Goal: Task Accomplishment & Management: Manage account settings

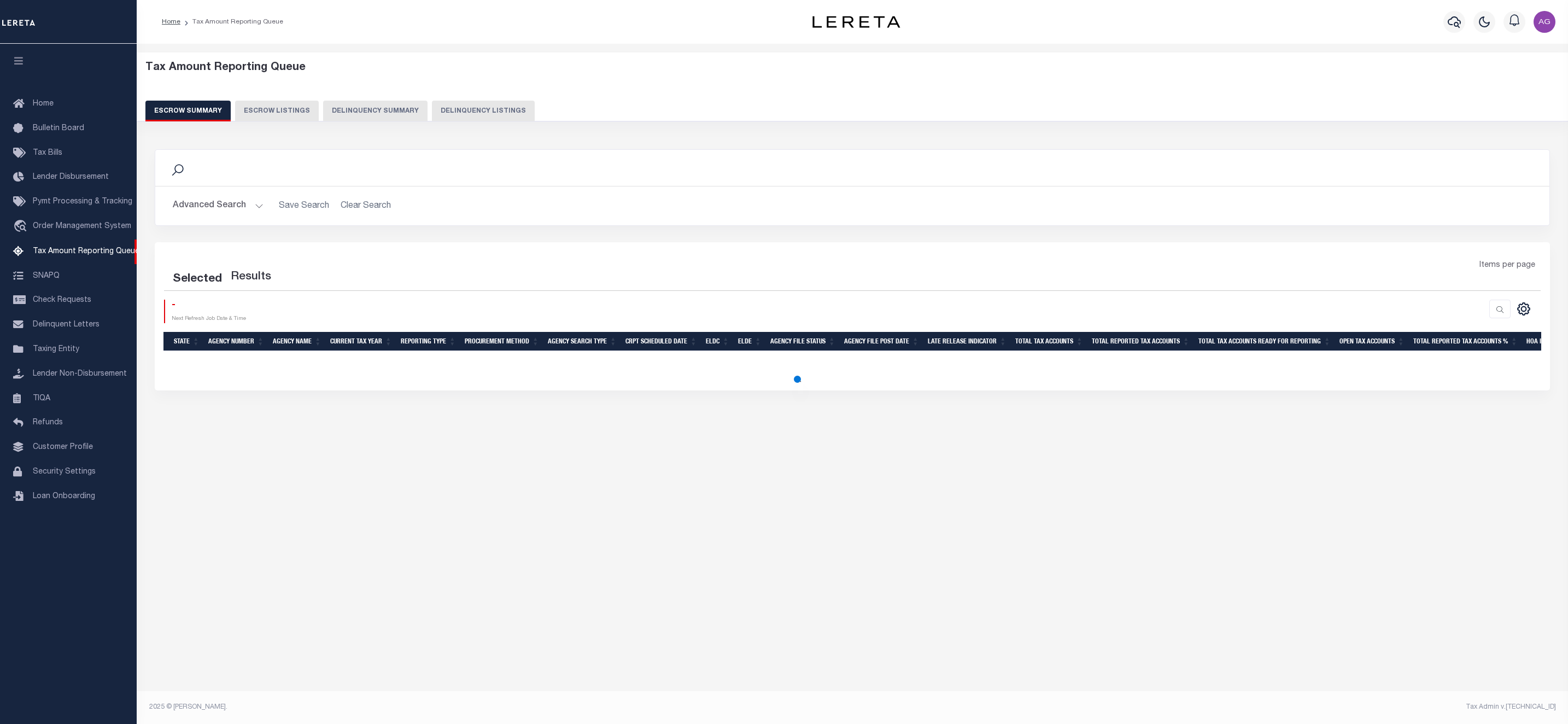
click at [470, 113] on button "Delinquency Listings" at bounding box center [484, 111] width 103 height 20
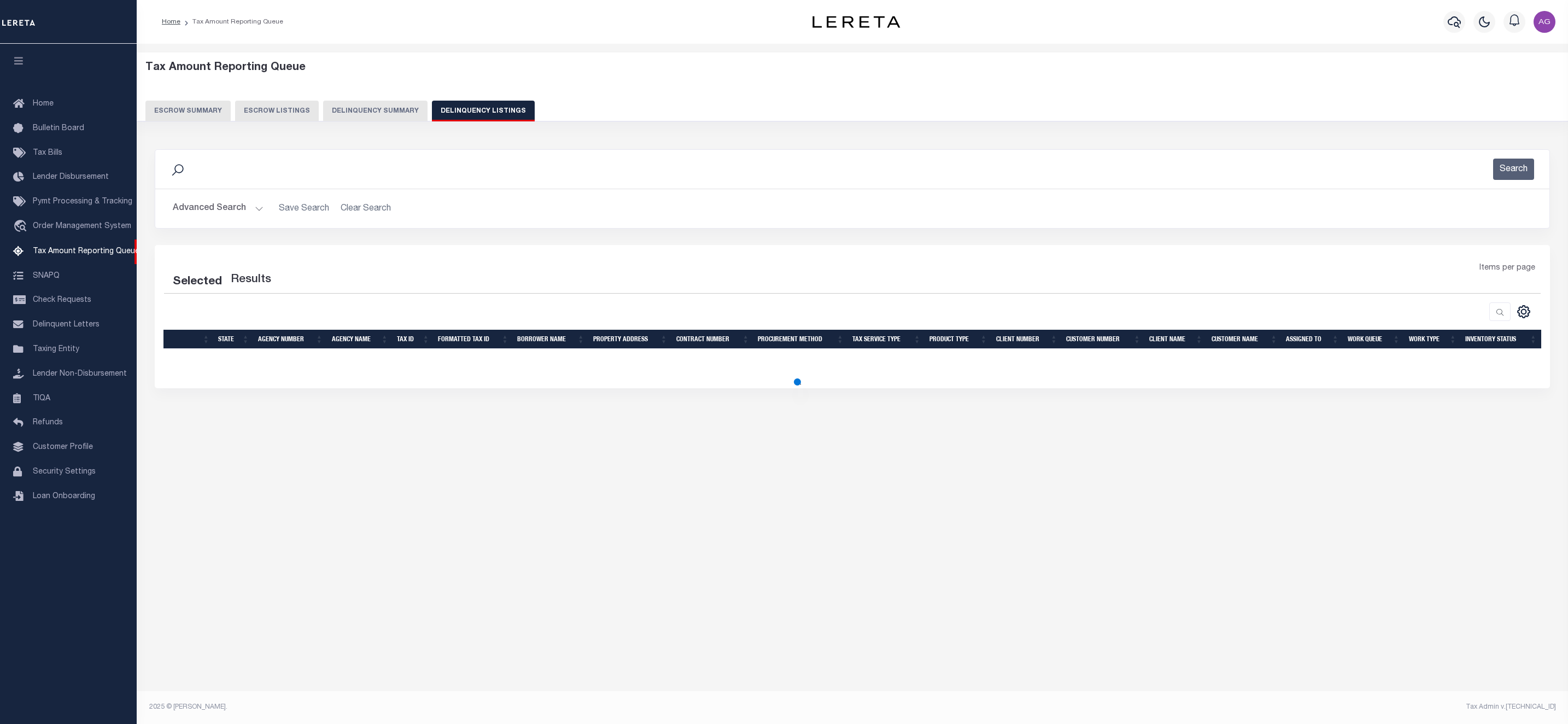
click at [241, 207] on button "Advanced Search" at bounding box center [218, 209] width 91 height 21
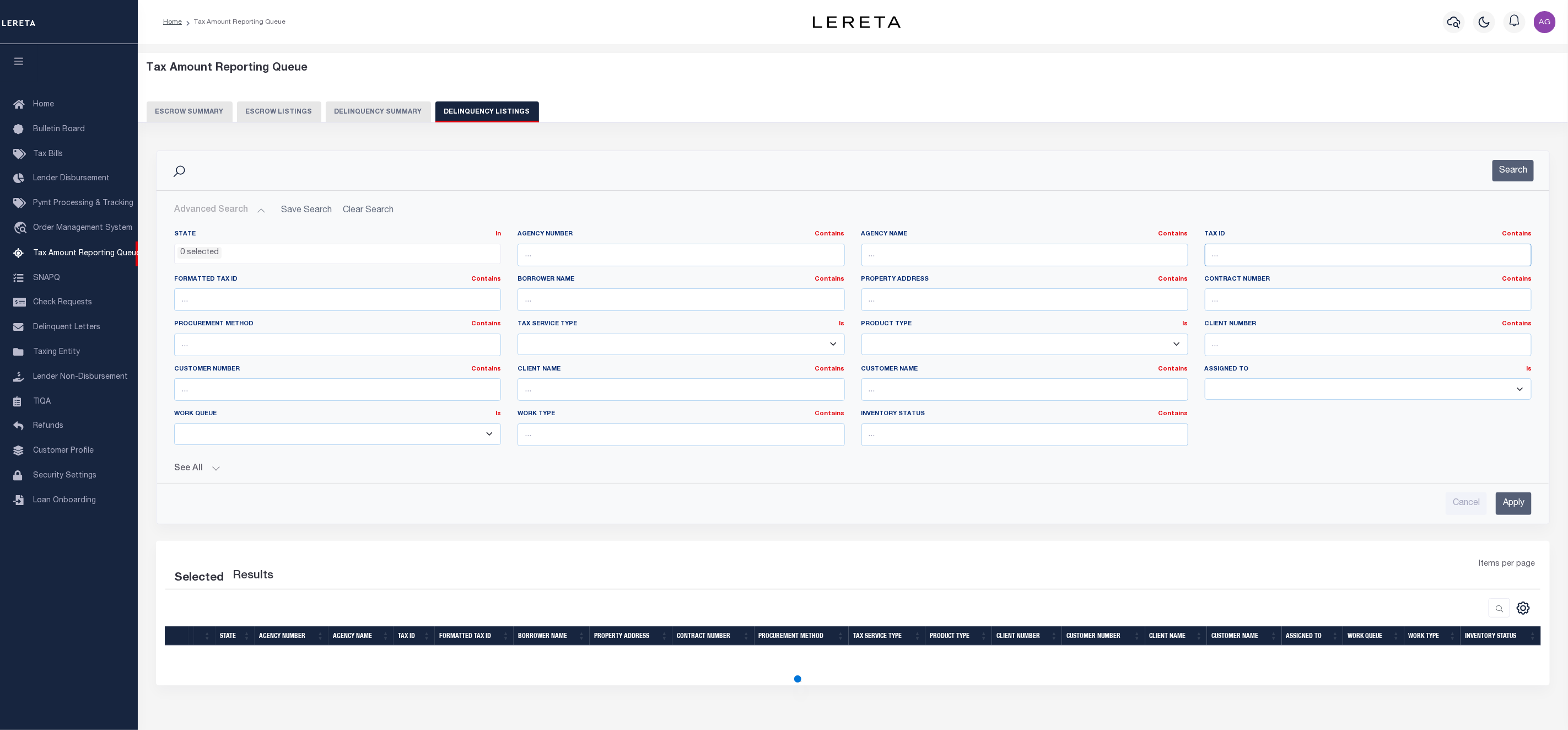
click at [1248, 249] on input "text" at bounding box center [1368, 255] width 327 height 23
paste input "003711006000"
type input "003711006000"
click at [1514, 485] on div "State In In AK AL AR AZ CA CO CT DC DE FL GA GU HI IA ID IL IN KS KY LA MA MD M…" at bounding box center [853, 367] width 1375 height 294
click at [1518, 512] on input "Apply" at bounding box center [1513, 504] width 36 height 23
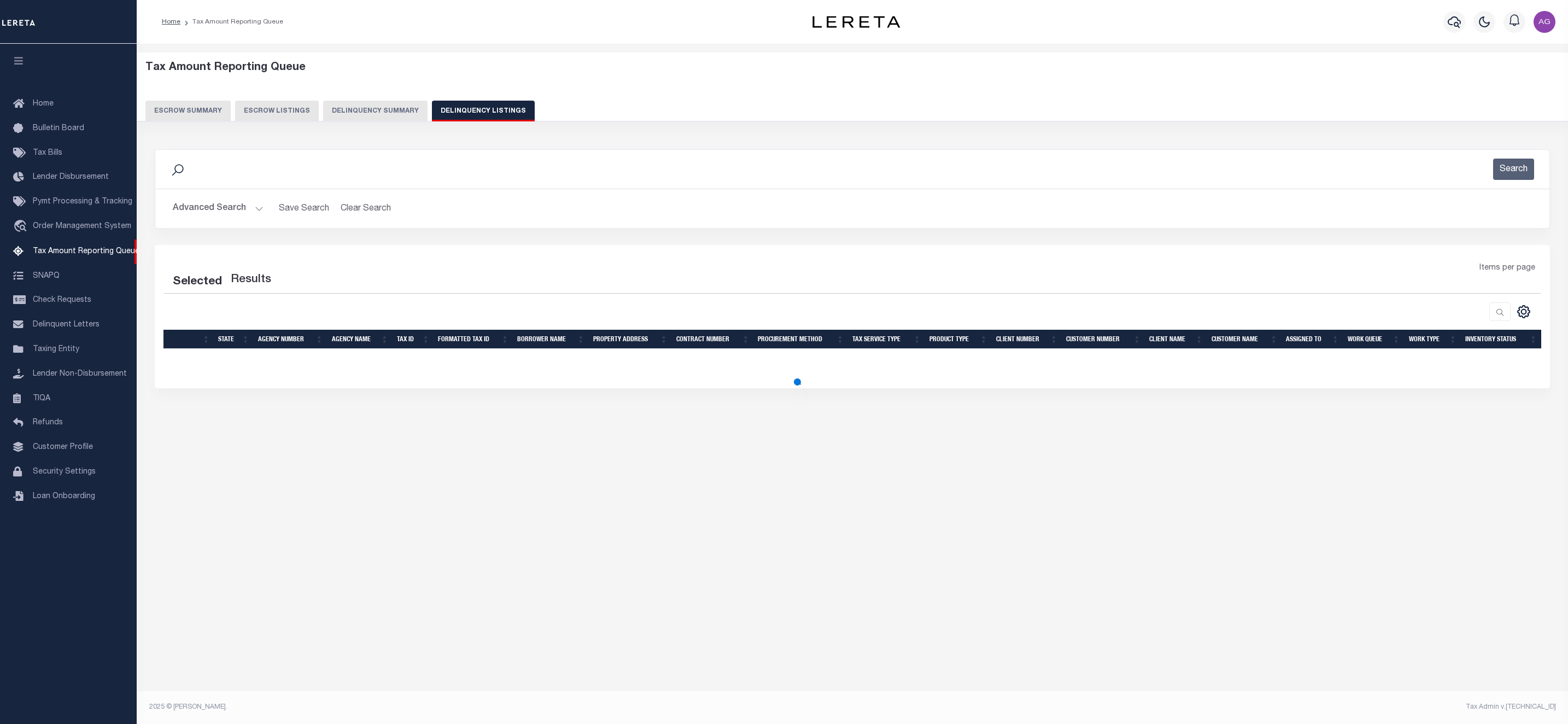
select select "100"
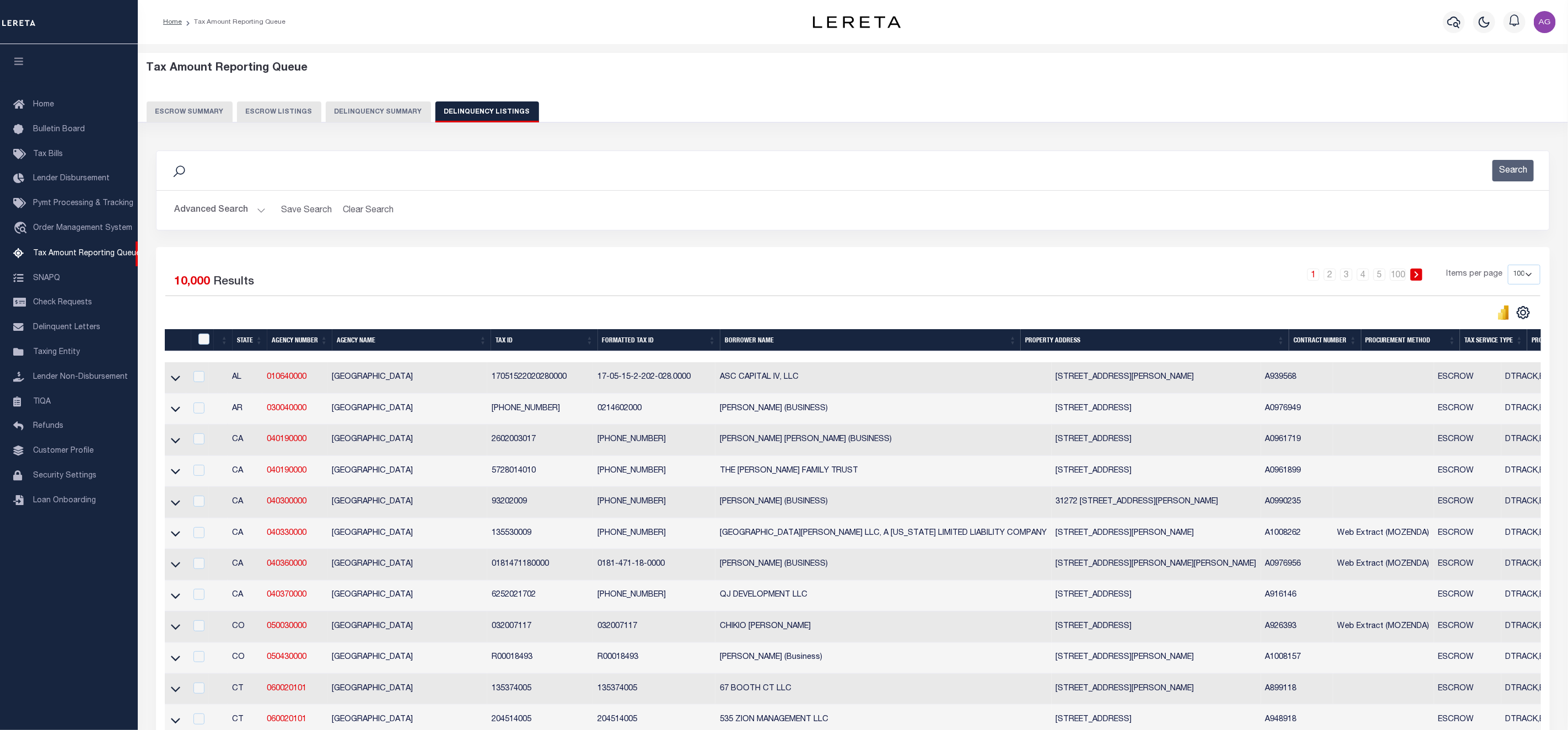
click at [238, 215] on button "Advanced Search" at bounding box center [220, 210] width 92 height 21
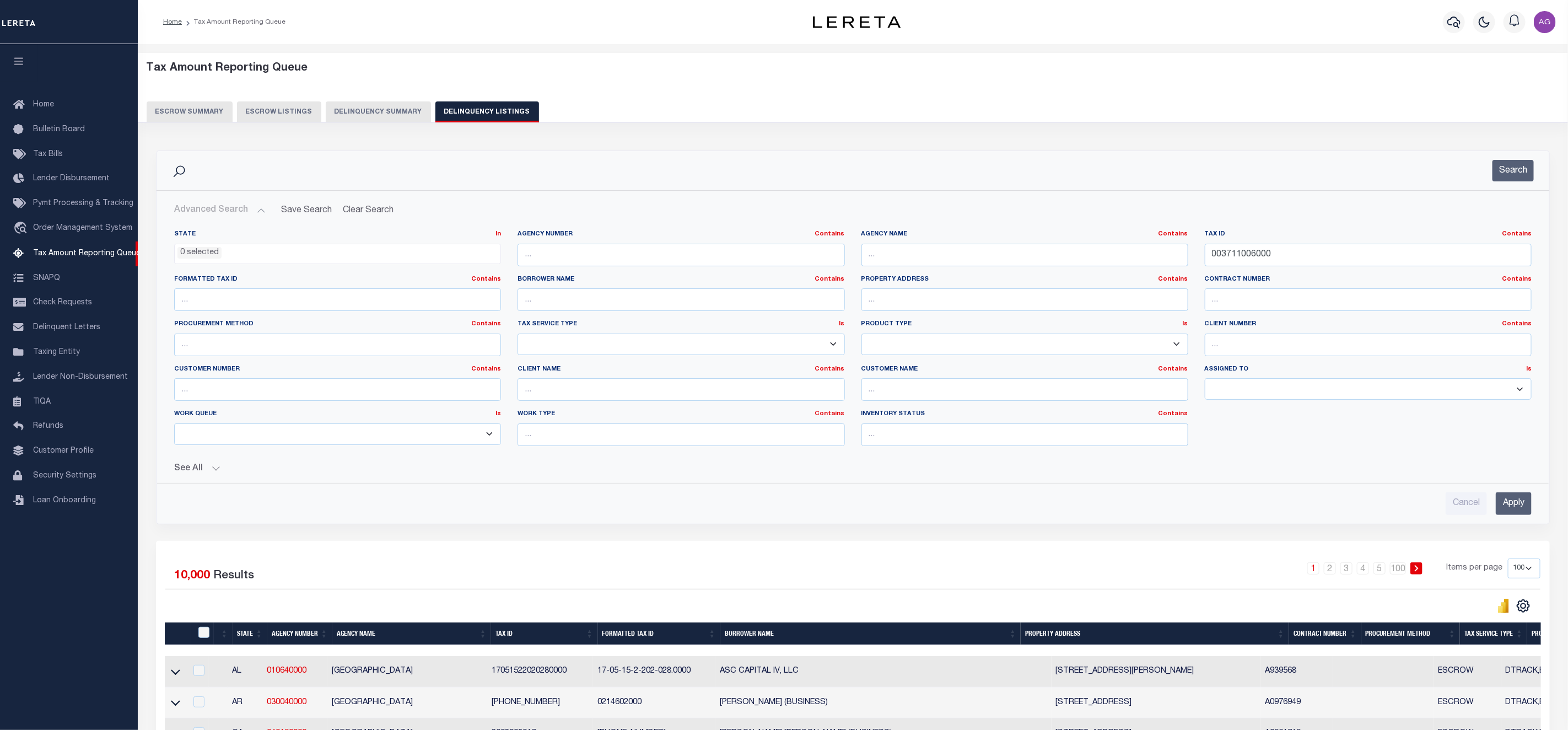
click at [1515, 501] on input "Apply" at bounding box center [1513, 504] width 36 height 23
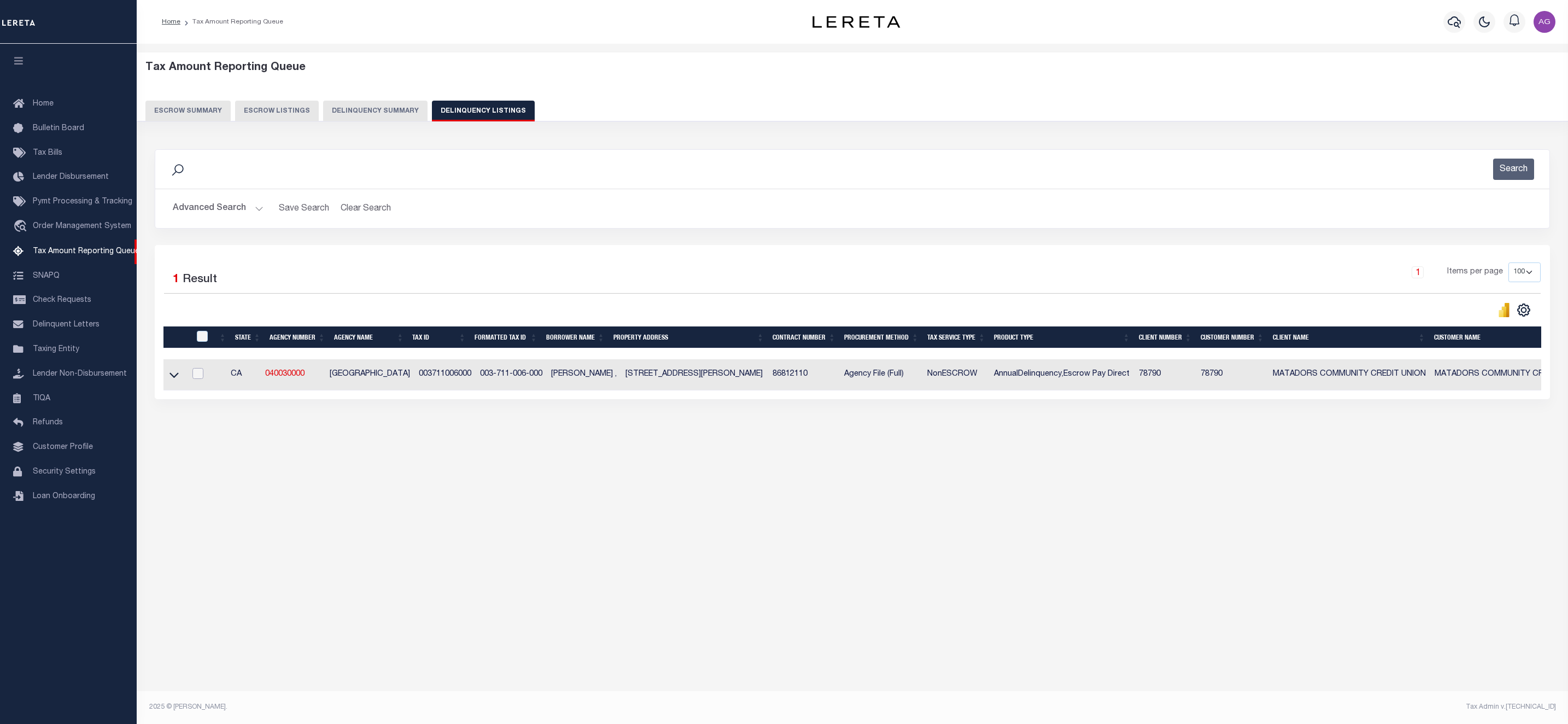
click at [204, 376] on input "checkbox" at bounding box center [198, 374] width 11 height 11
checkbox input "true"
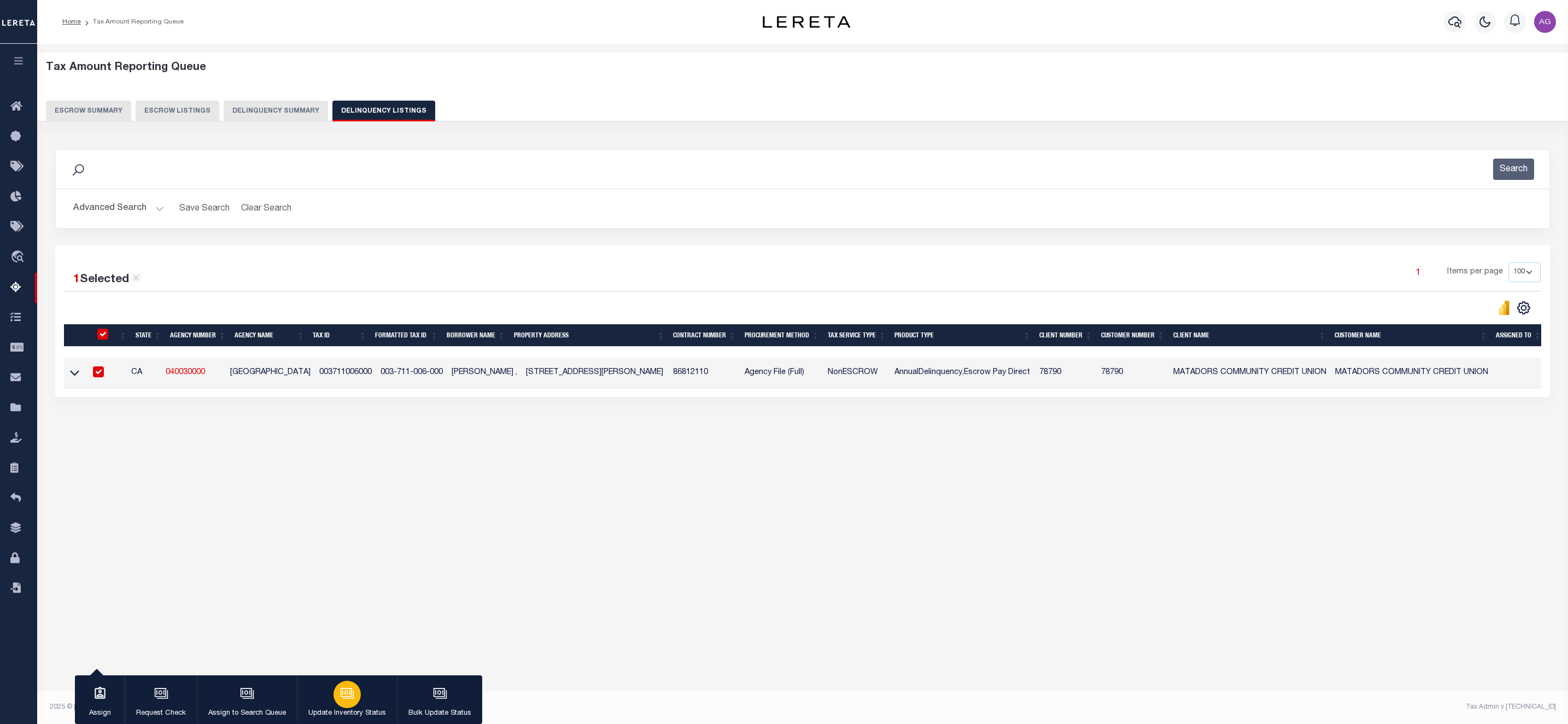
click at [343, 701] on icon "button" at bounding box center [347, 693] width 14 height 14
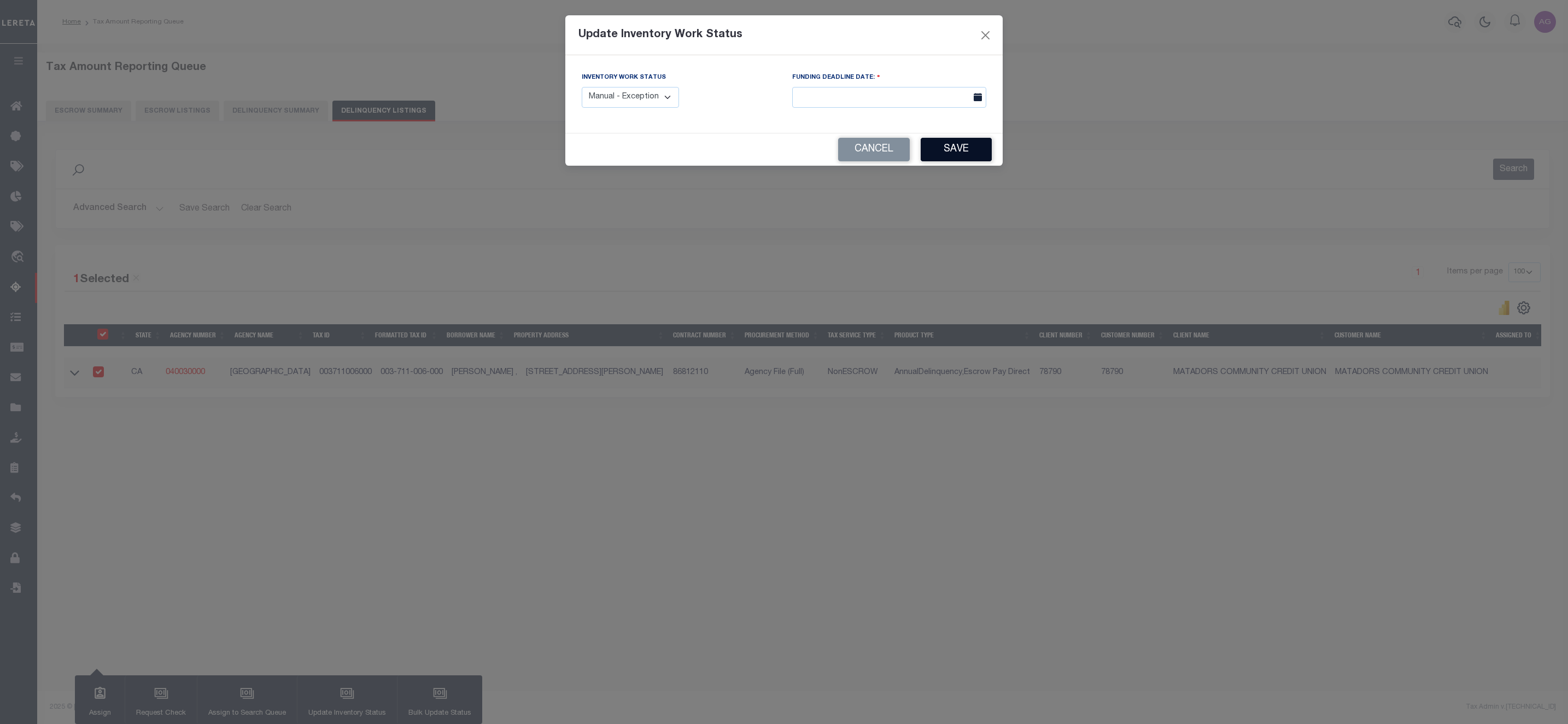
click at [978, 152] on button "Save" at bounding box center [956, 149] width 71 height 23
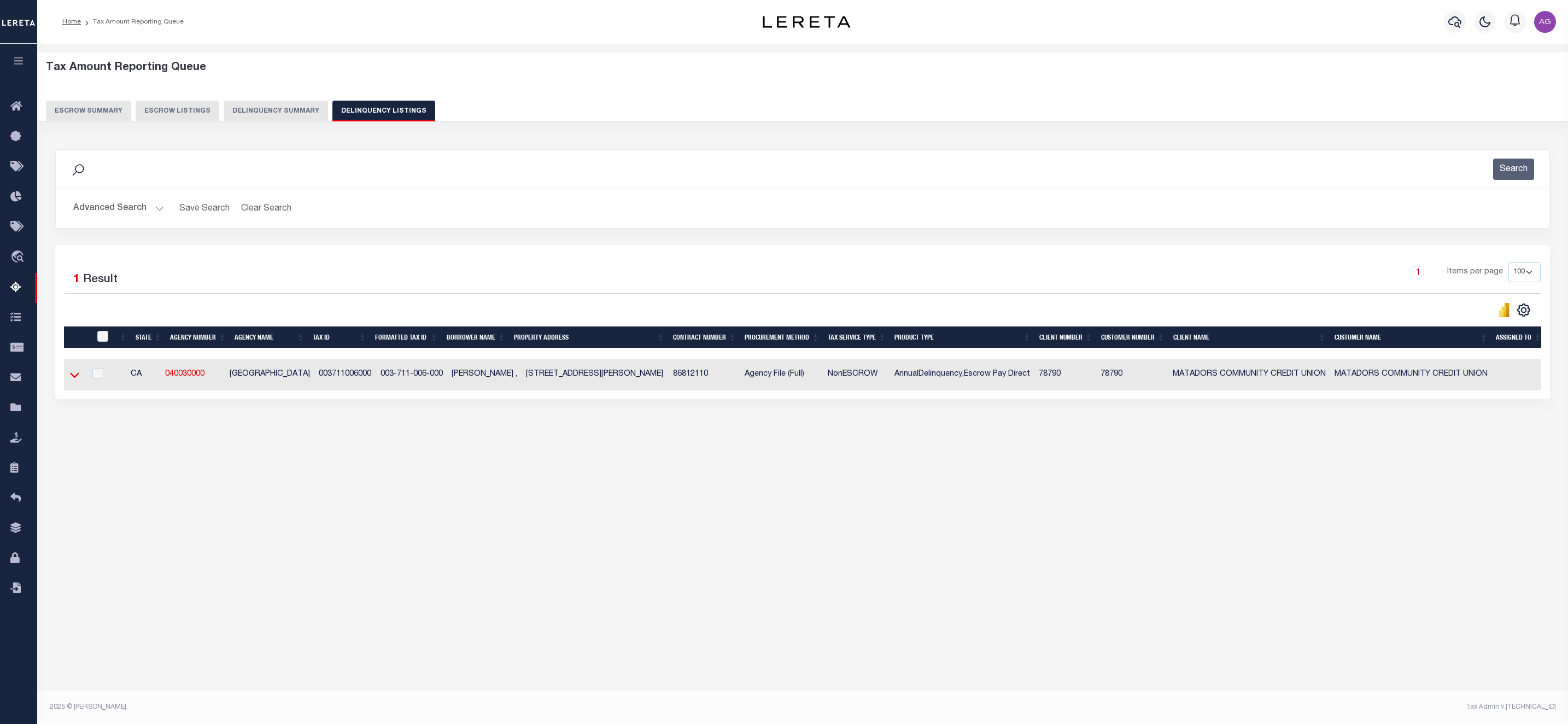
click at [78, 378] on icon at bounding box center [74, 375] width 9 height 6
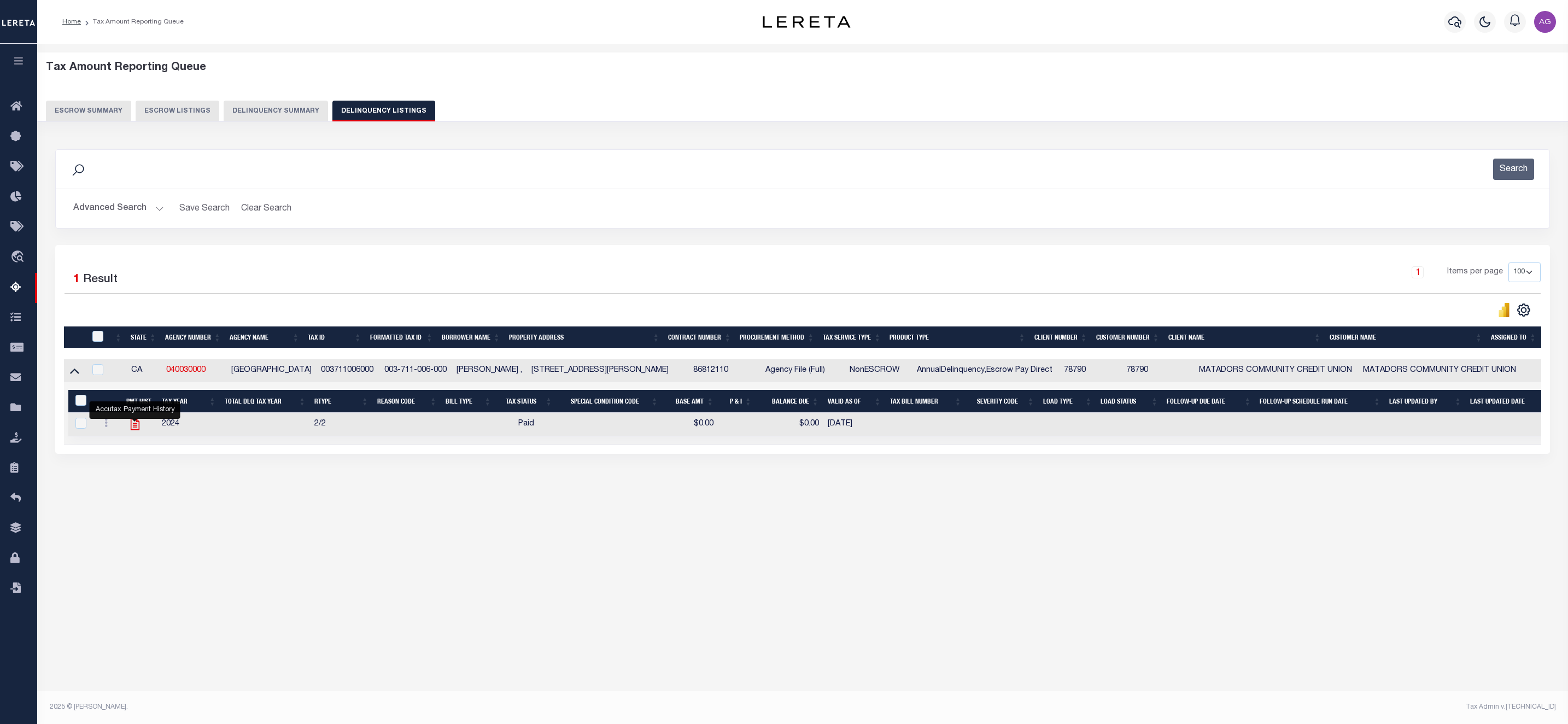
click at [133, 431] on icon "" at bounding box center [135, 424] width 14 height 14
checkbox input "true"
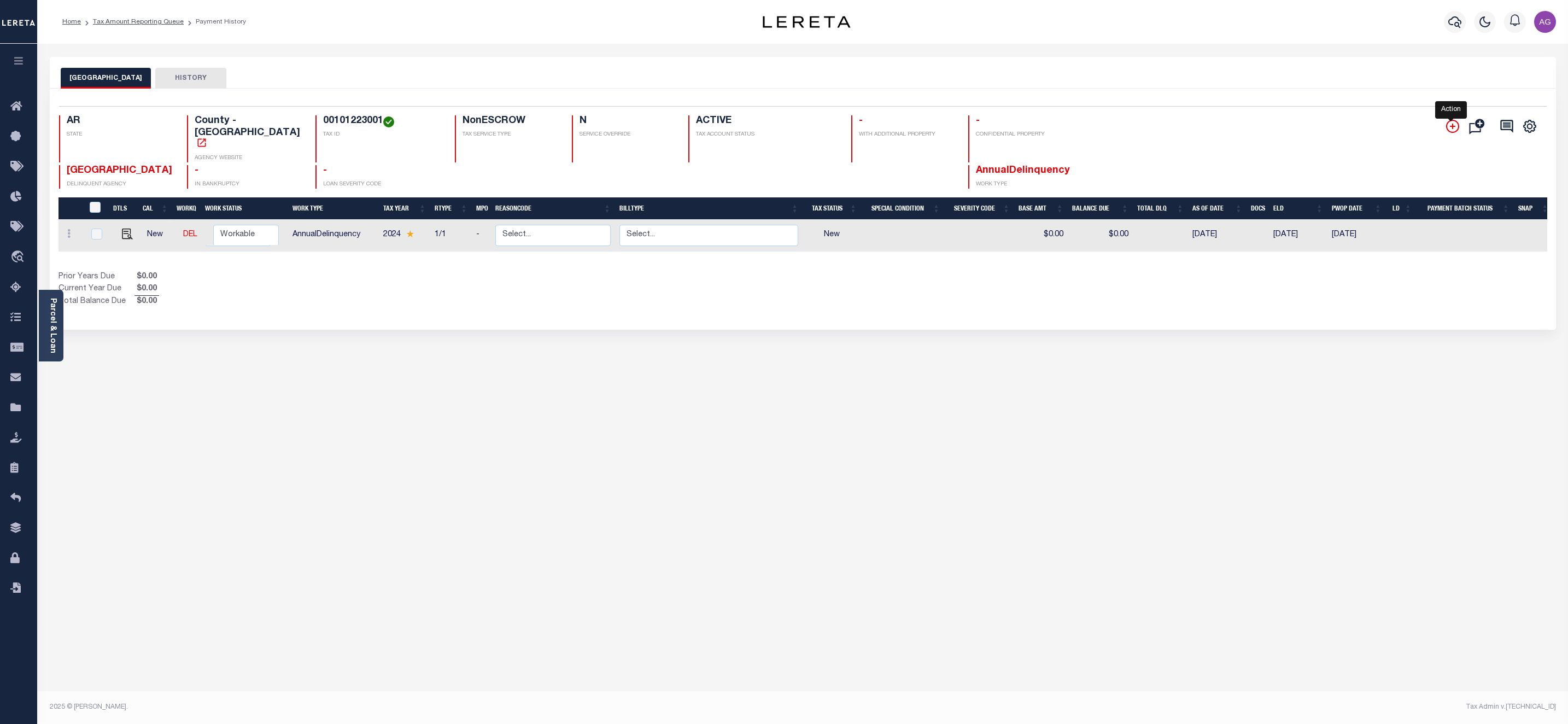
click at [1447, 128] on icon "" at bounding box center [1452, 126] width 13 height 13
click at [1481, 123] on icon "" at bounding box center [1478, 125] width 18 height 20
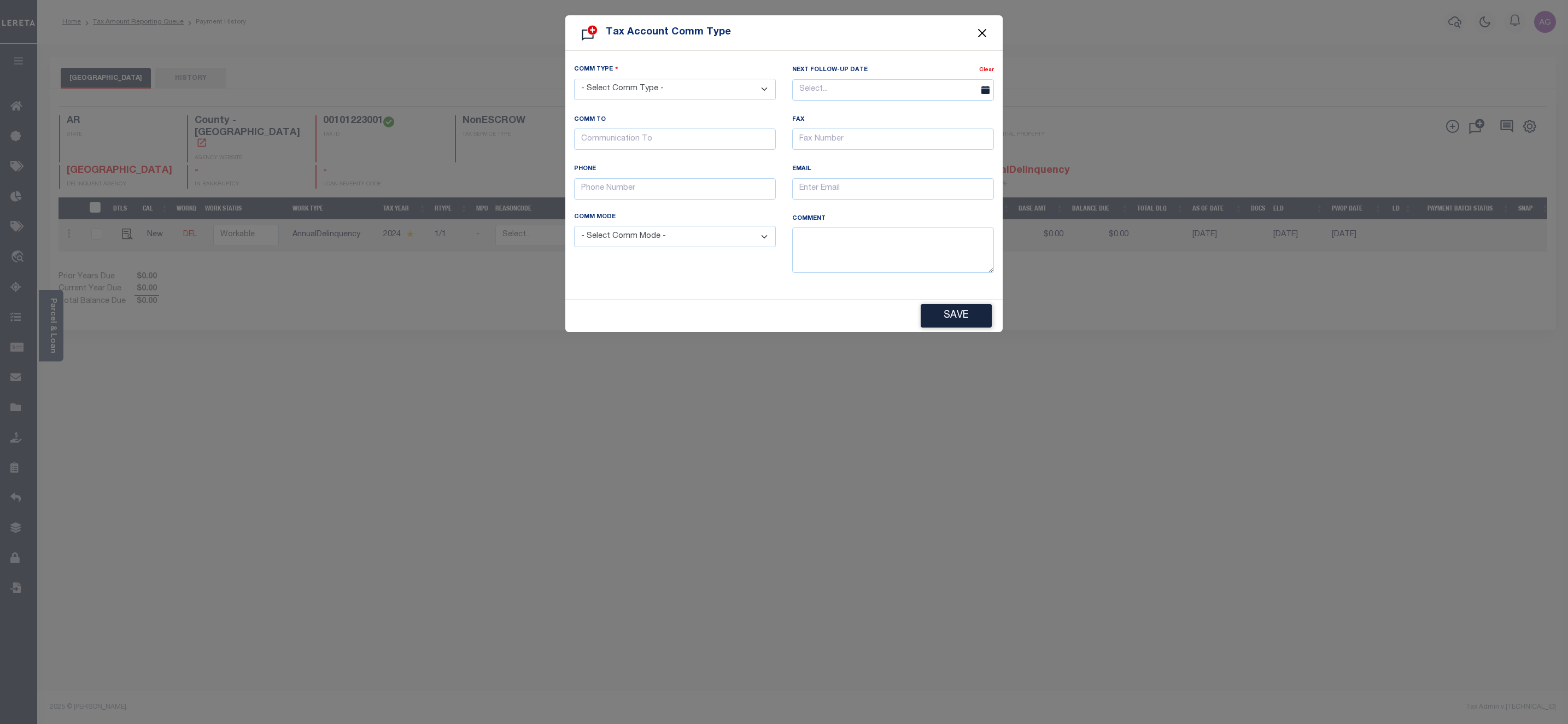
click at [979, 33] on button "Close" at bounding box center [983, 32] width 14 height 14
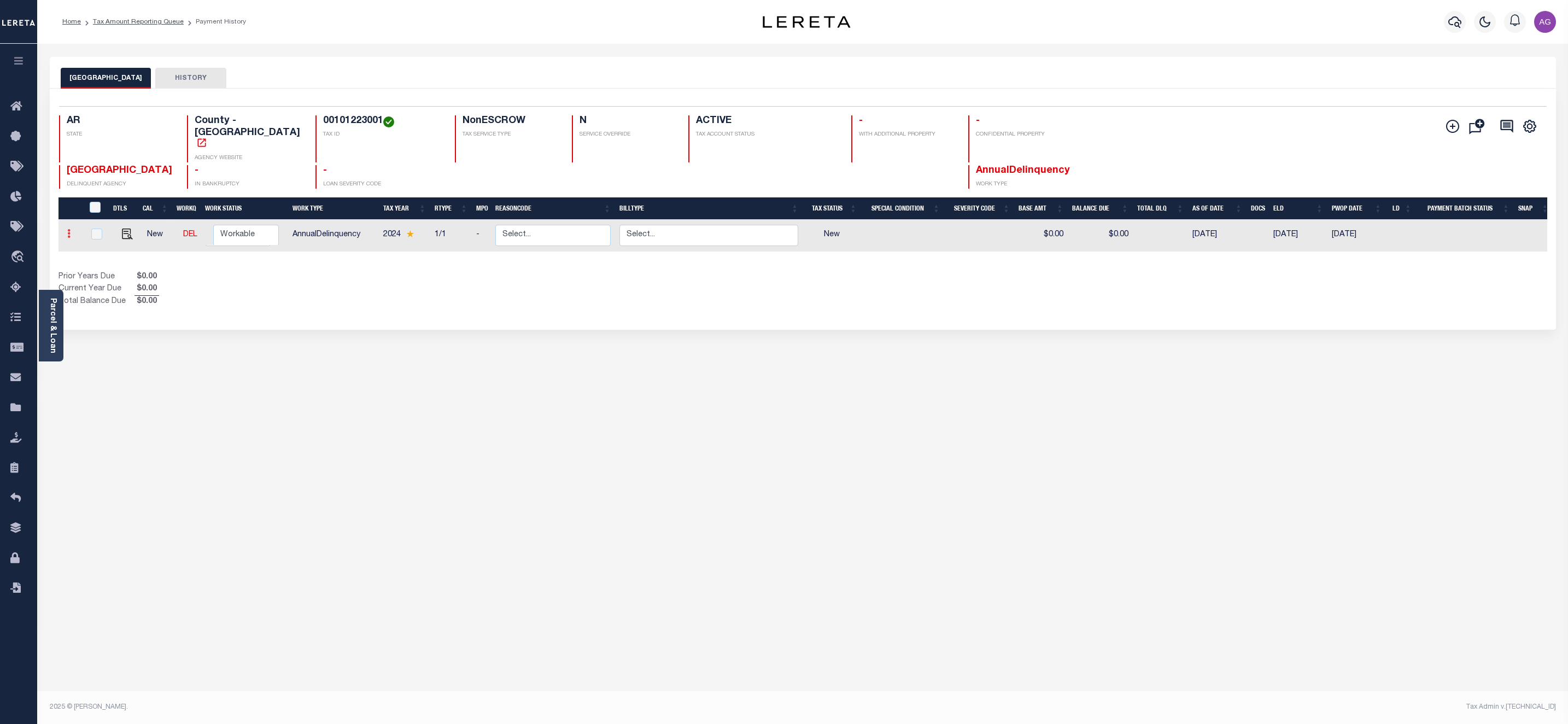
click at [69, 229] on icon at bounding box center [68, 233] width 4 height 8
click at [94, 228] on input "checkbox" at bounding box center [97, 234] width 11 height 11
checkbox input "true"
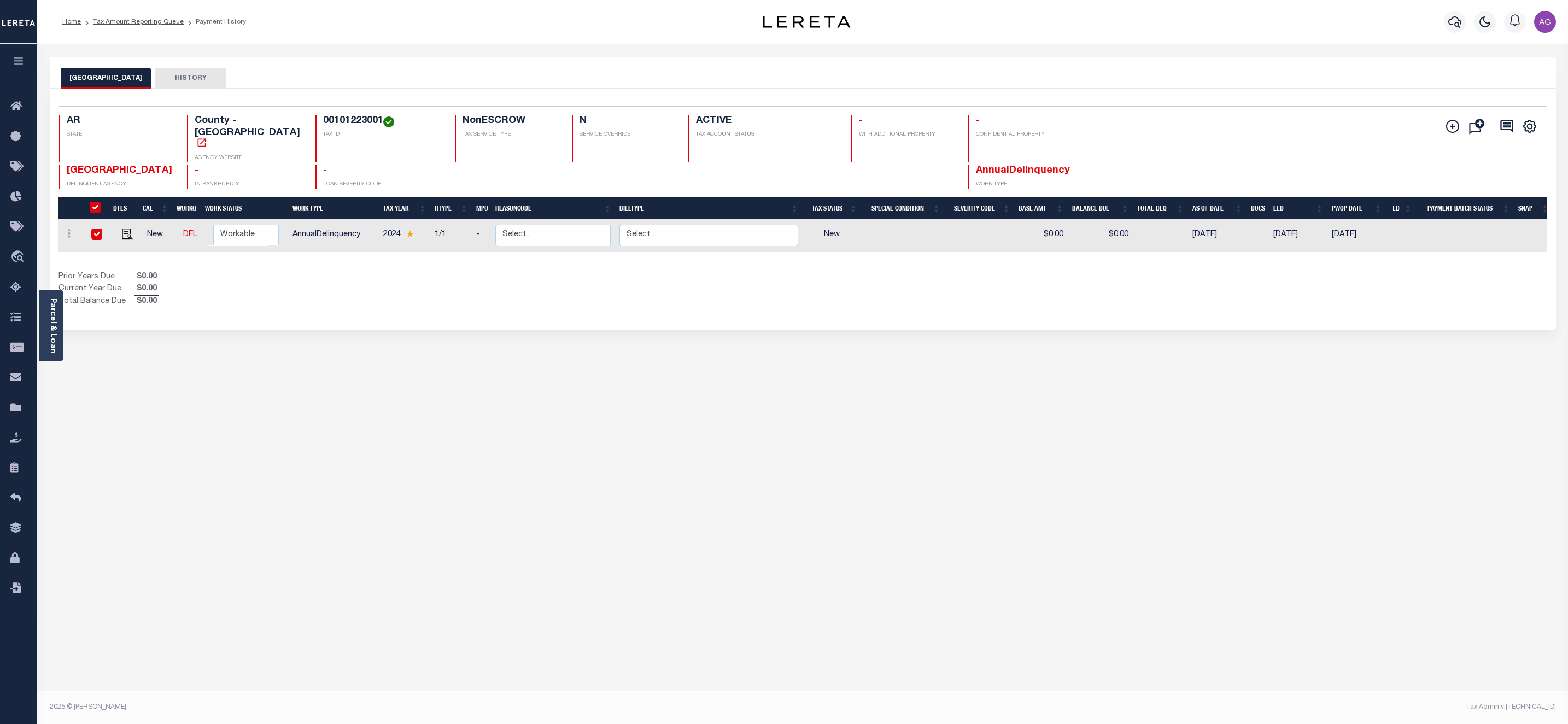
checkbox input "true"
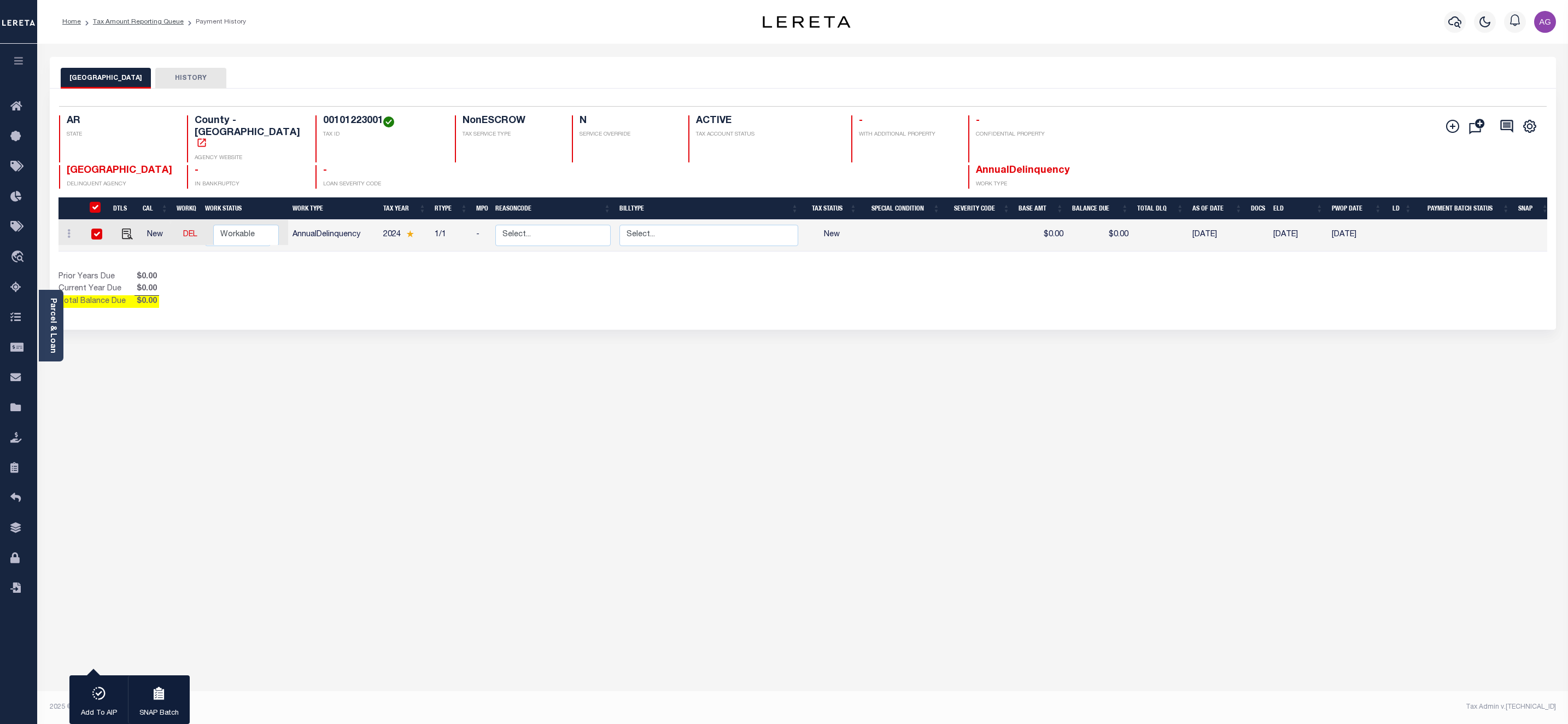
click at [94, 228] on input "checkbox" at bounding box center [97, 234] width 11 height 11
checkbox input "false"
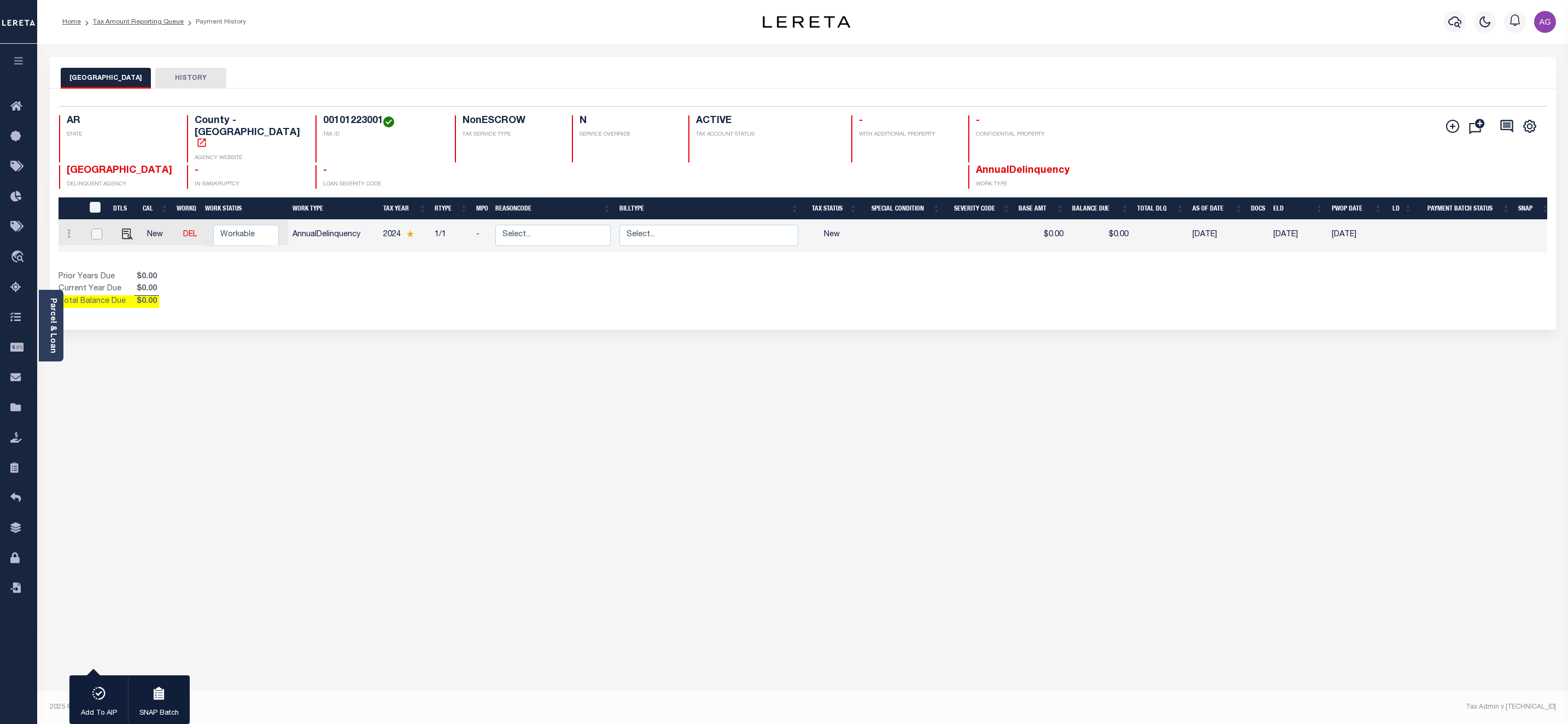
checkbox input "false"
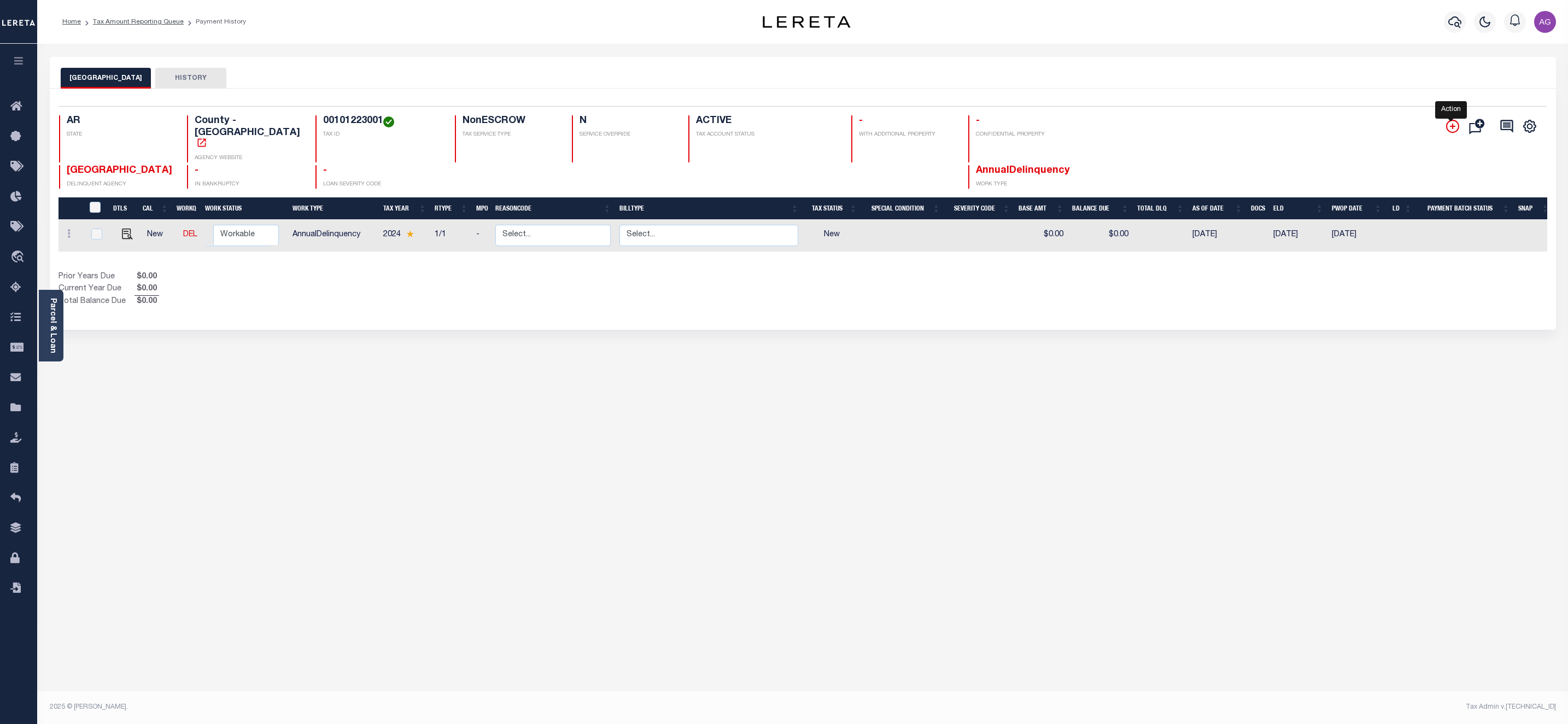
click at [1452, 125] on icon "" at bounding box center [1452, 126] width 13 height 13
click at [1529, 127] on icon "" at bounding box center [1530, 126] width 14 height 14
click at [1507, 128] on icon at bounding box center [1507, 126] width 13 height 13
click at [1527, 126] on icon "" at bounding box center [1529, 126] width 5 height 5
click at [1503, 121] on icon at bounding box center [1507, 126] width 13 height 13
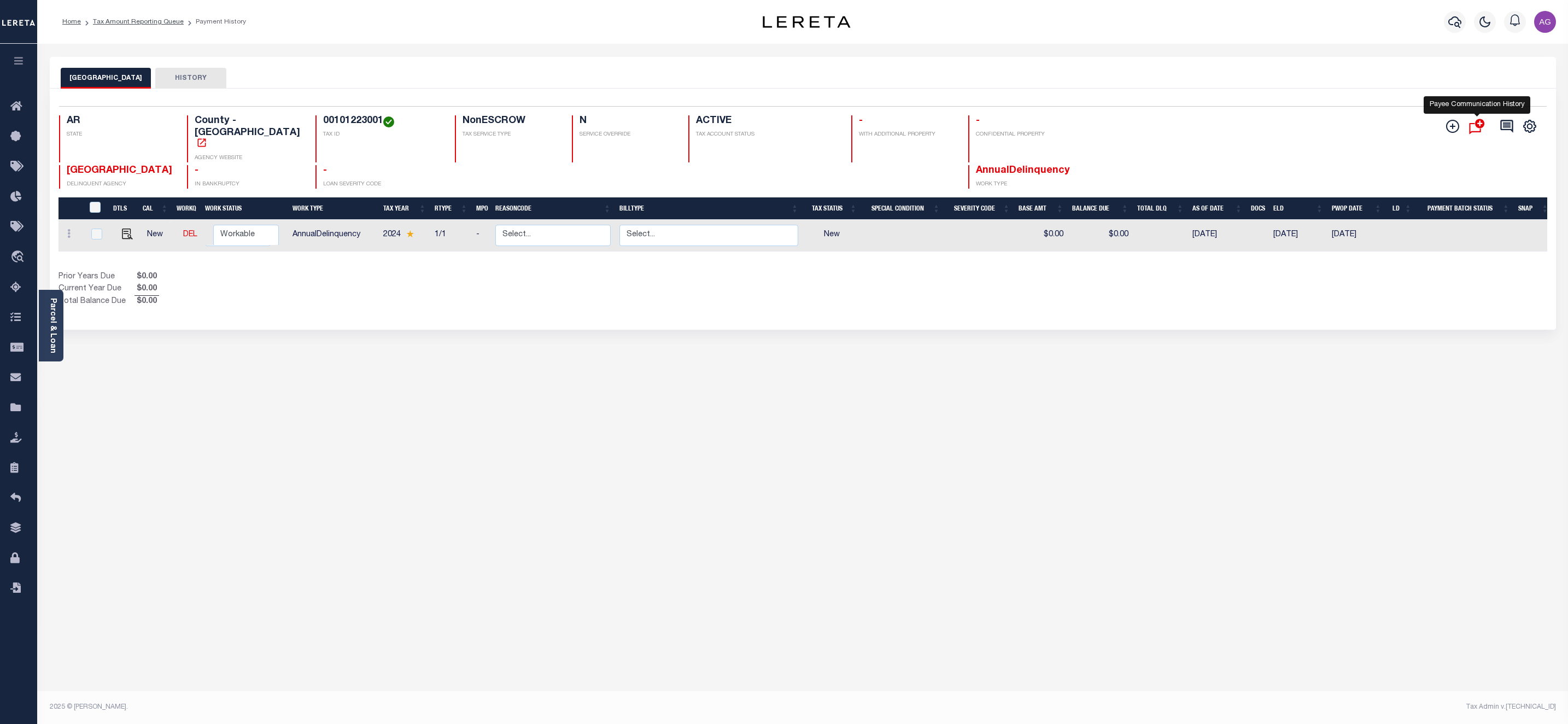
click at [1477, 127] on icon "" at bounding box center [1480, 123] width 10 height 10
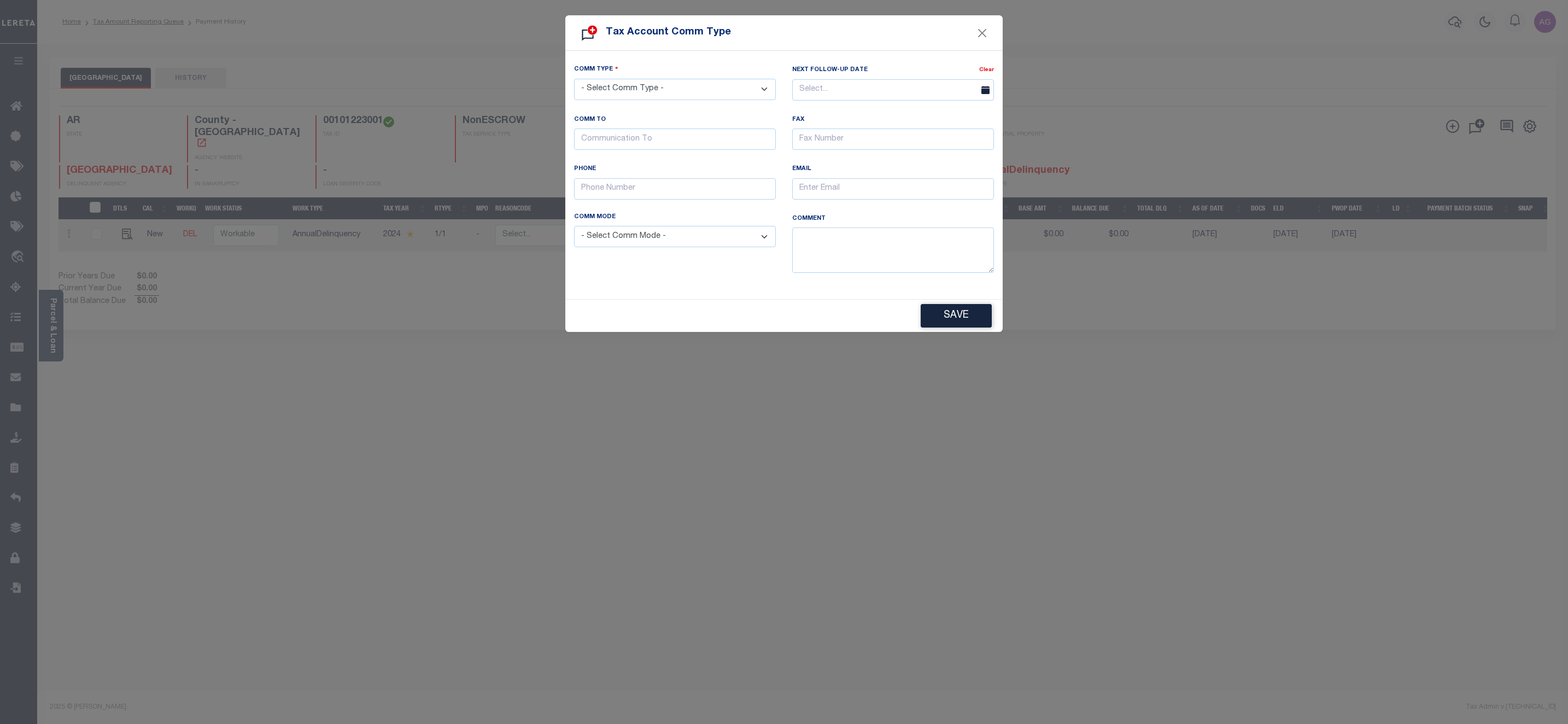
click at [1450, 127] on form "Tax Account Comm Type Comm Type - Select Comm Type - Left Message Recd Incomple…" at bounding box center [784, 173] width 1568 height 317
click at [984, 28] on button "Close" at bounding box center [983, 32] width 14 height 14
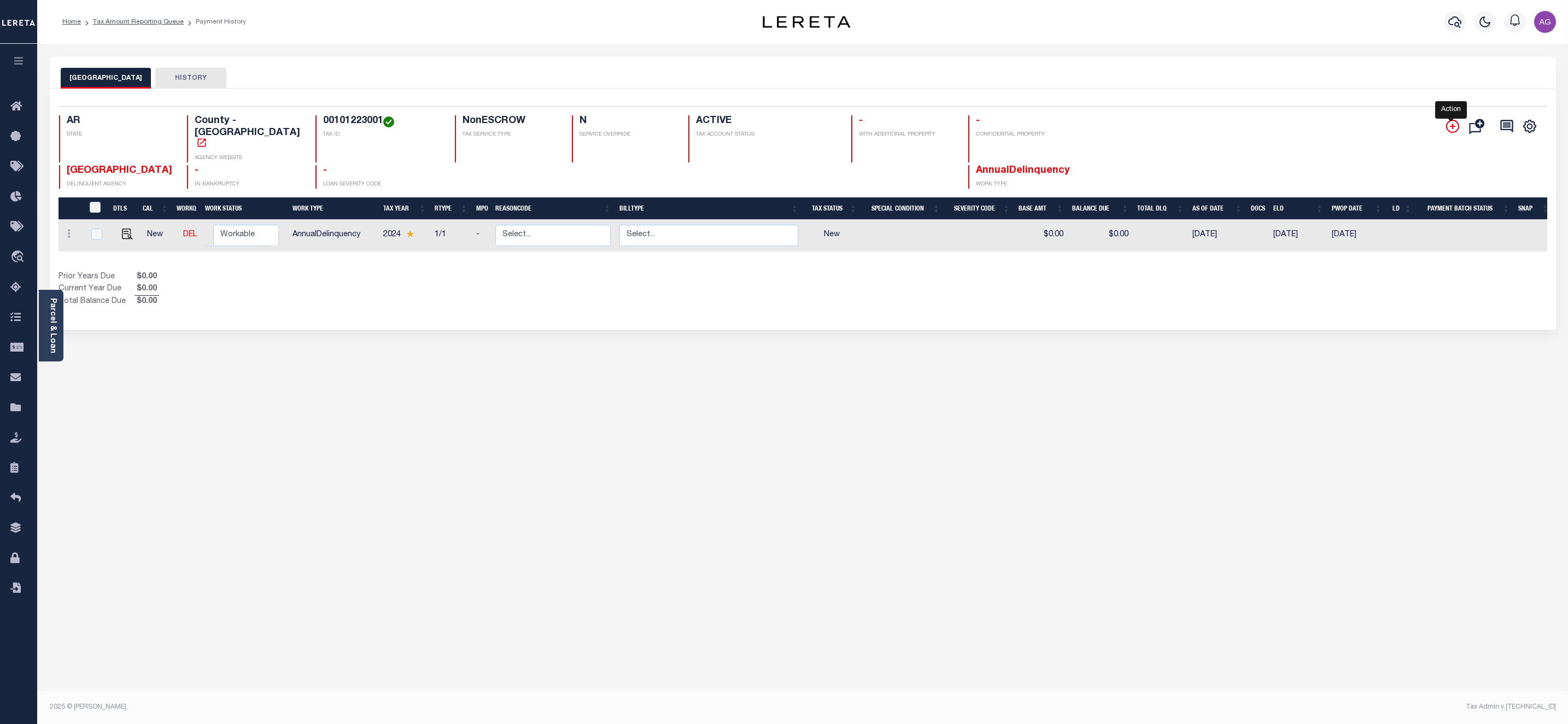
click at [1449, 130] on icon "" at bounding box center [1452, 126] width 13 height 13
click at [1481, 123] on icon "" at bounding box center [1480, 123] width 10 height 10
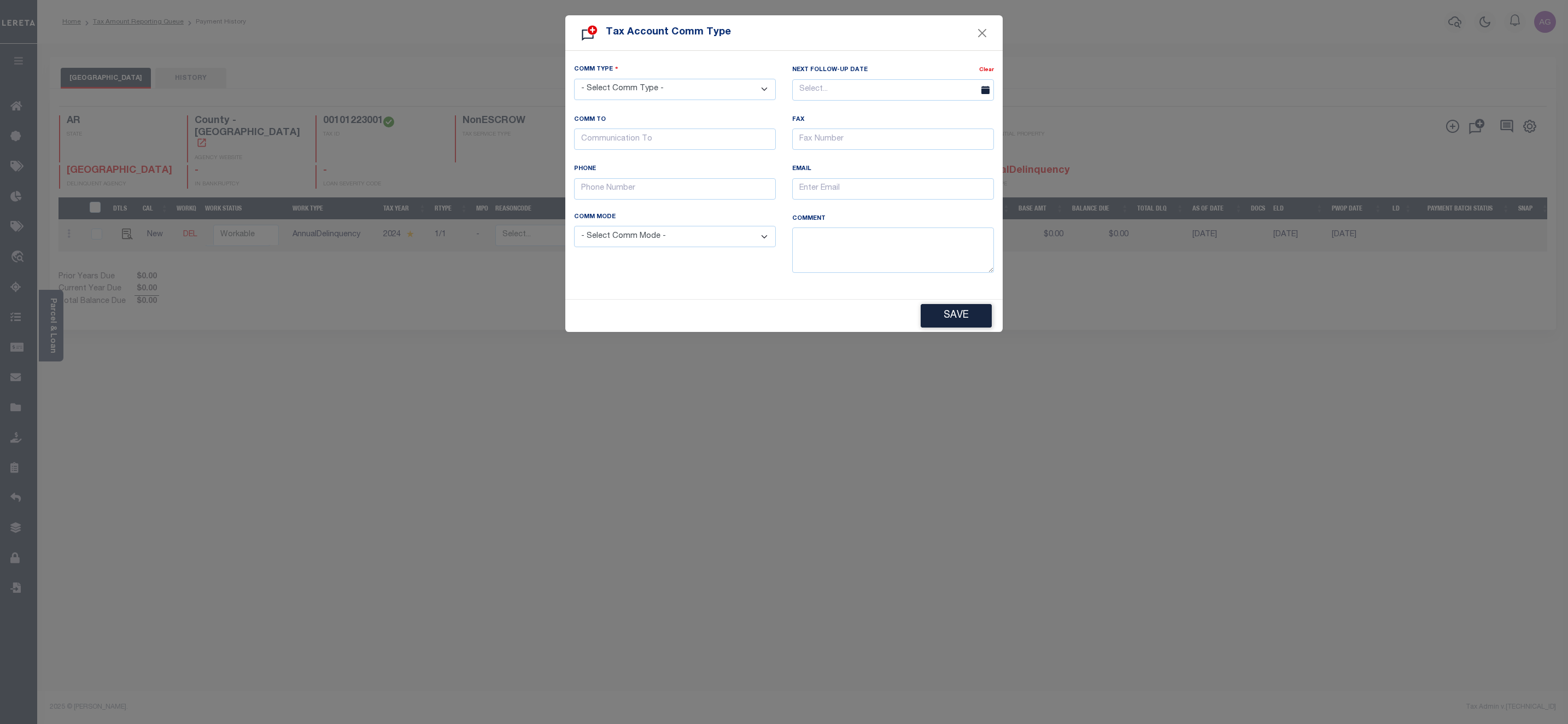
click at [991, 30] on div "Tax Account Comm Type" at bounding box center [784, 33] width 437 height 35
click at [986, 30] on button "Close" at bounding box center [983, 32] width 14 height 14
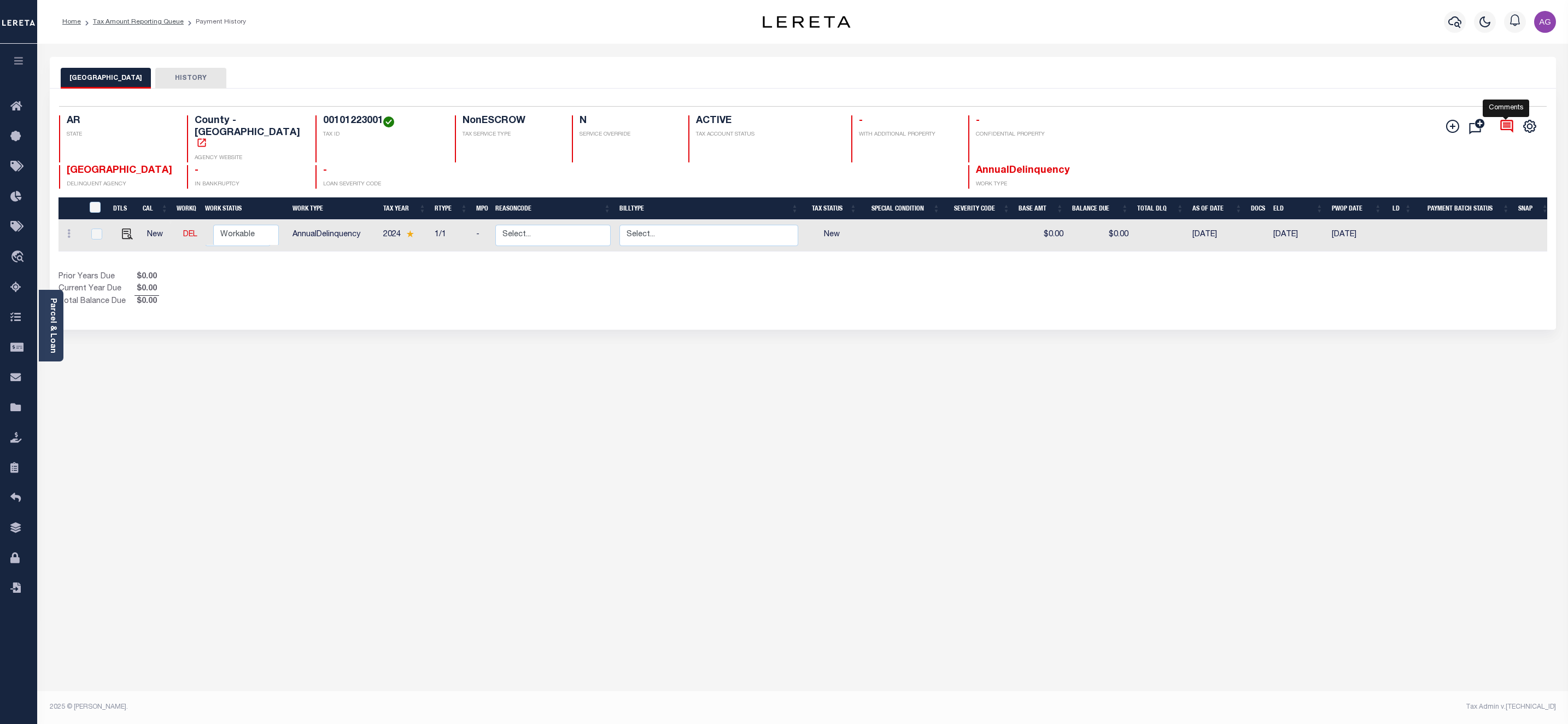
click at [1505, 126] on icon at bounding box center [1507, 126] width 13 height 13
click at [1529, 126] on icon "" at bounding box center [1530, 126] width 14 height 14
click at [1363, 379] on div "SEARCY COUNTY HISTORY 1 Selected 1 1" at bounding box center [803, 366] width 1523 height 618
click at [156, 72] on button "HISTORY" at bounding box center [190, 78] width 71 height 20
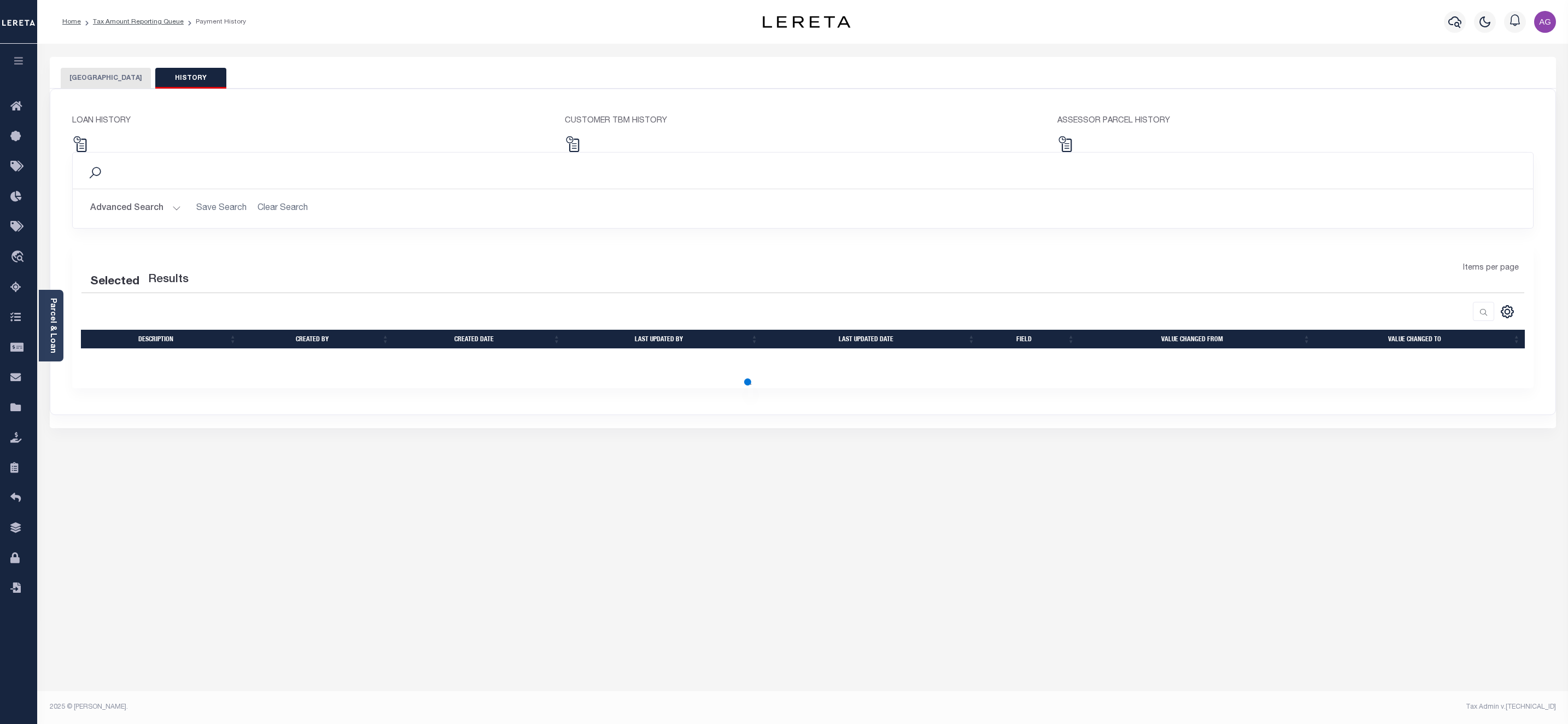
click at [116, 79] on button "SEARCY COUNTY" at bounding box center [106, 78] width 90 height 20
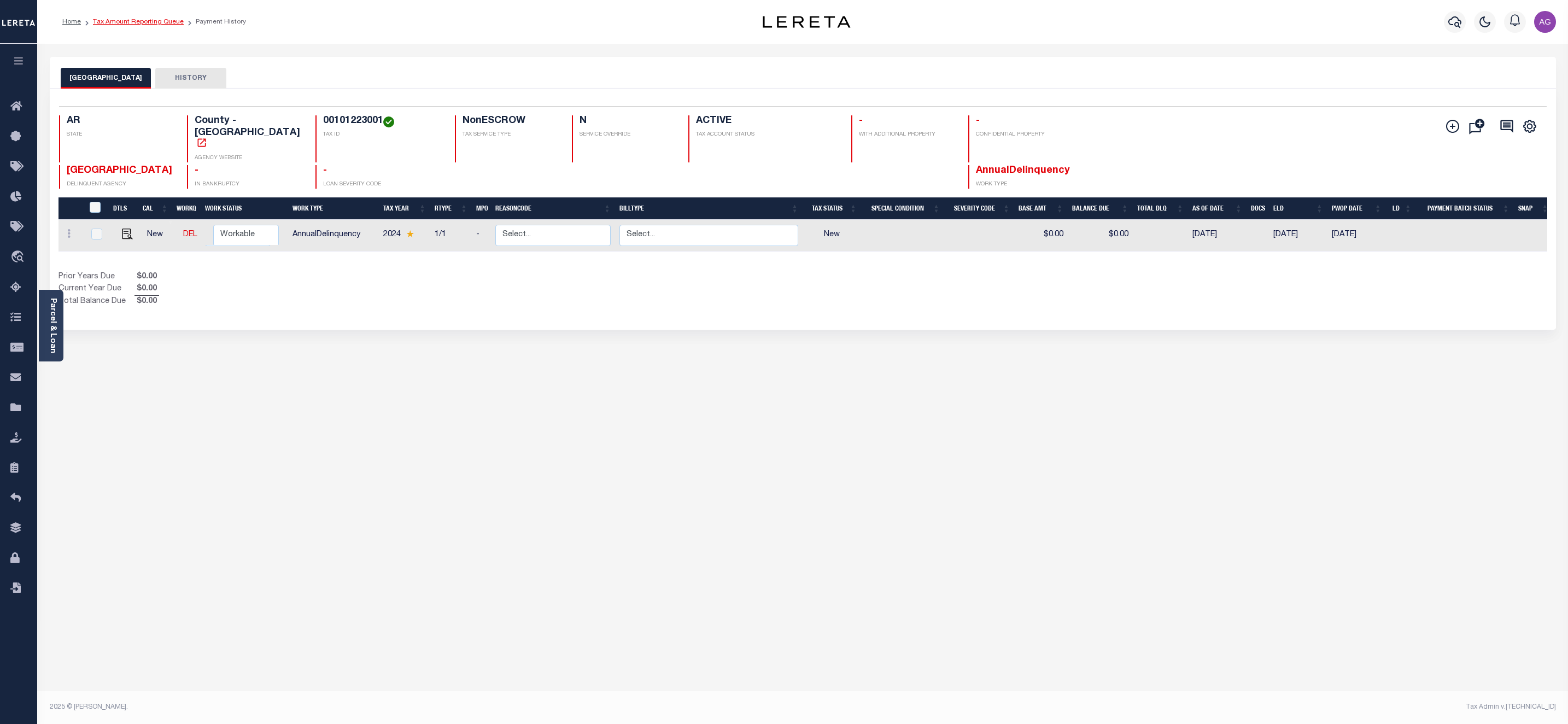
click at [133, 23] on link "Tax Amount Reporting Queue" at bounding box center [138, 21] width 91 height 6
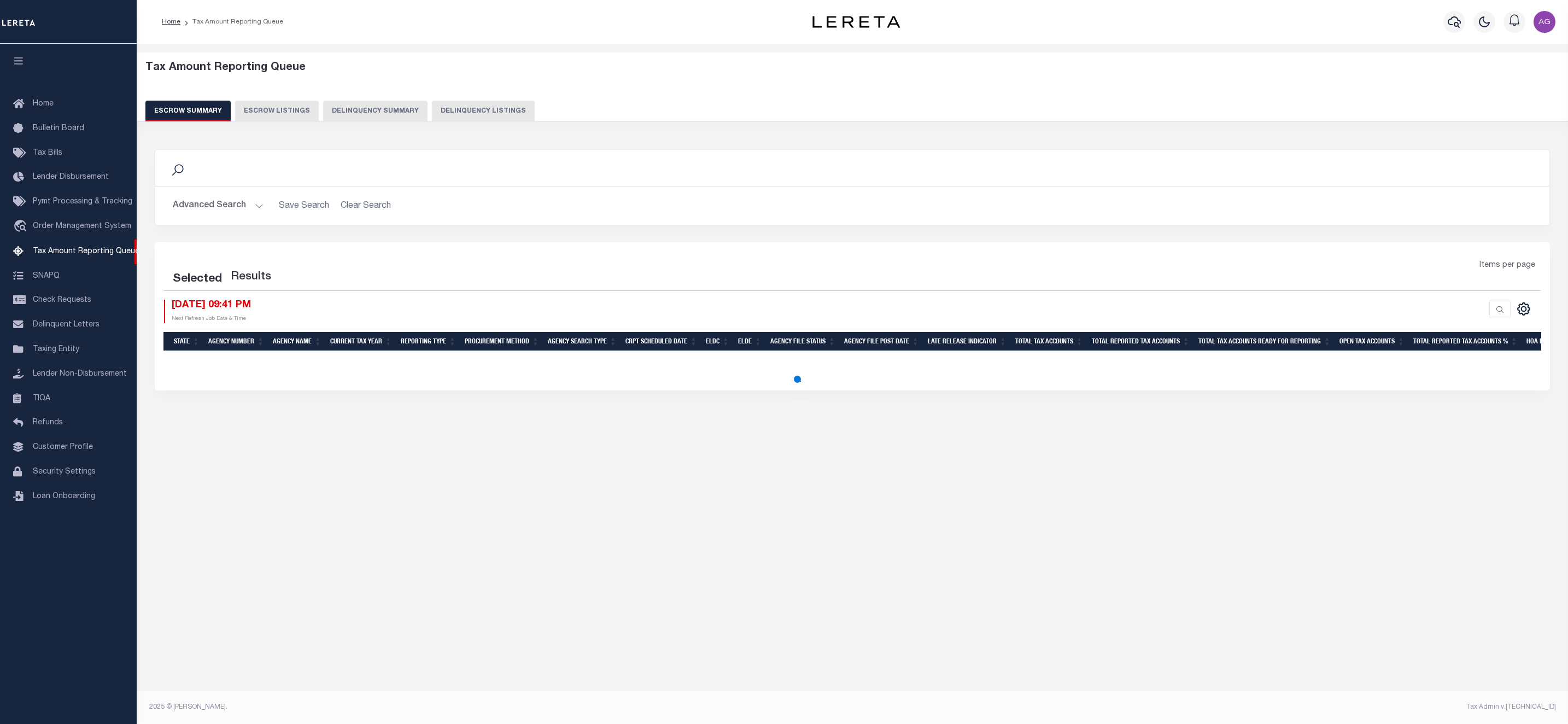
select select "100"
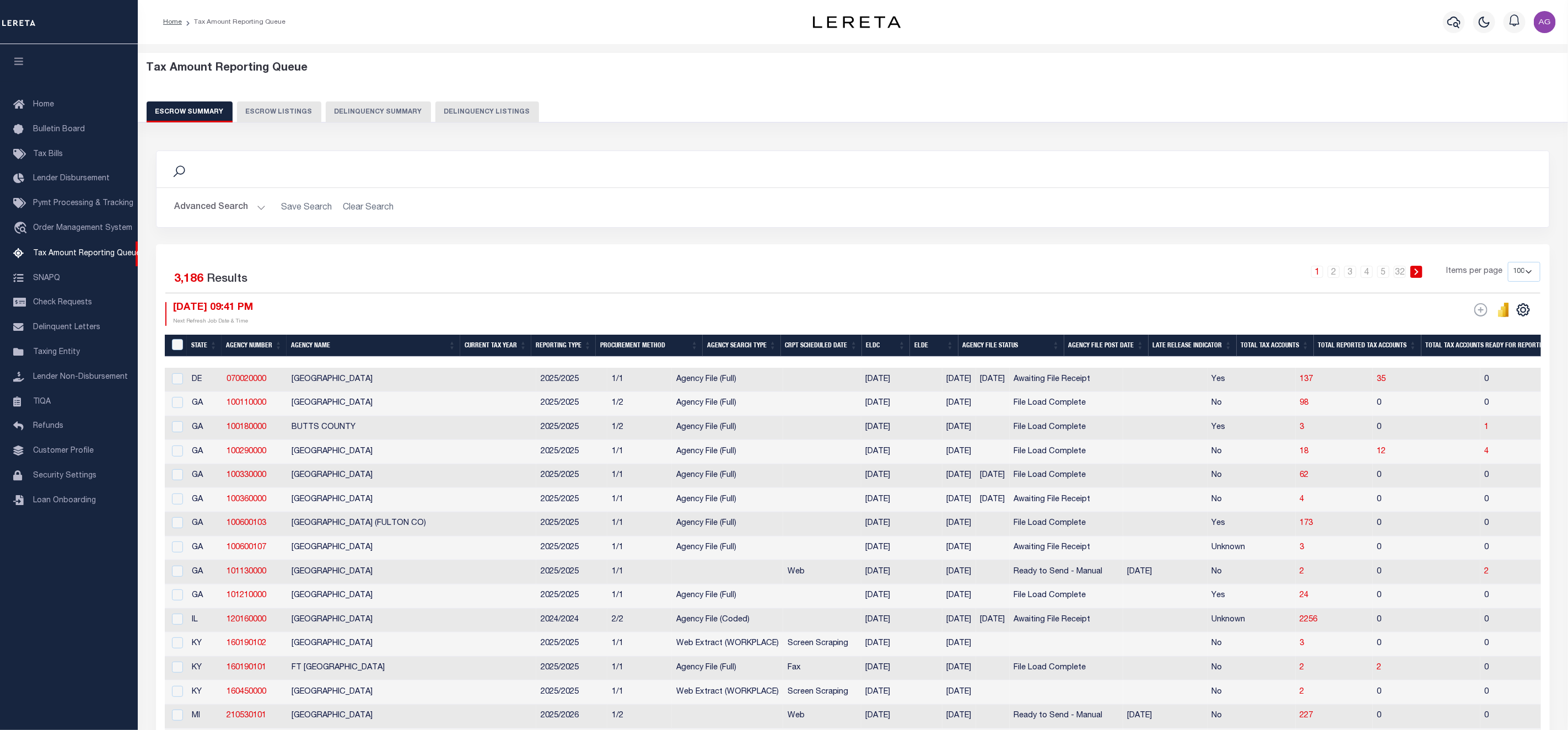
click at [384, 117] on button "Delinquency Summary" at bounding box center [378, 112] width 105 height 21
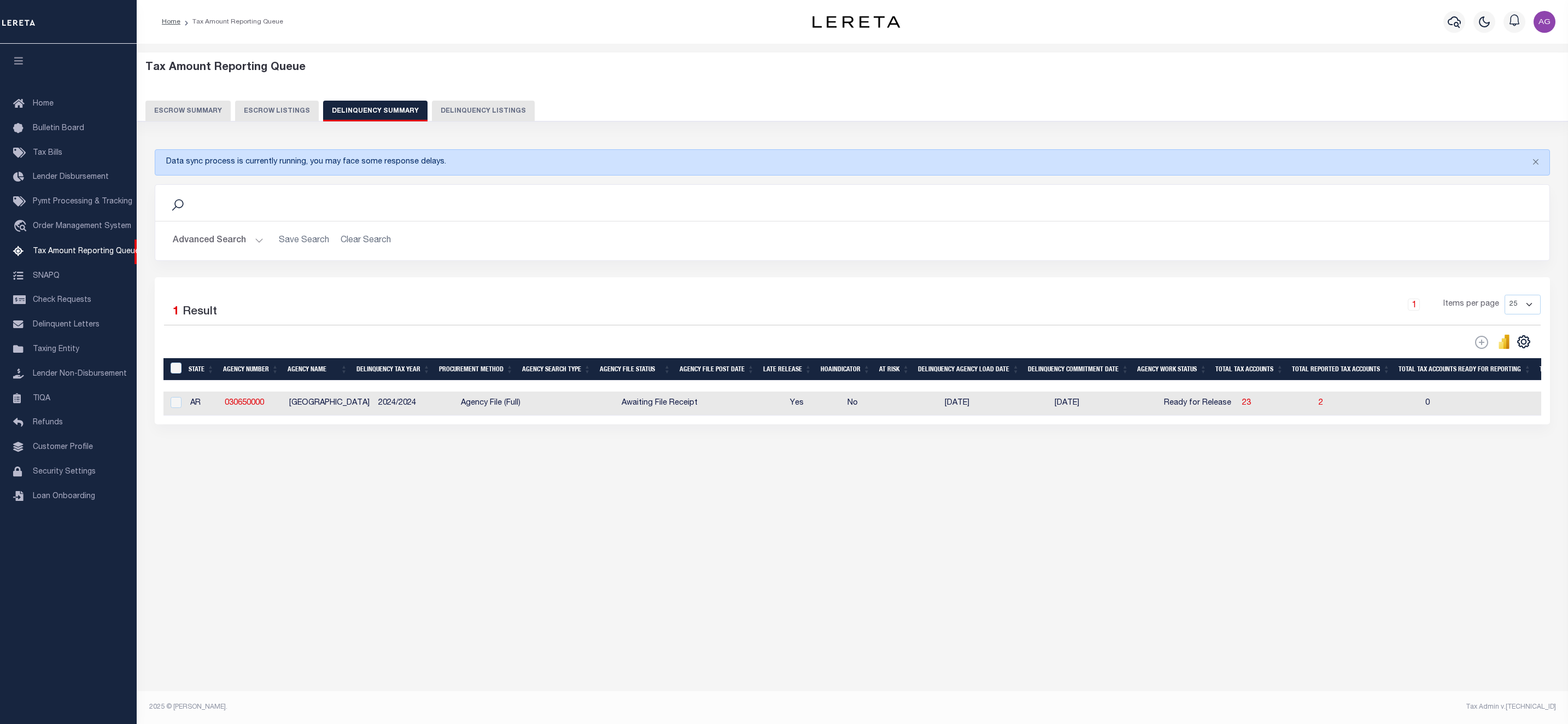
click at [381, 109] on button "Delinquency Summary" at bounding box center [375, 111] width 104 height 20
click at [1242, 407] on span "23" at bounding box center [1247, 403] width 8 height 8
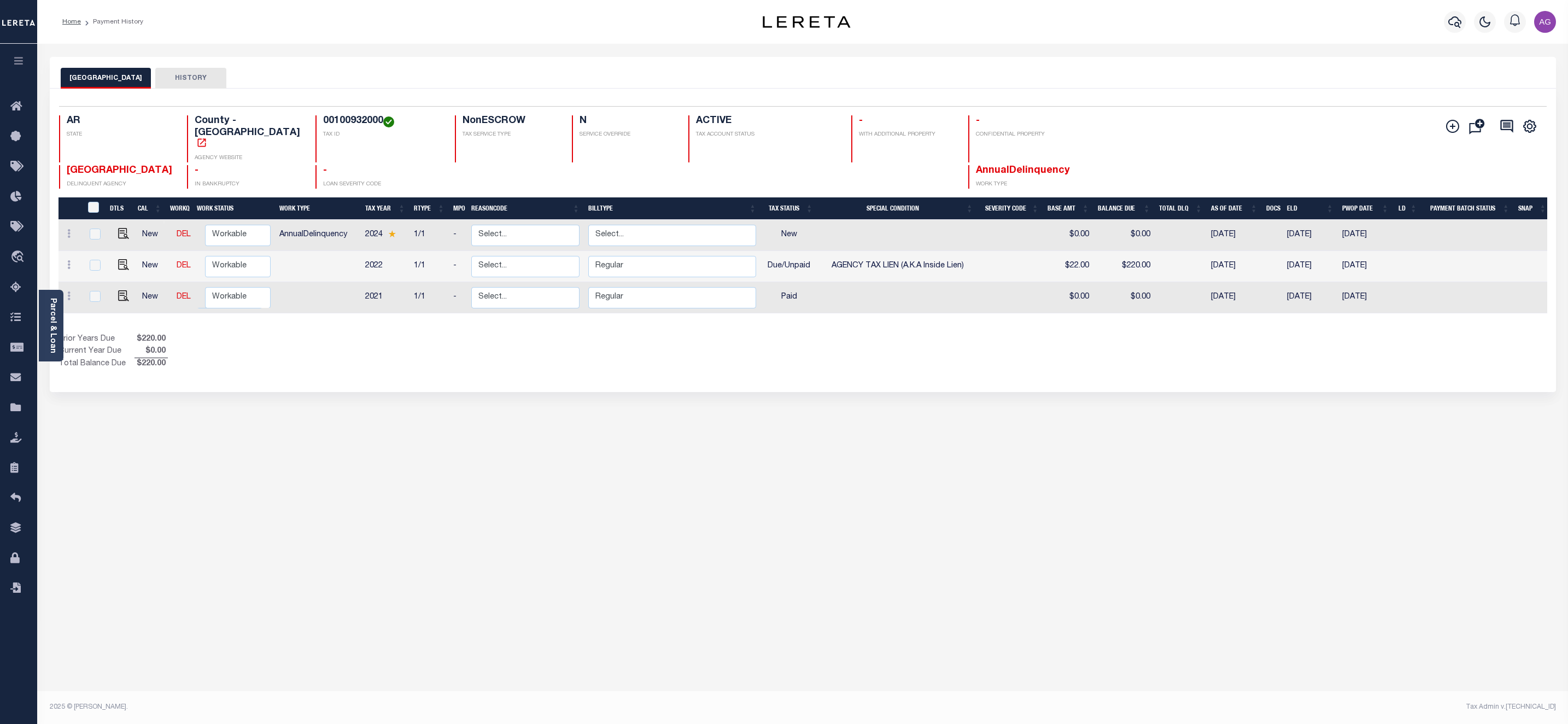
click at [440, 403] on div "SEARCY COUNTY HISTORY Selected 3 Results" at bounding box center [803, 366] width 1523 height 618
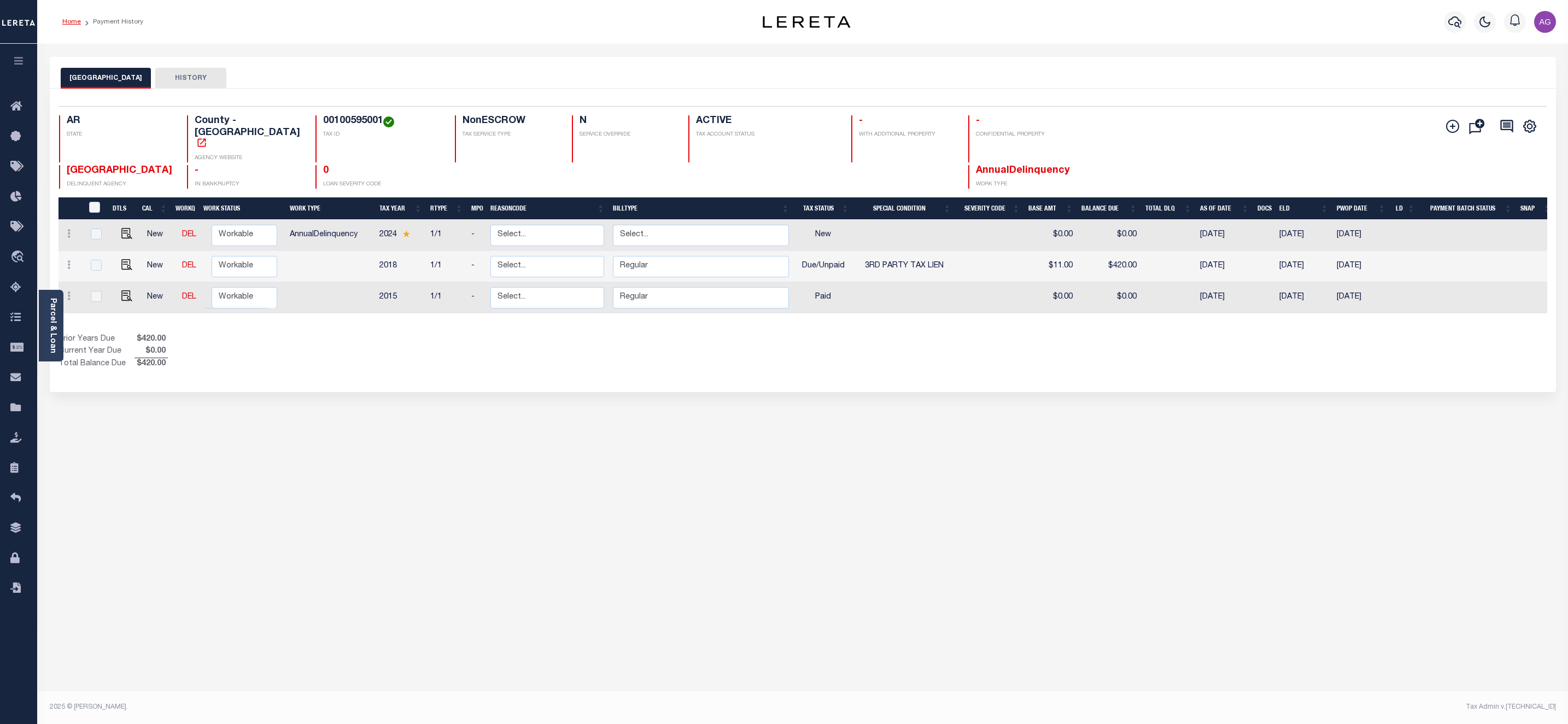
click at [71, 23] on link "Home" at bounding box center [71, 21] width 18 height 6
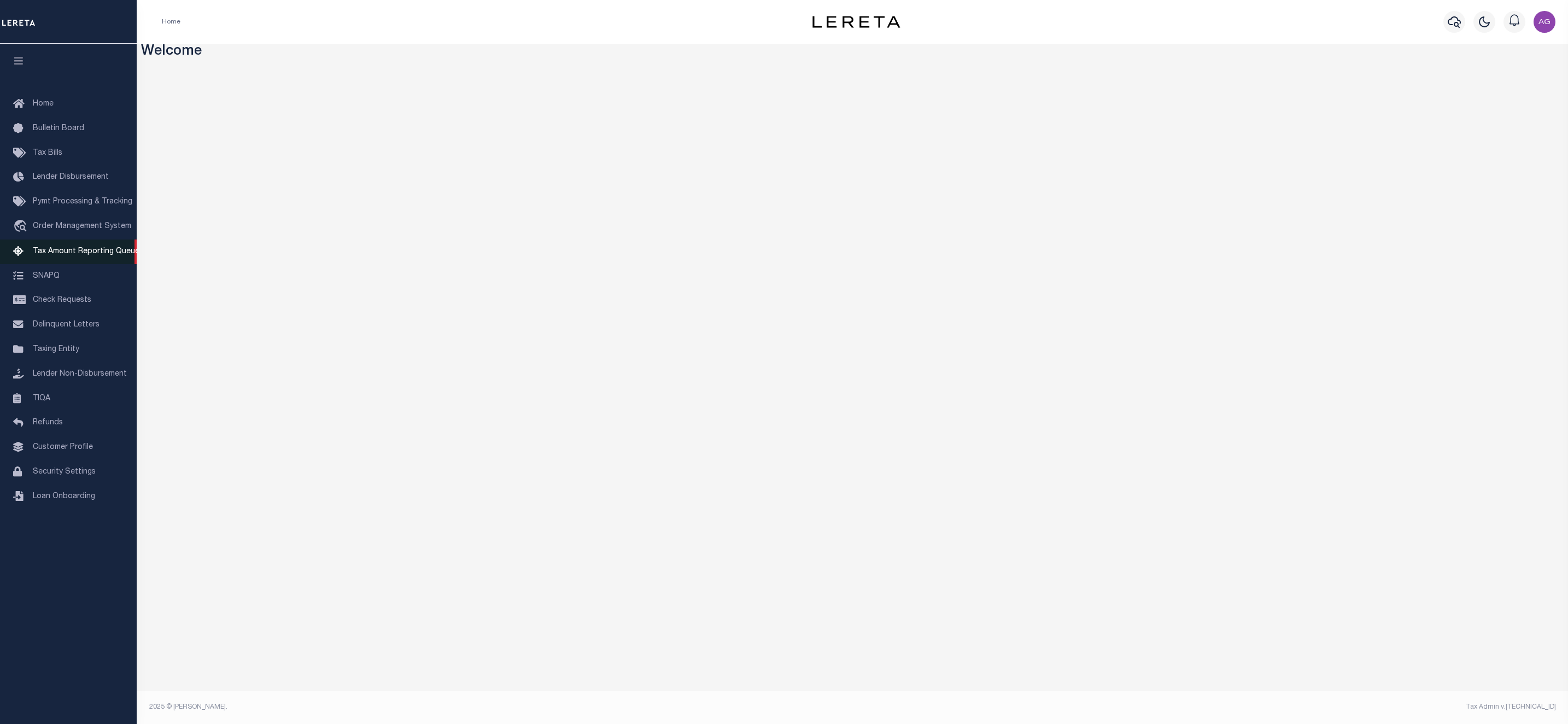
click at [84, 248] on link "Tax Amount Reporting Queue" at bounding box center [68, 252] width 137 height 25
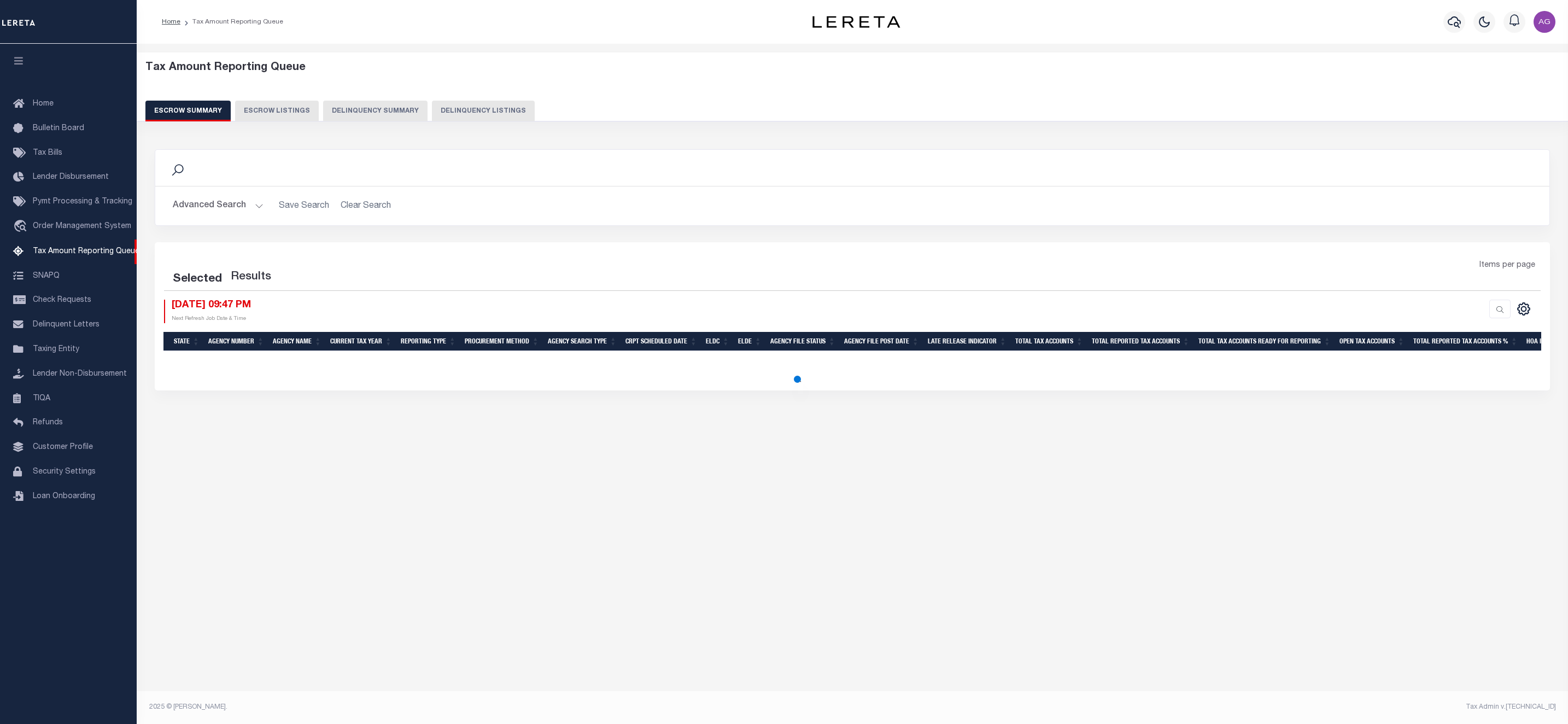
click at [323, 111] on button "Delinquency Summary" at bounding box center [375, 111] width 104 height 20
select select
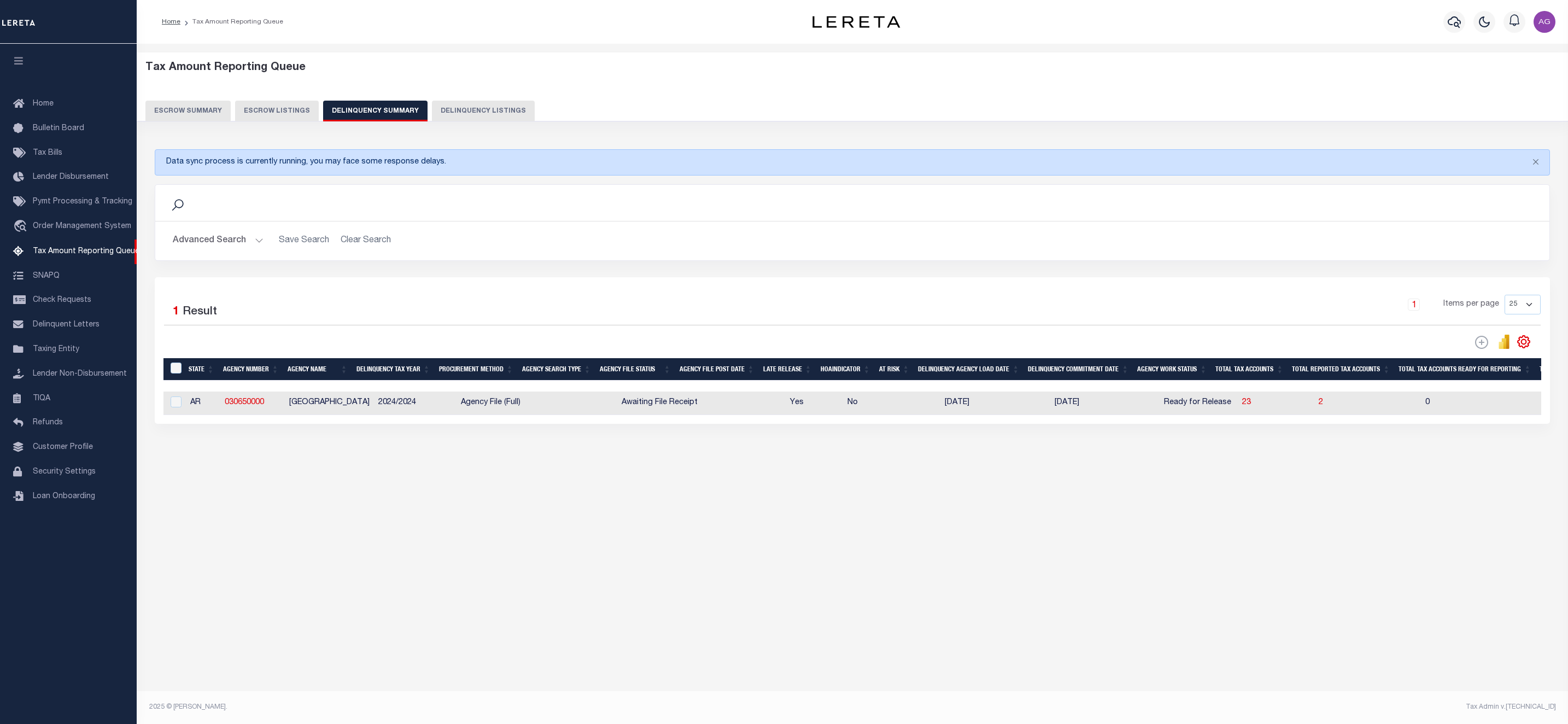
click at [208, 233] on button "Advanced Search" at bounding box center [218, 241] width 91 height 21
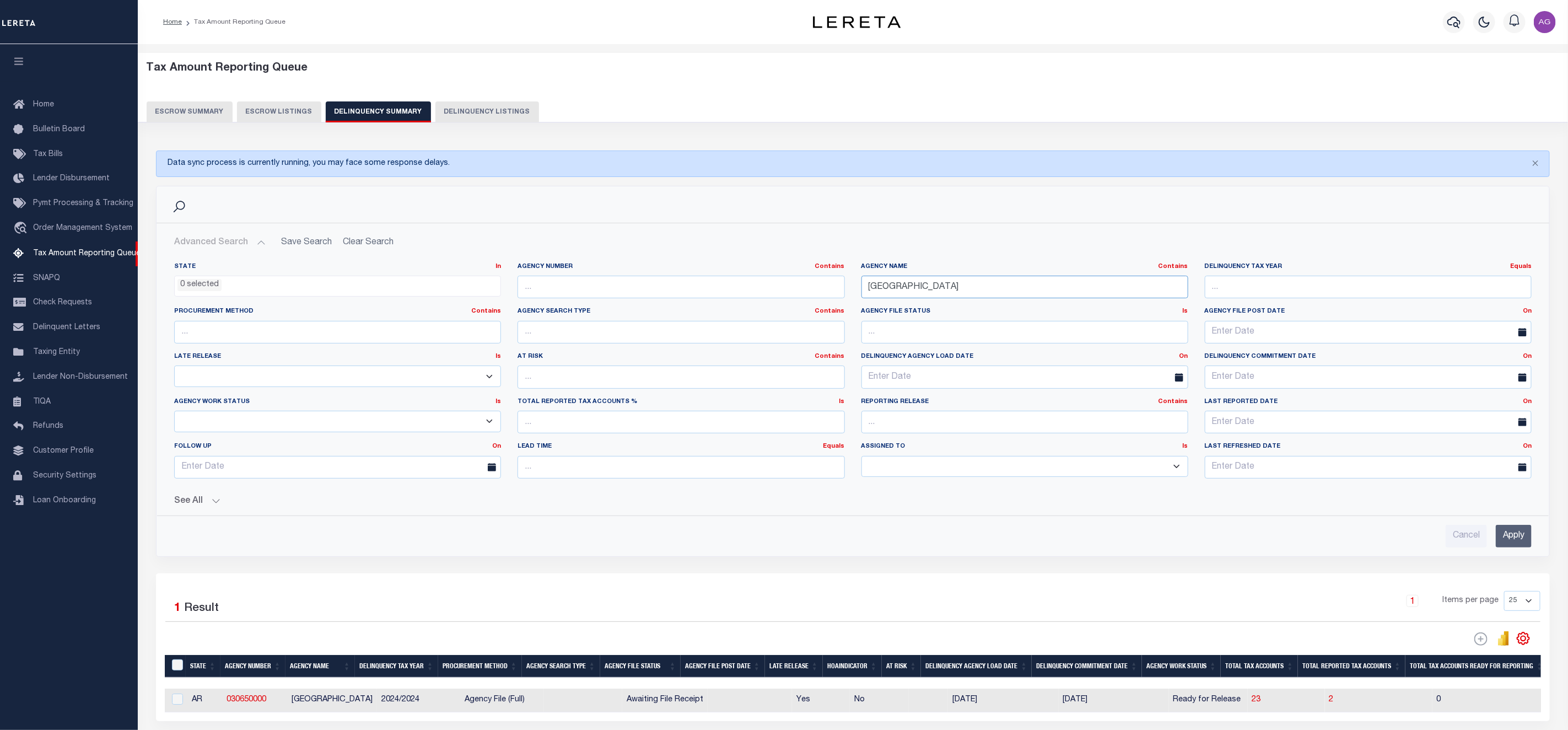
click at [952, 294] on input "SEARCY COUNTY" at bounding box center [1024, 287] width 327 height 23
click at [1516, 540] on input "Apply" at bounding box center [1513, 536] width 36 height 23
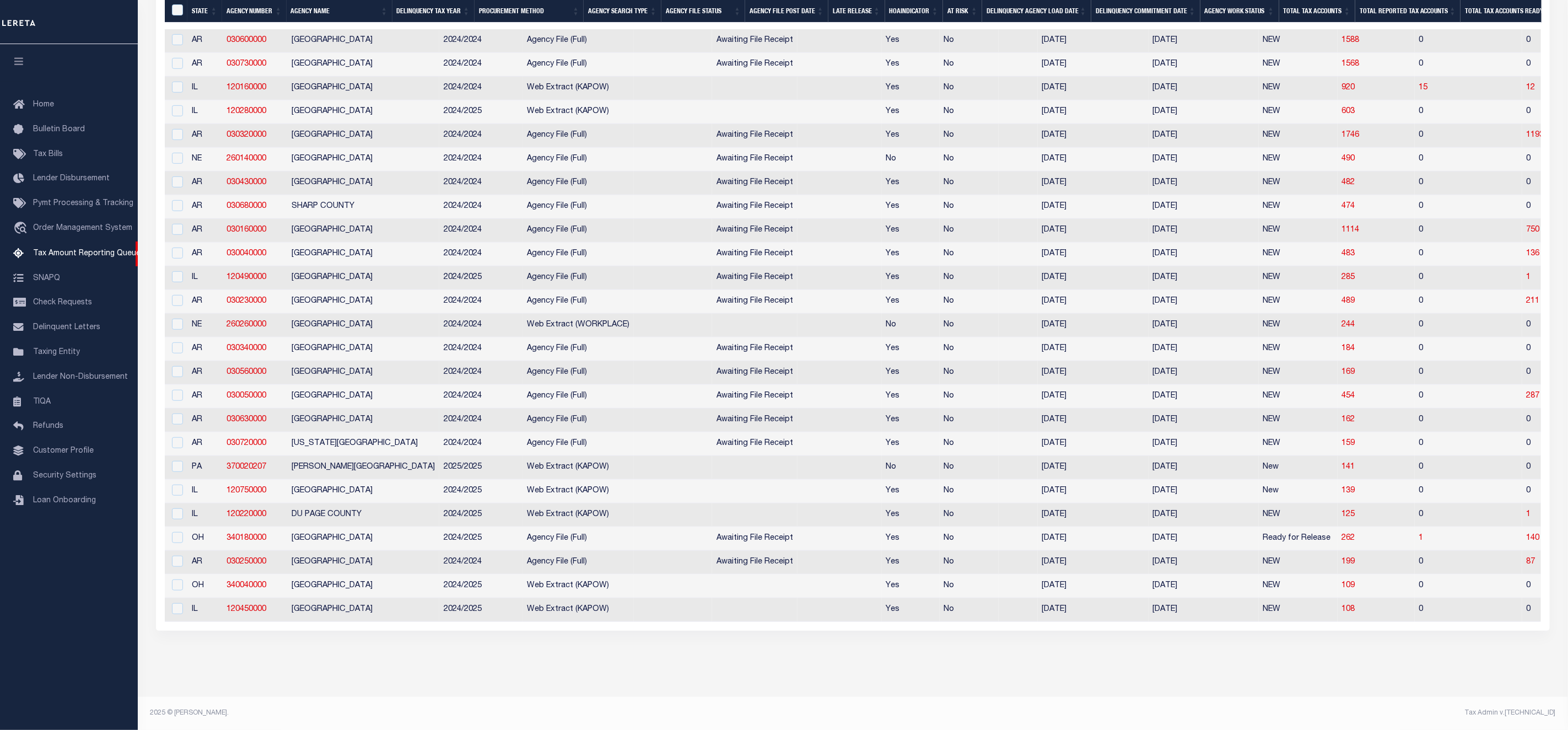
scroll to position [55, 0]
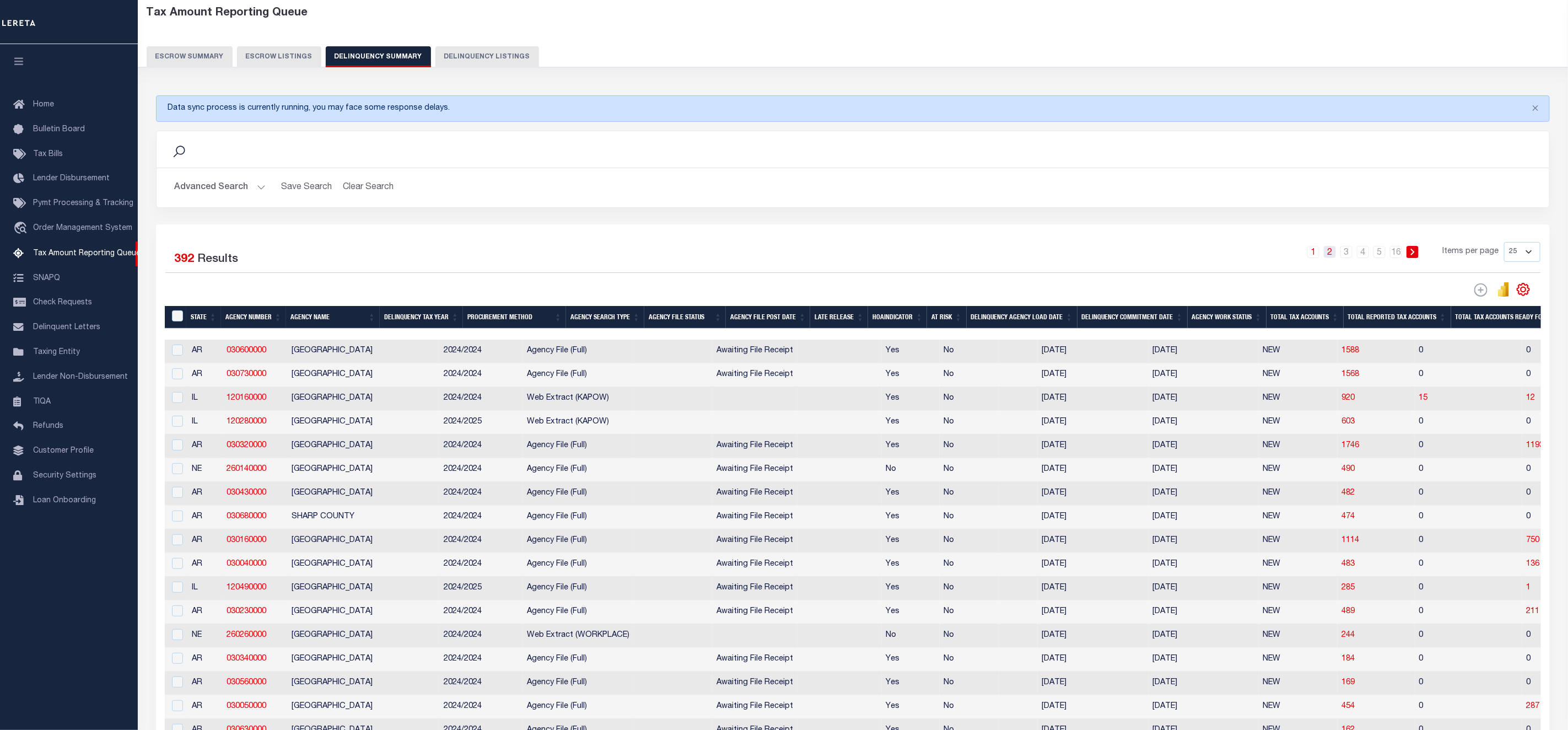
click at [1326, 257] on link "2" at bounding box center [1329, 252] width 12 height 12
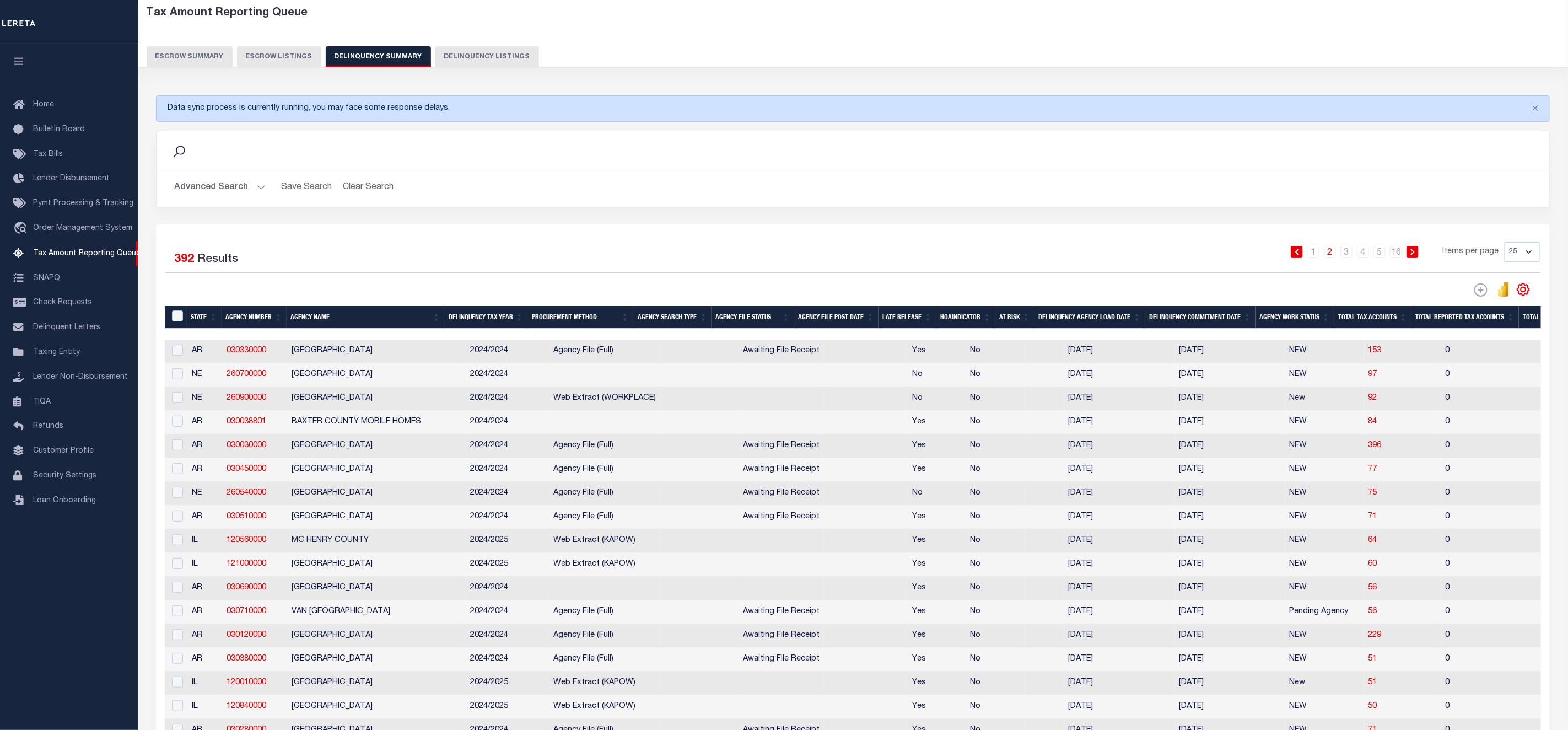
scroll to position [386, 0]
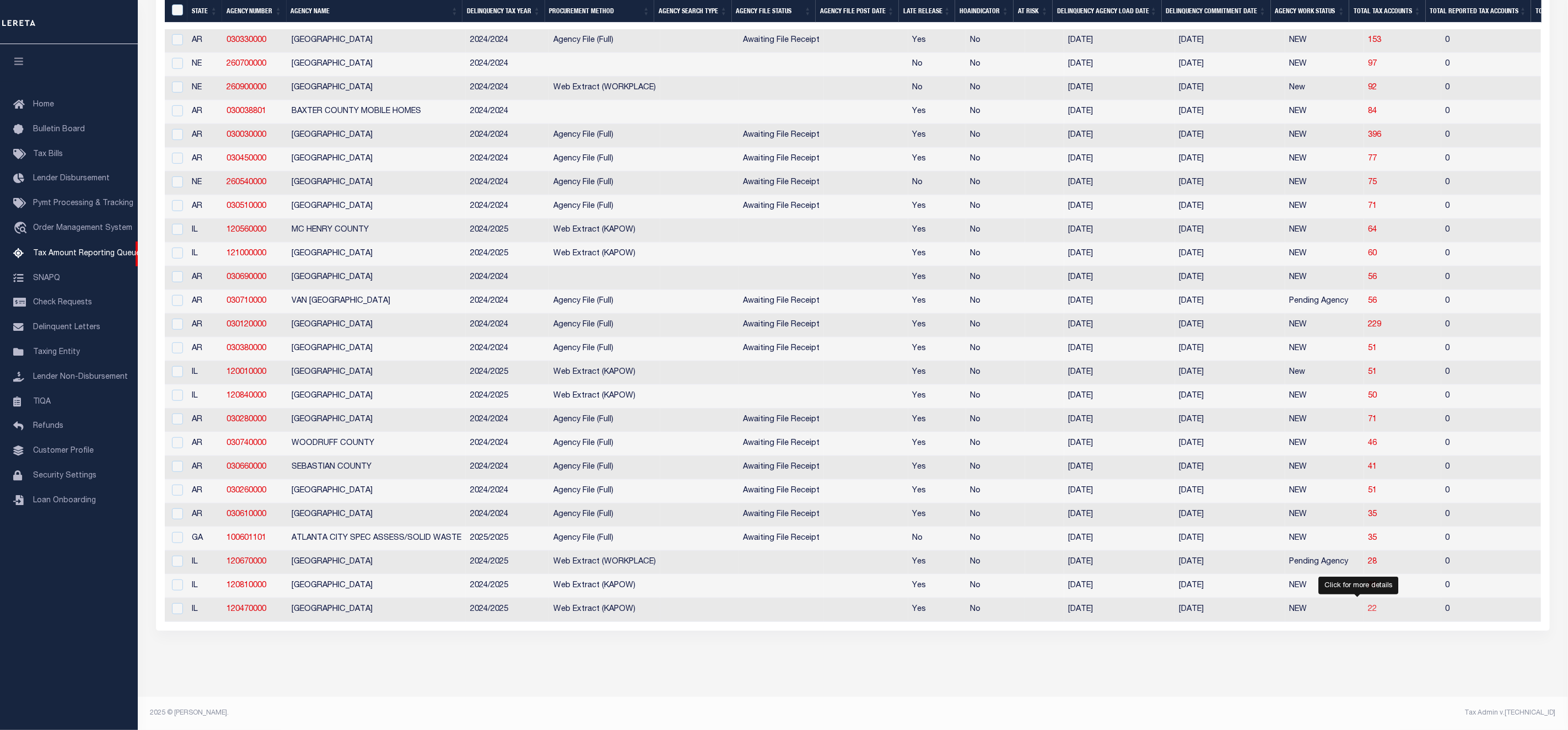
click at [1368, 606] on span "22" at bounding box center [1373, 609] width 9 height 8
select select "100"
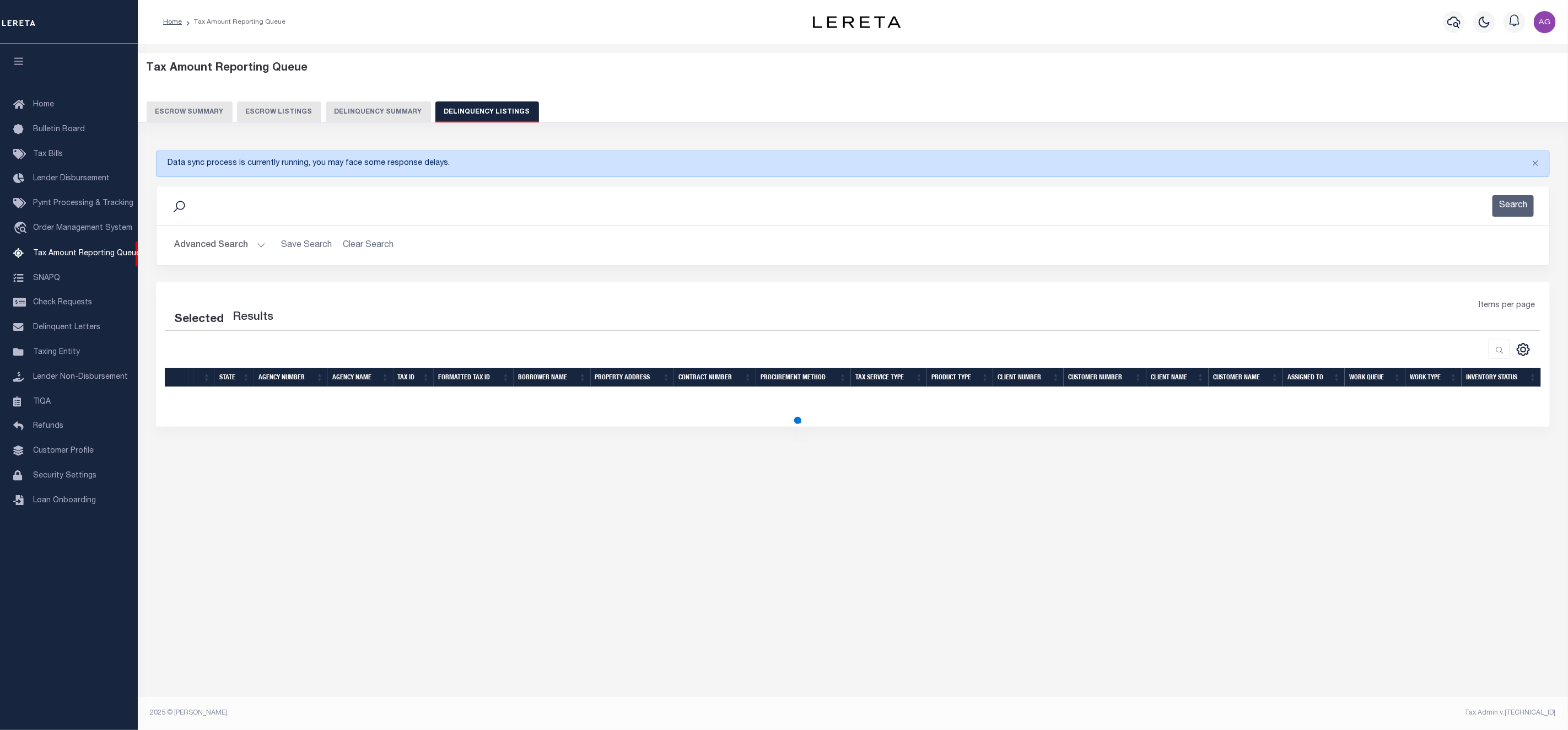
select select "100"
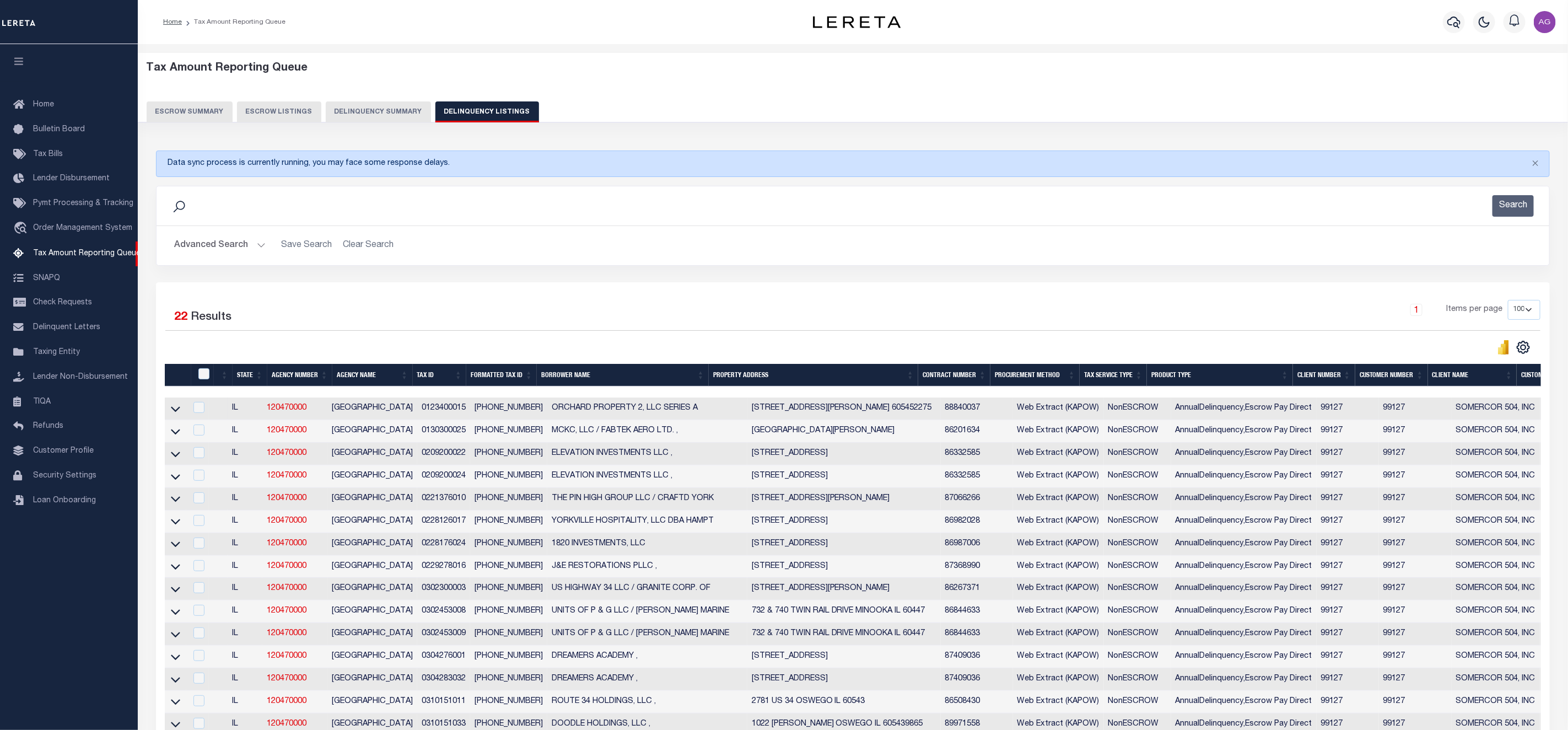
click at [180, 411] on link at bounding box center [175, 407] width 13 height 8
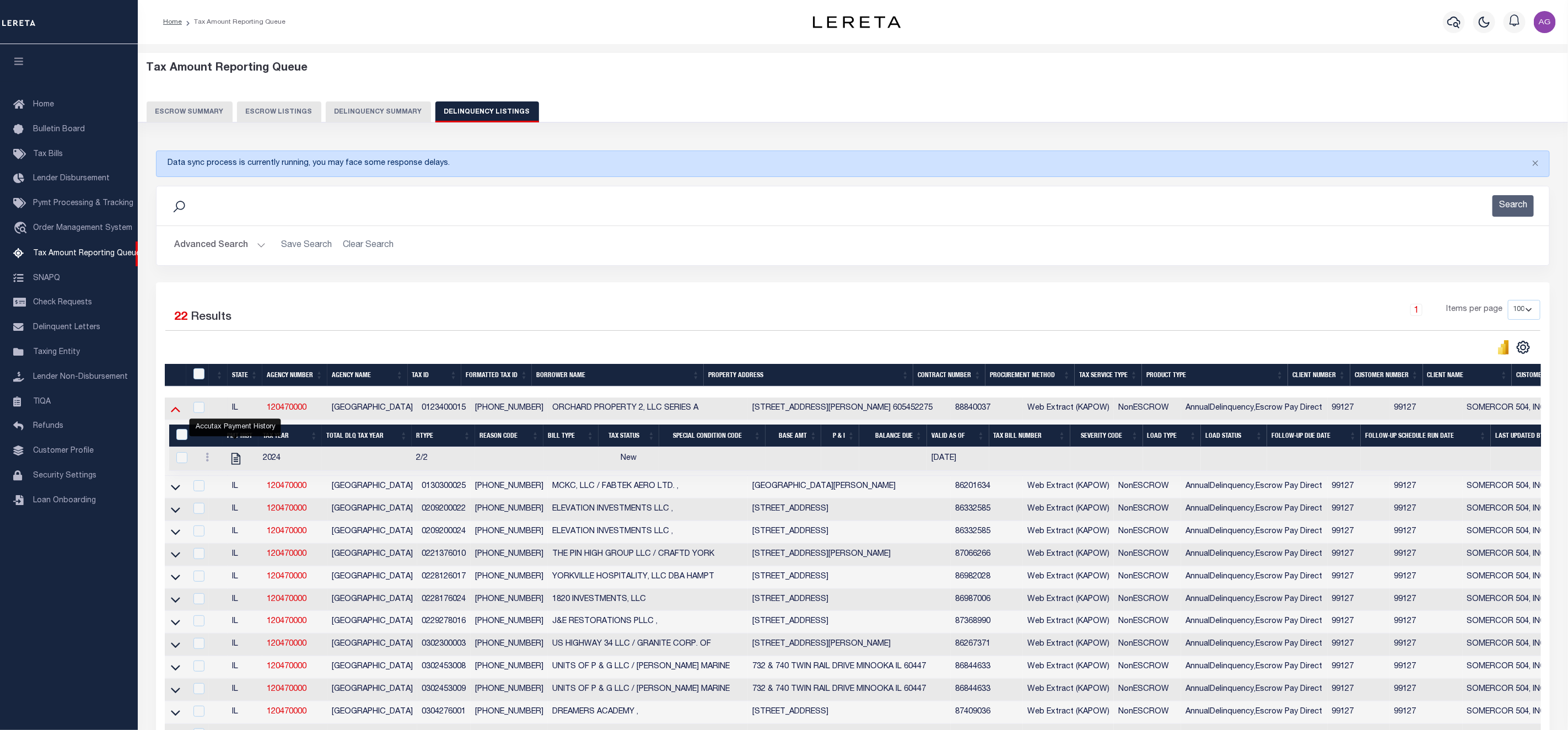
click at [177, 414] on icon at bounding box center [175, 409] width 9 height 11
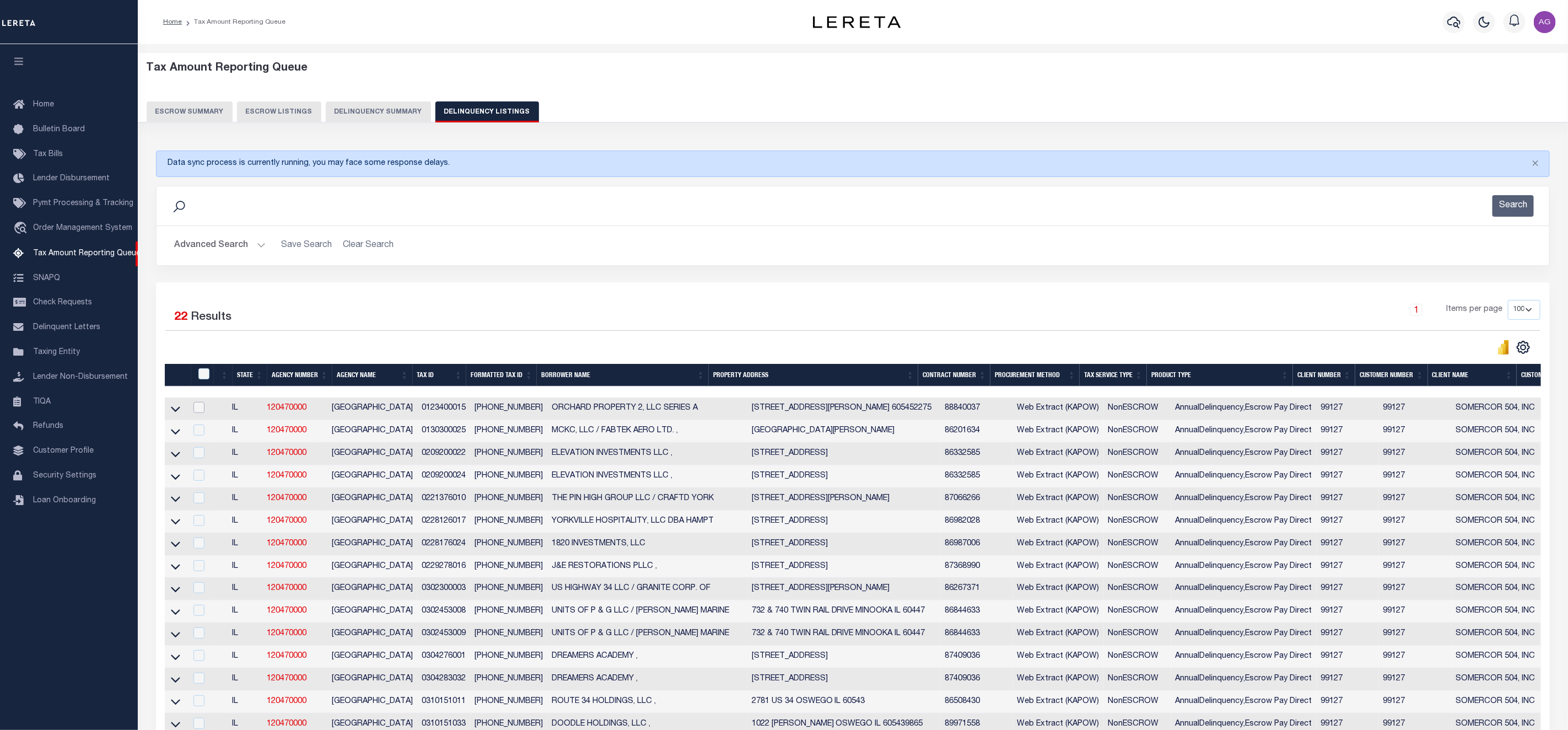
click at [202, 412] on input "checkbox" at bounding box center [199, 407] width 11 height 11
checkbox input "true"
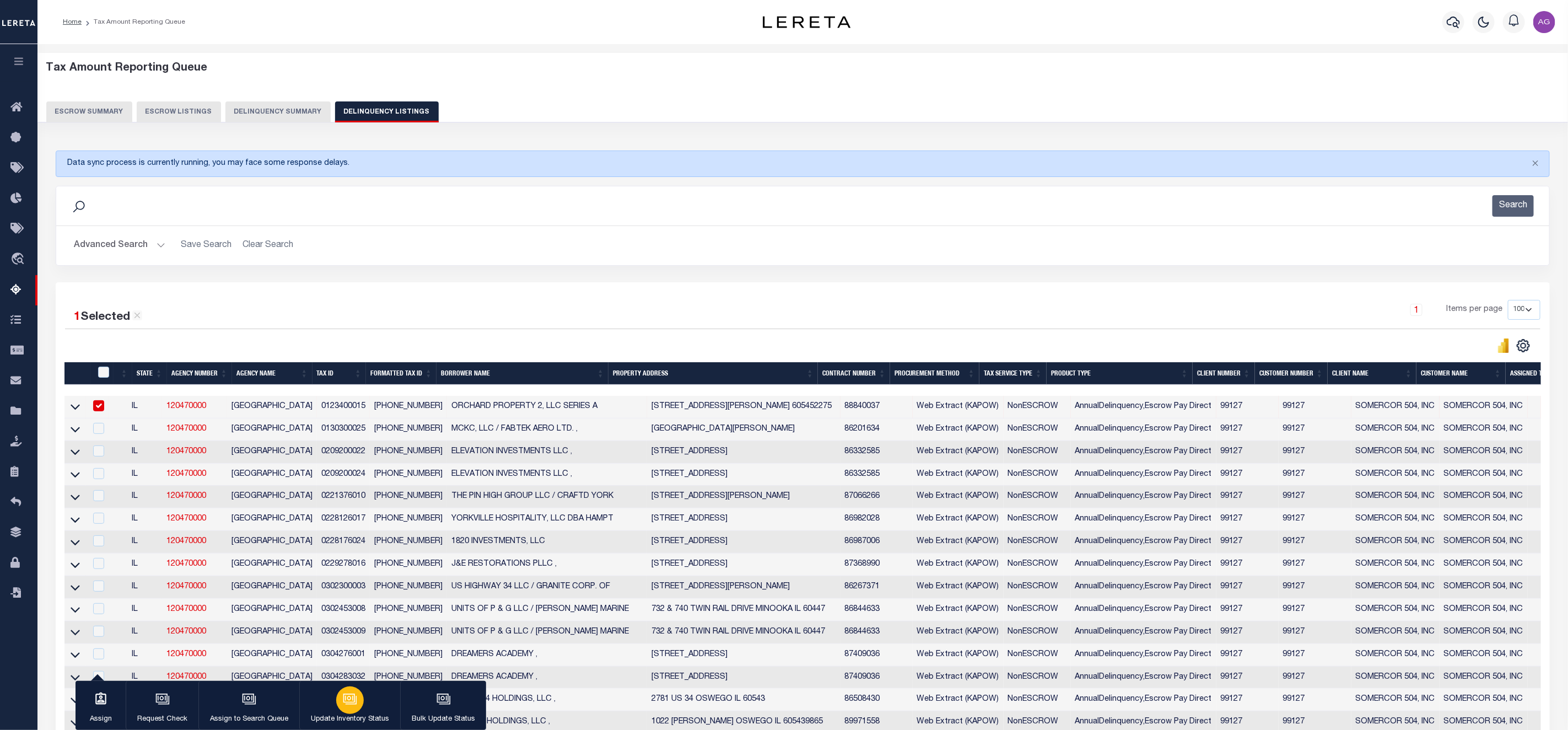
click at [345, 697] on icon "button" at bounding box center [350, 699] width 14 height 14
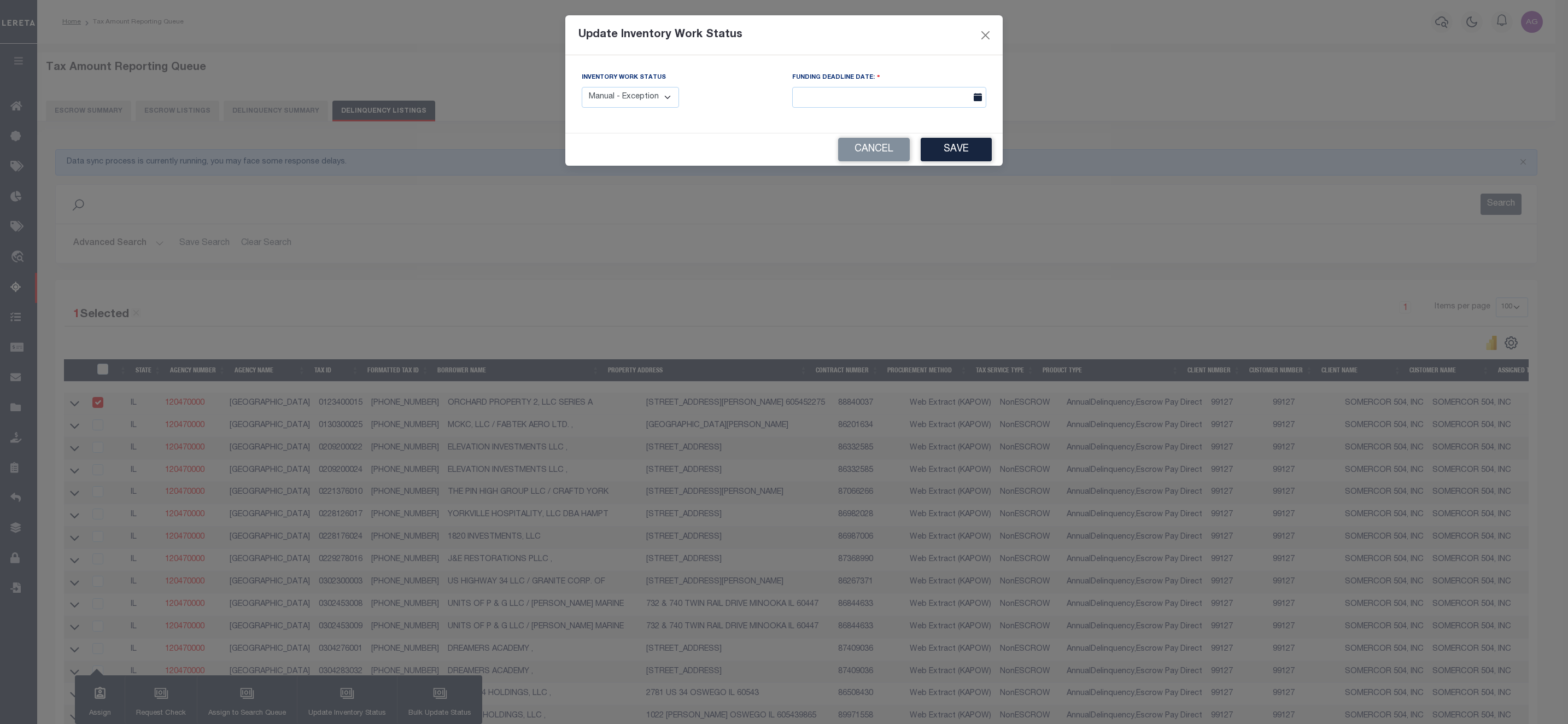
click at [639, 106] on select "Manual - Exception Pended - Awaiting Search Late Add Exception Completed" at bounding box center [630, 97] width 97 height 21
select select "4"
click at [582, 87] on select "Manual - Exception Pended - Awaiting Search Late Add Exception Completed" at bounding box center [630, 97] width 97 height 21
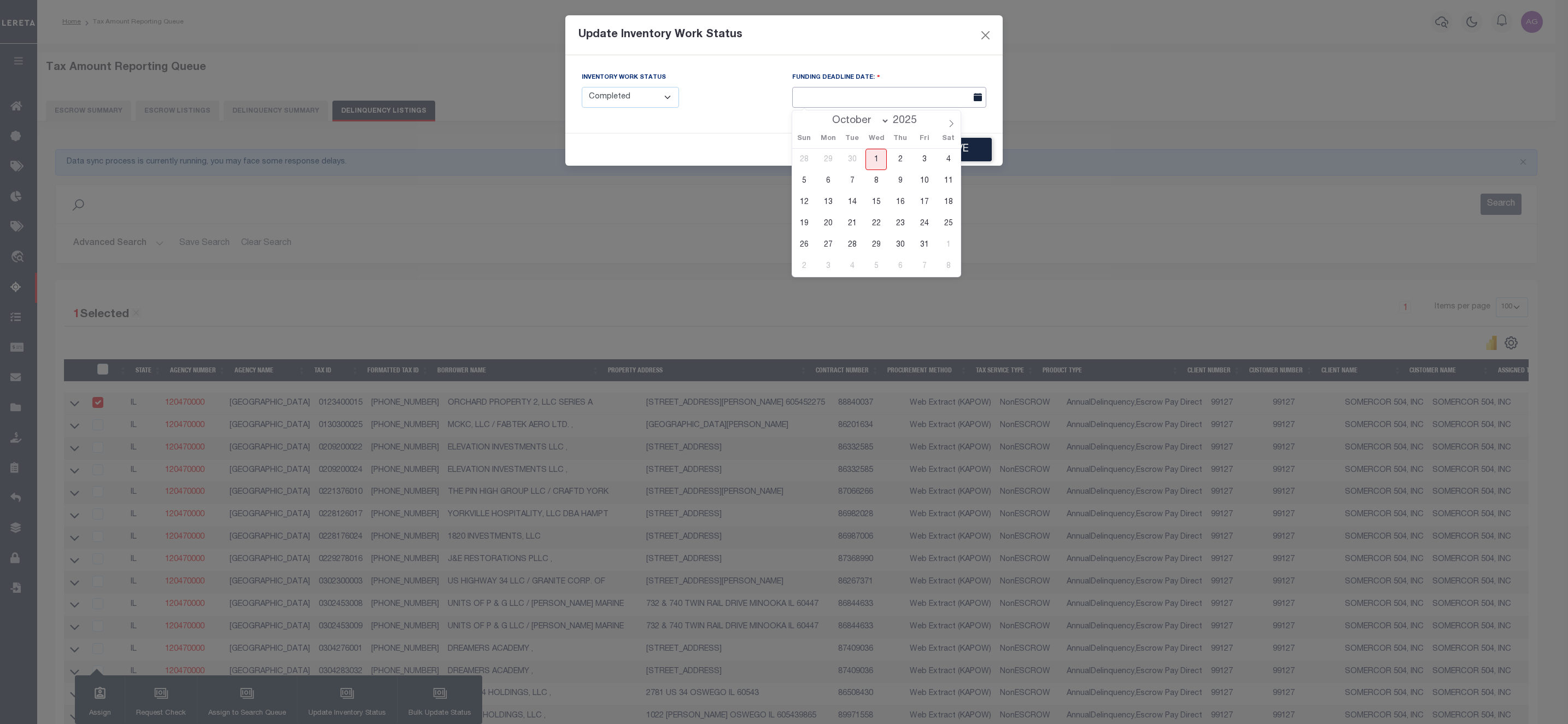
click at [898, 99] on input "text" at bounding box center [889, 97] width 194 height 21
click at [878, 156] on span "1" at bounding box center [876, 159] width 21 height 21
type input "[DATE]"
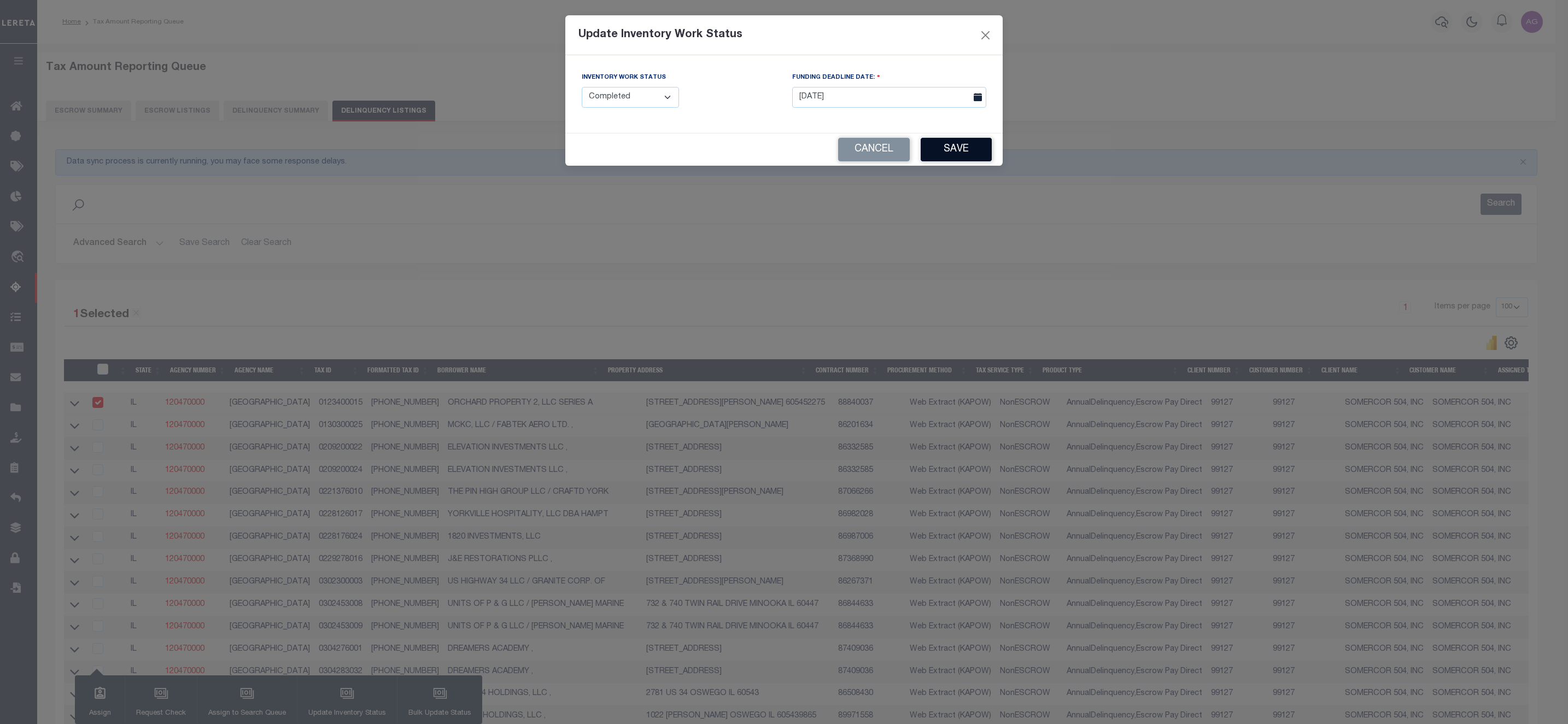
click at [963, 140] on button "Save" at bounding box center [956, 149] width 71 height 23
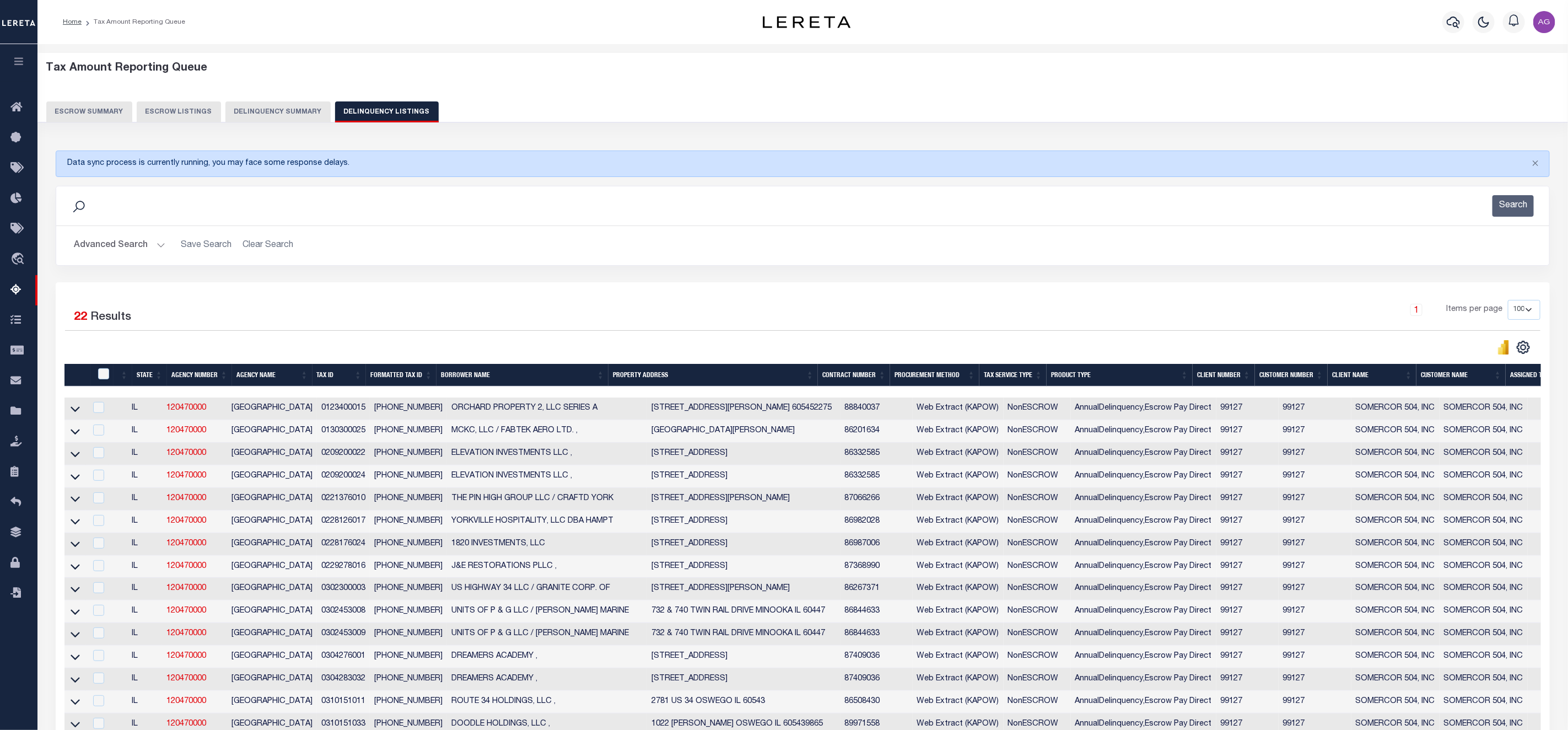
click at [264, 104] on button "Delinquency Summary" at bounding box center [278, 112] width 105 height 21
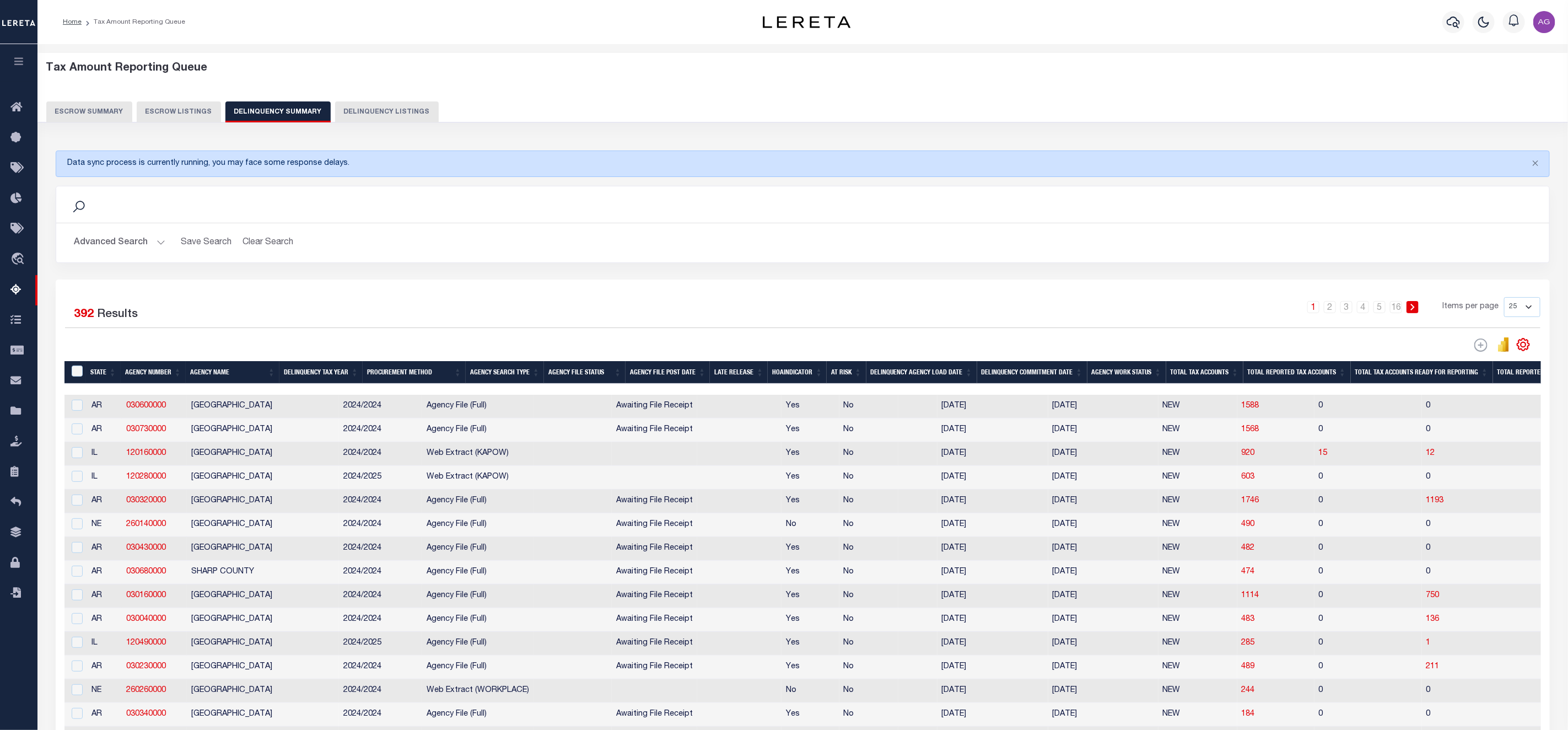
click at [126, 239] on button "Advanced Search" at bounding box center [119, 243] width 92 height 21
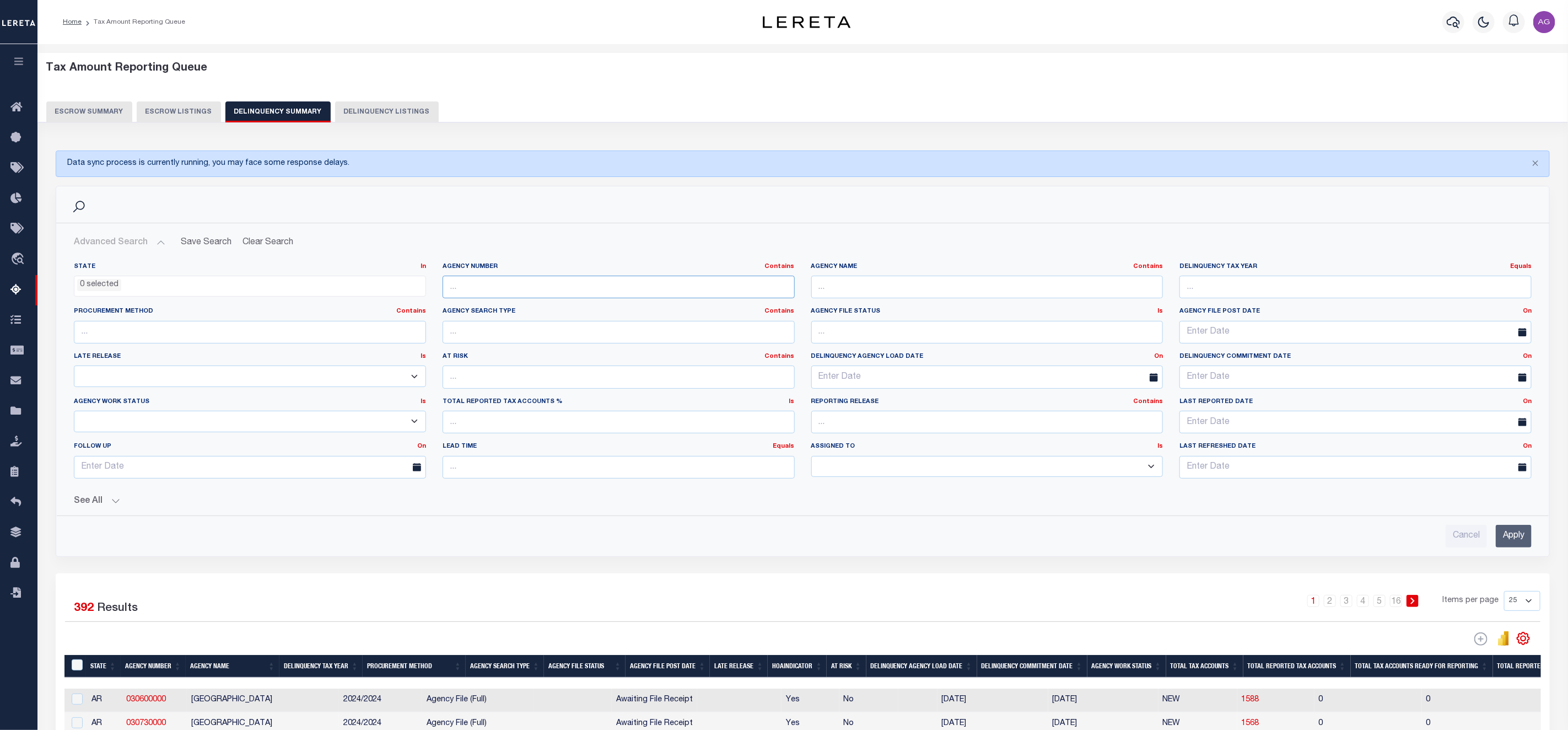
click at [595, 286] on input "text" at bounding box center [619, 287] width 352 height 23
click at [872, 284] on input "text" at bounding box center [988, 287] width 352 height 23
type input "kendall"
click at [1515, 541] on input "Apply" at bounding box center [1513, 536] width 36 height 23
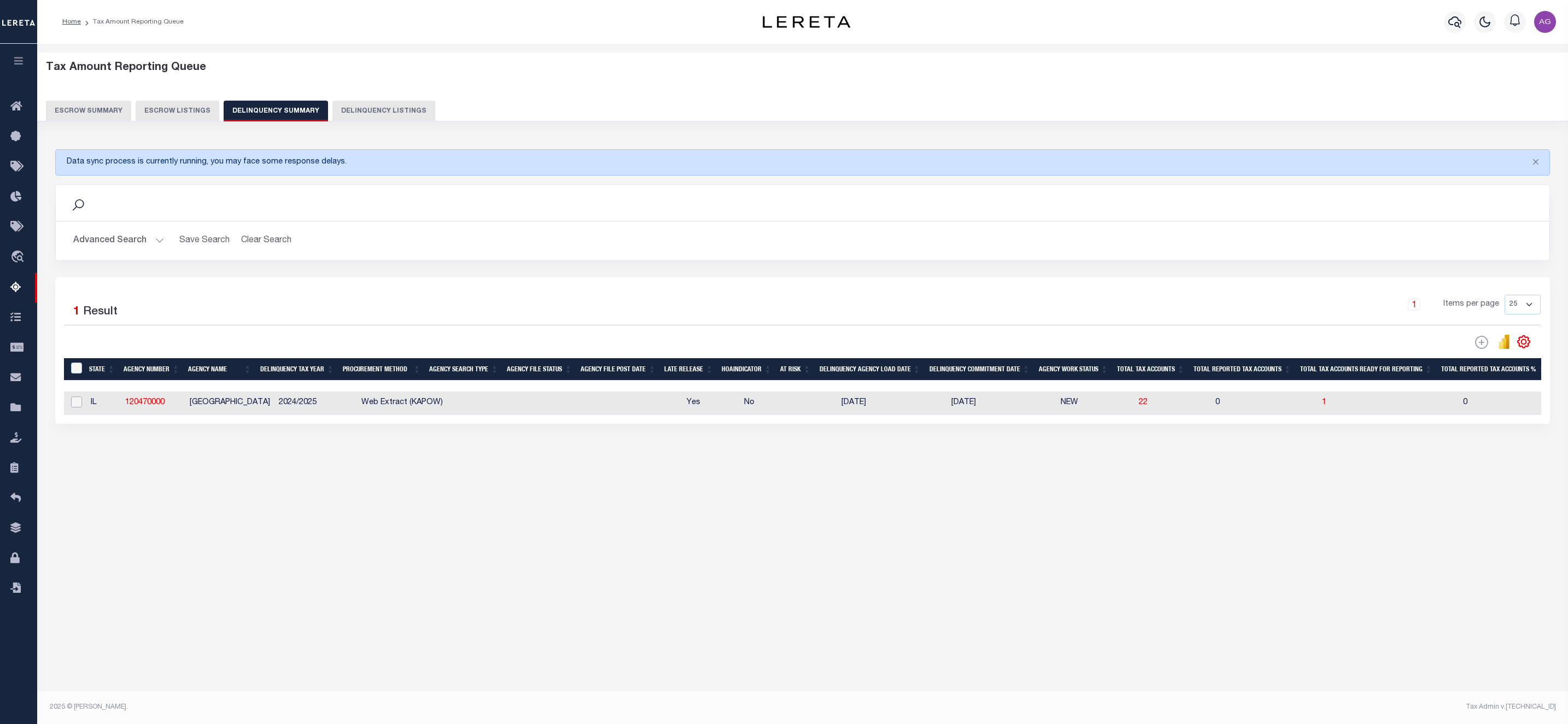
click at [76, 405] on input "checkbox" at bounding box center [77, 402] width 11 height 11
checkbox input "true"
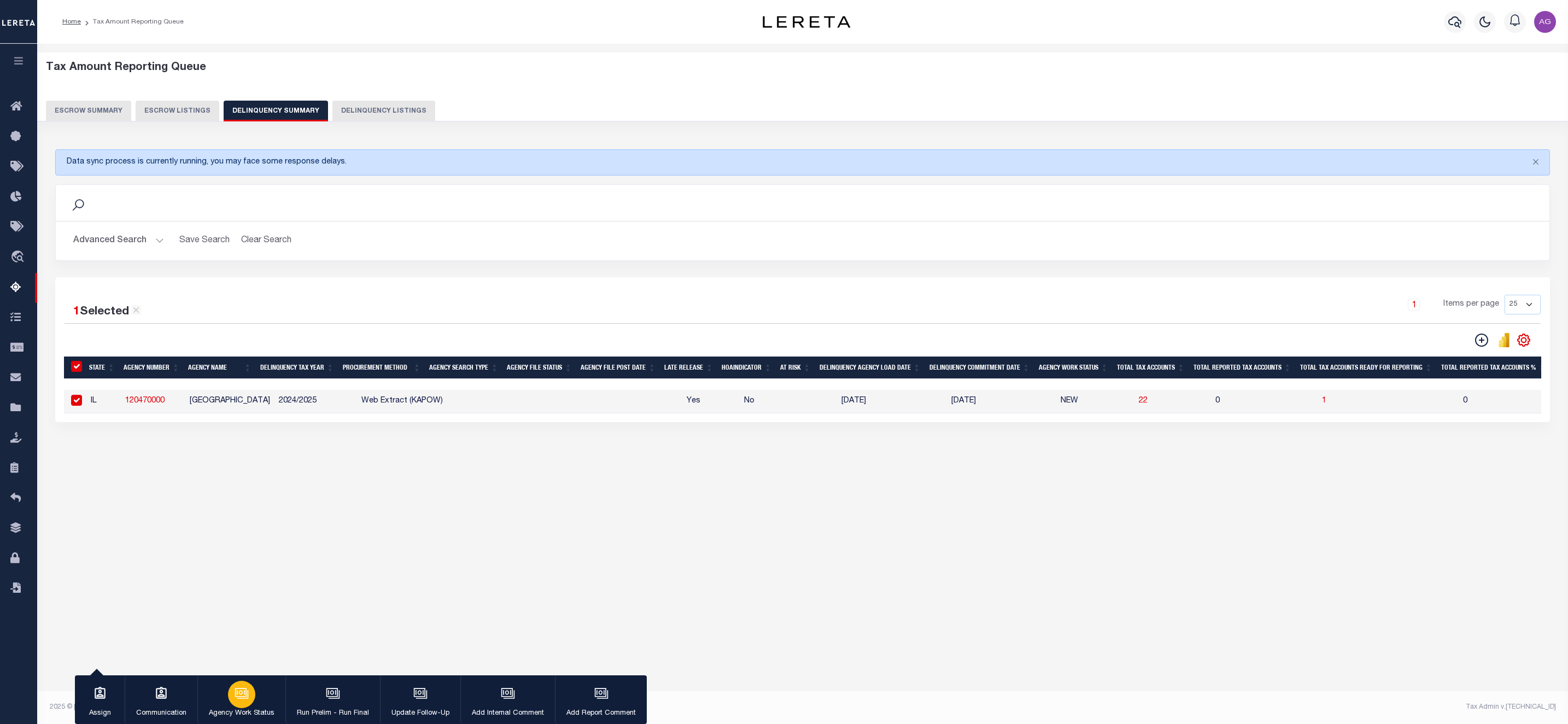
click at [248, 697] on icon "button" at bounding box center [243, 694] width 11 height 8
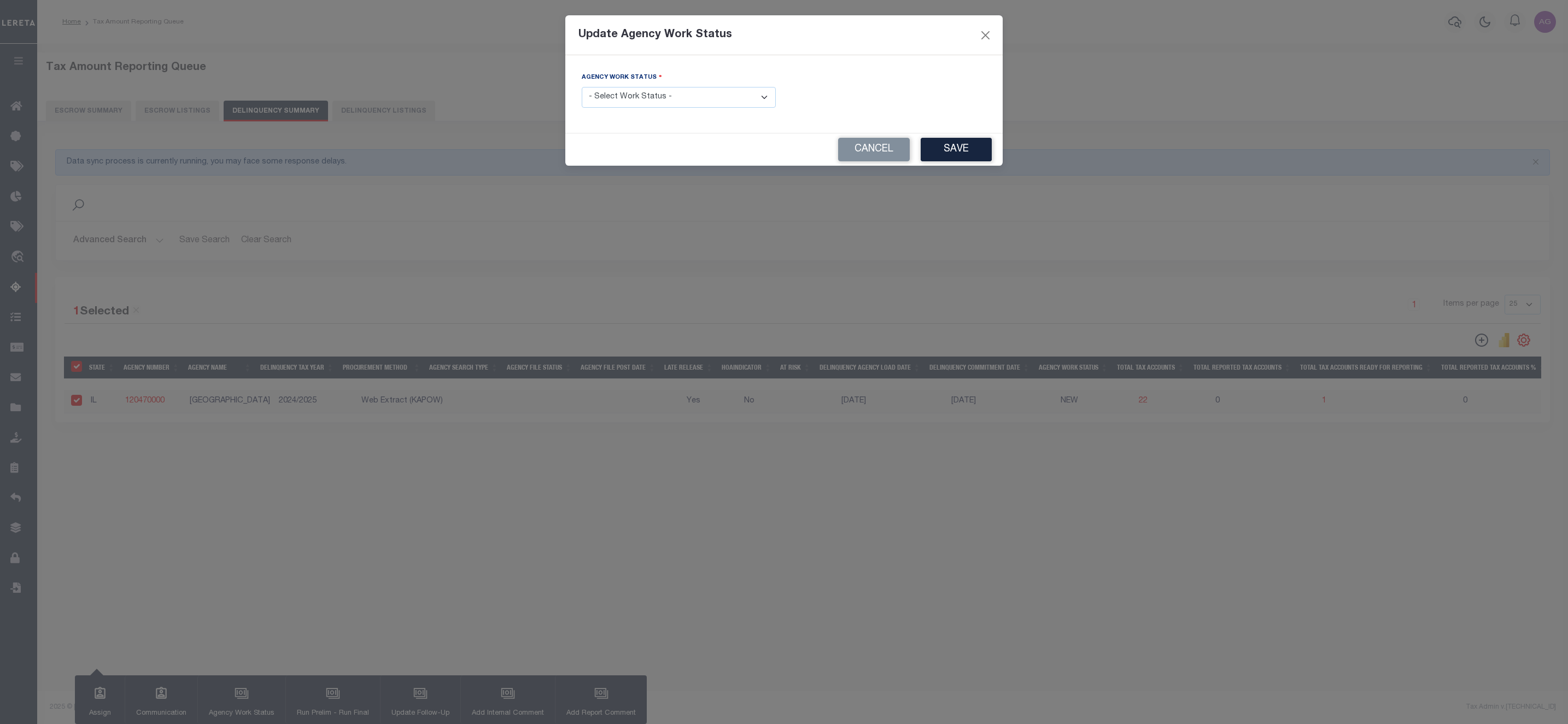
click at [649, 92] on select "- Select Work Status - In Progress Pending Agency Follow-up Pending QC Ready fo…" at bounding box center [678, 97] width 194 height 21
select select "6"
click at [582, 87] on select "- Select Work Status - In Progress Pending Agency Follow-up Pending QC Ready fo…" at bounding box center [678, 97] width 194 height 21
click at [960, 145] on button "Save" at bounding box center [956, 149] width 71 height 23
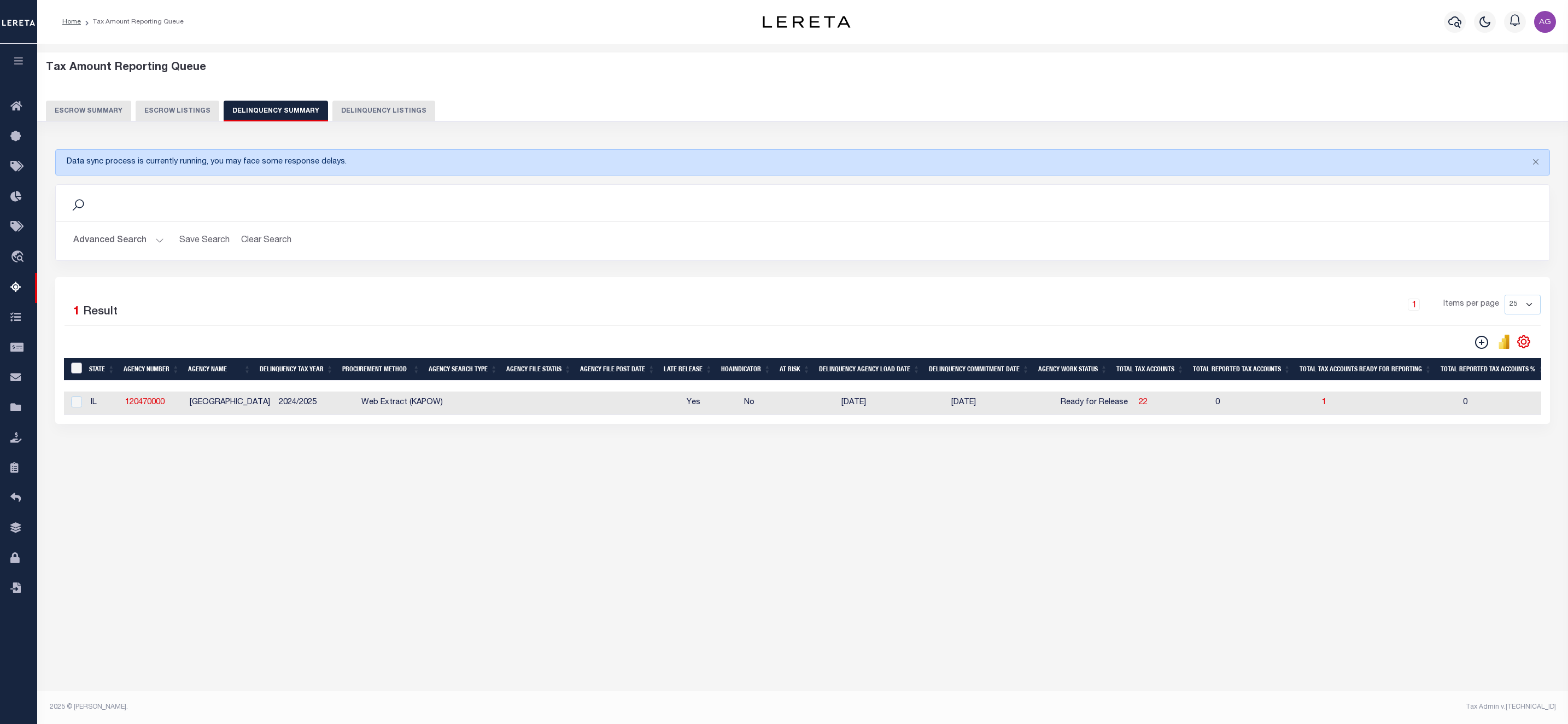
click at [71, 373] on input "&nbsp;" at bounding box center [77, 368] width 11 height 11
checkbox input "true"
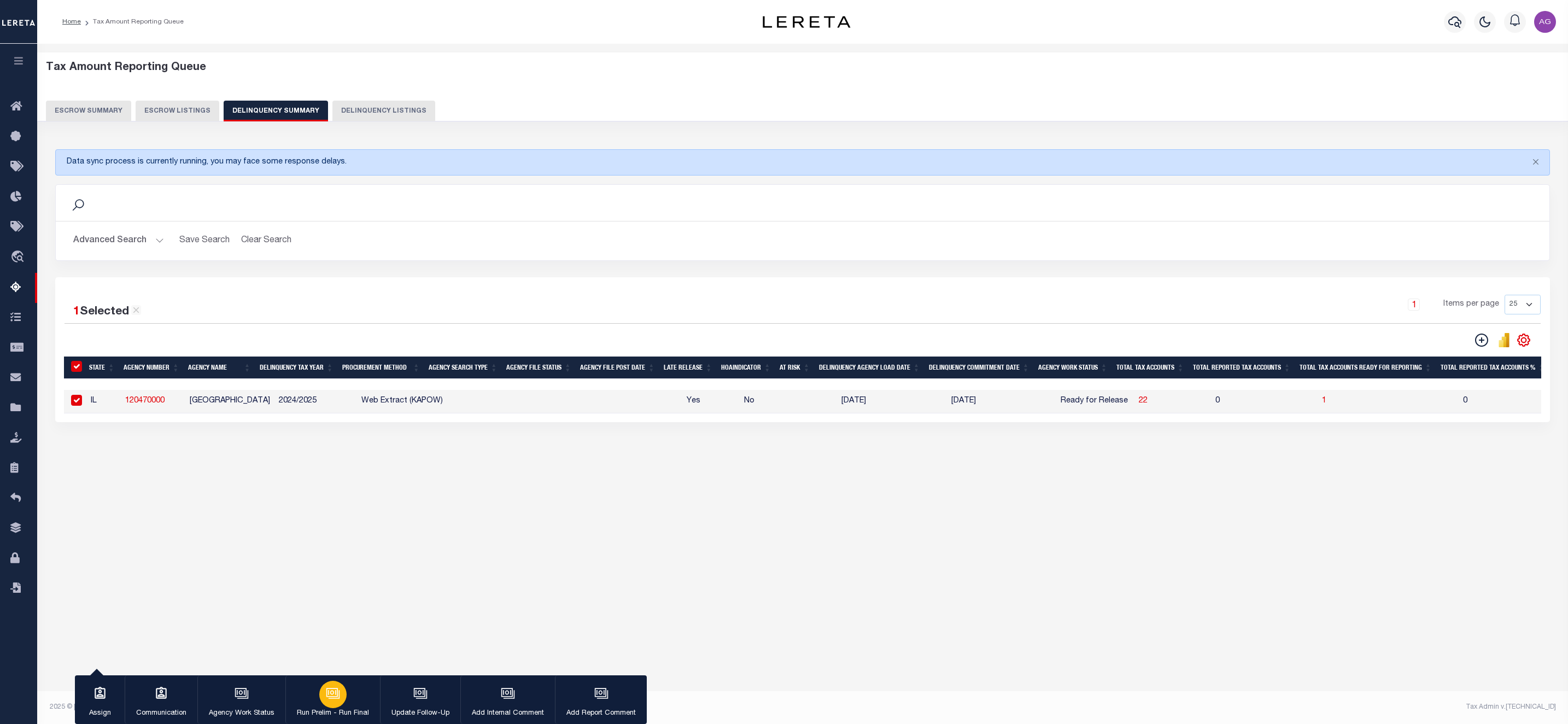
click at [332, 687] on icon "button" at bounding box center [333, 693] width 14 height 14
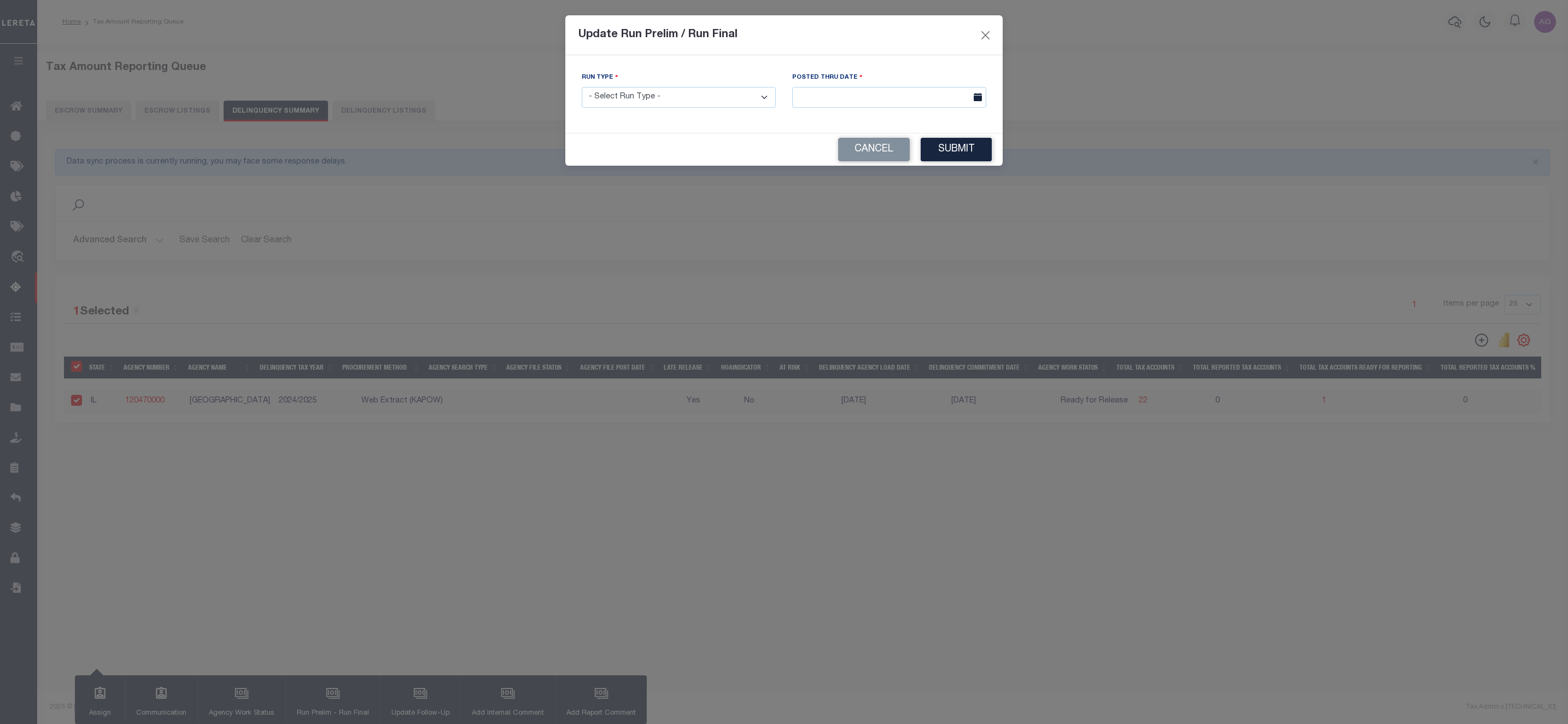
click at [664, 102] on select "- Select Run Type - Prelim Run Final Run" at bounding box center [678, 97] width 194 height 21
select select "F"
click at [582, 87] on select "- Select Run Type - Prelim Run Final Run" at bounding box center [678, 97] width 194 height 21
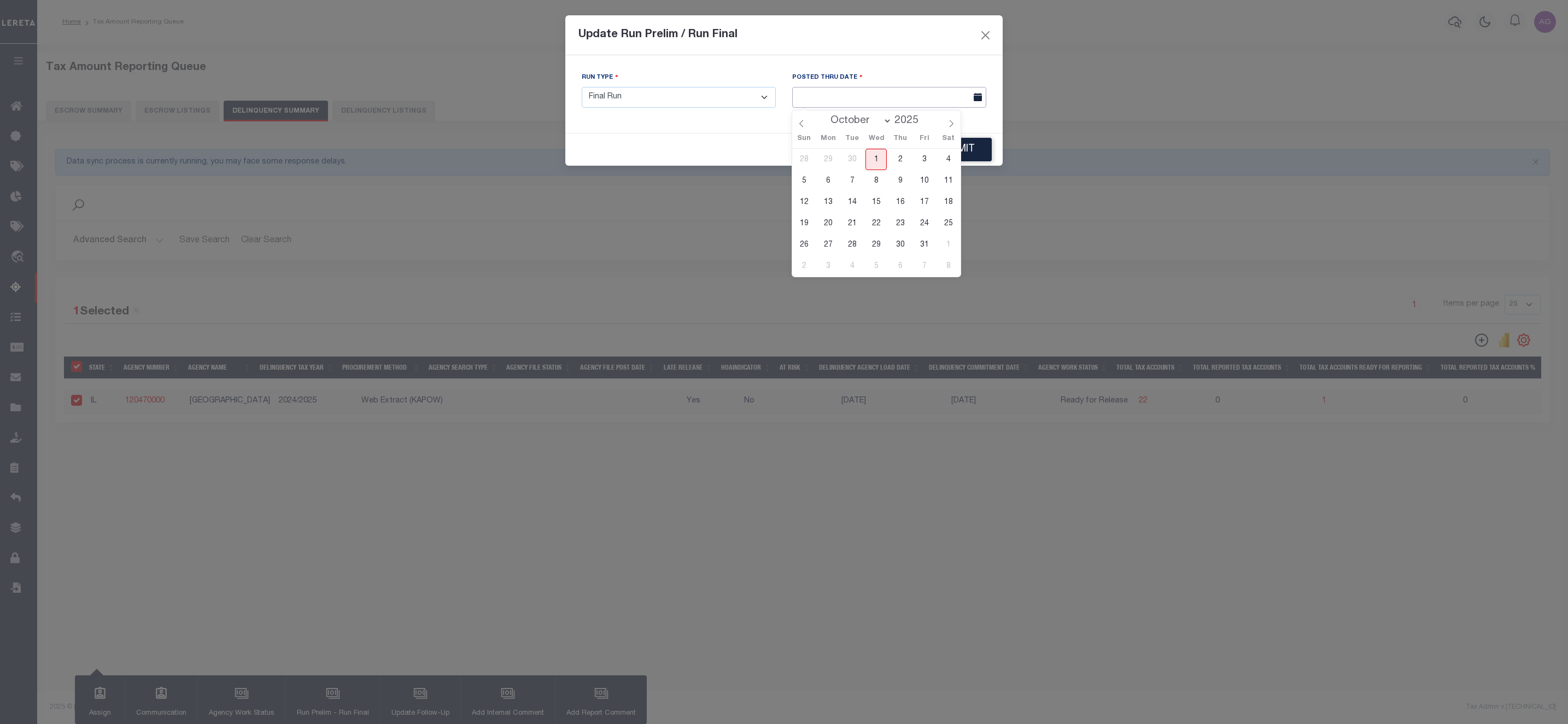
click at [881, 95] on input "text" at bounding box center [889, 97] width 194 height 21
click at [881, 157] on span "1" at bounding box center [876, 159] width 21 height 21
type input "[DATE]"
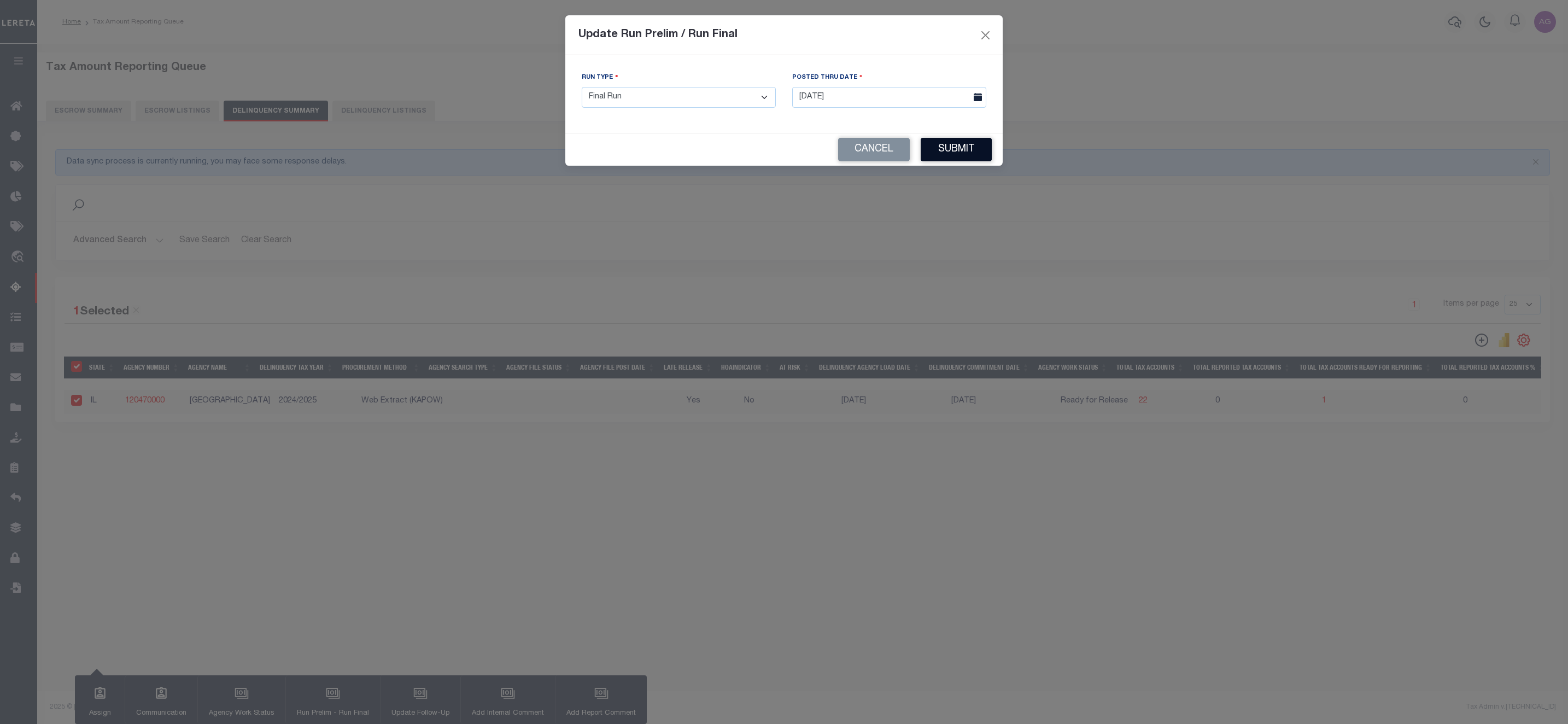
click at [956, 143] on button "Submit" at bounding box center [956, 149] width 71 height 23
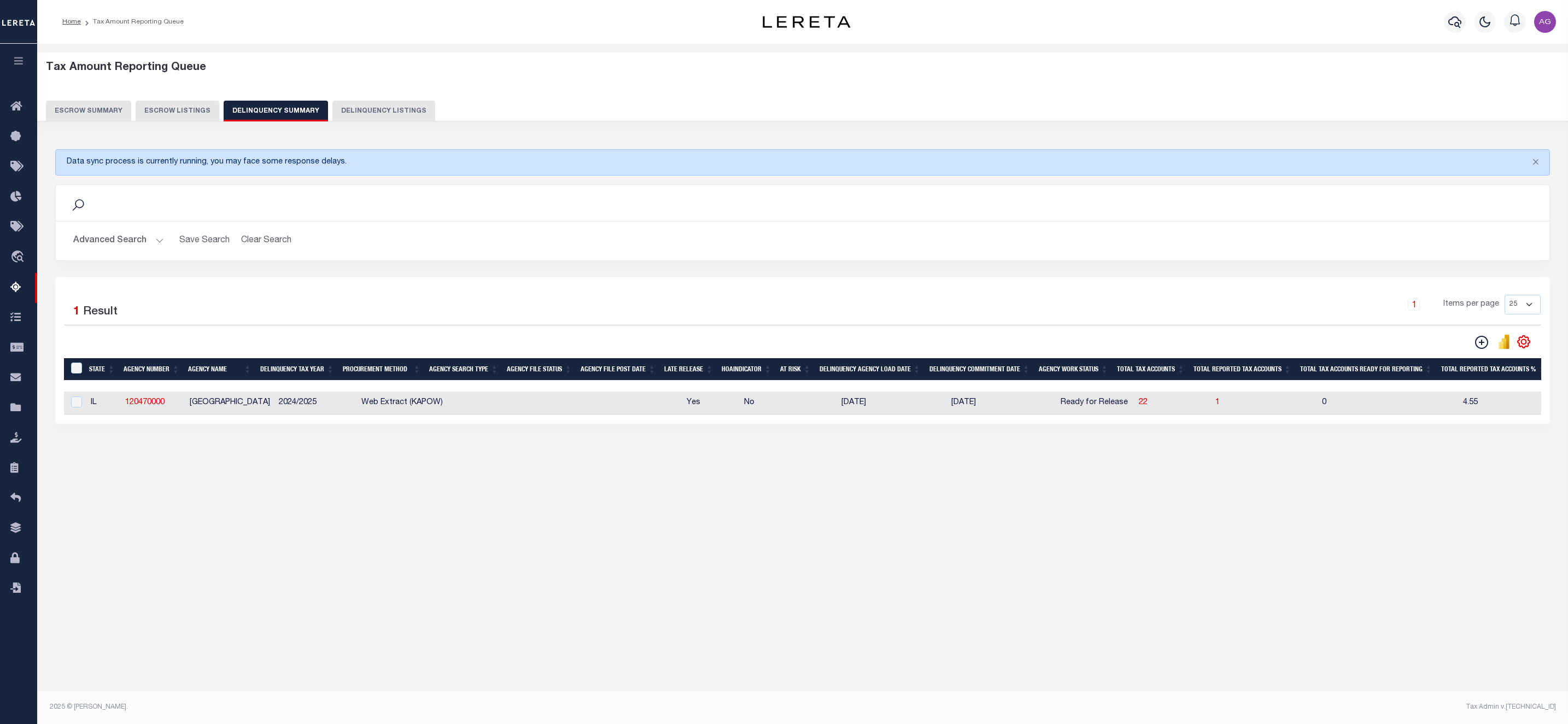
scroll to position [0, 850]
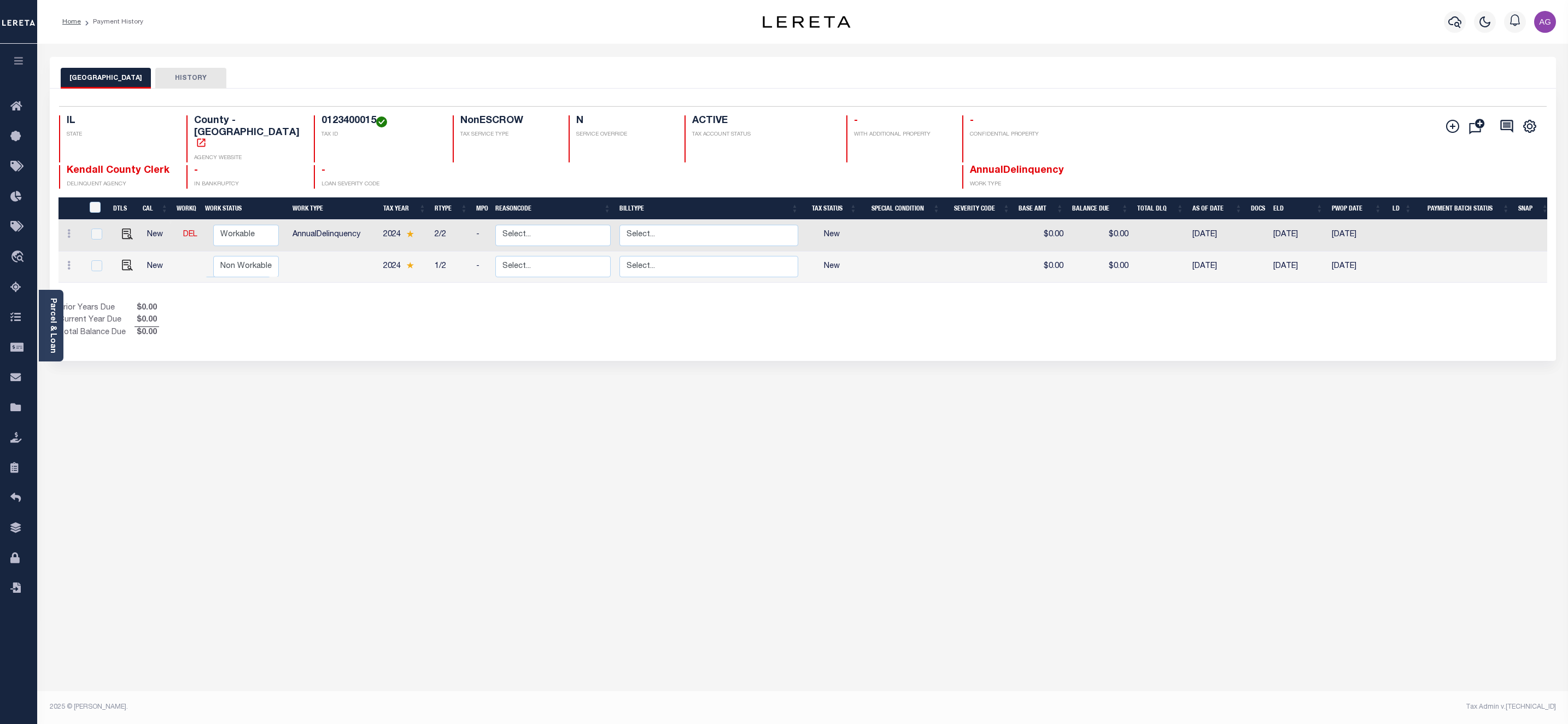
click at [128, 262] on td at bounding box center [128, 267] width 31 height 31
checkbox input "true"
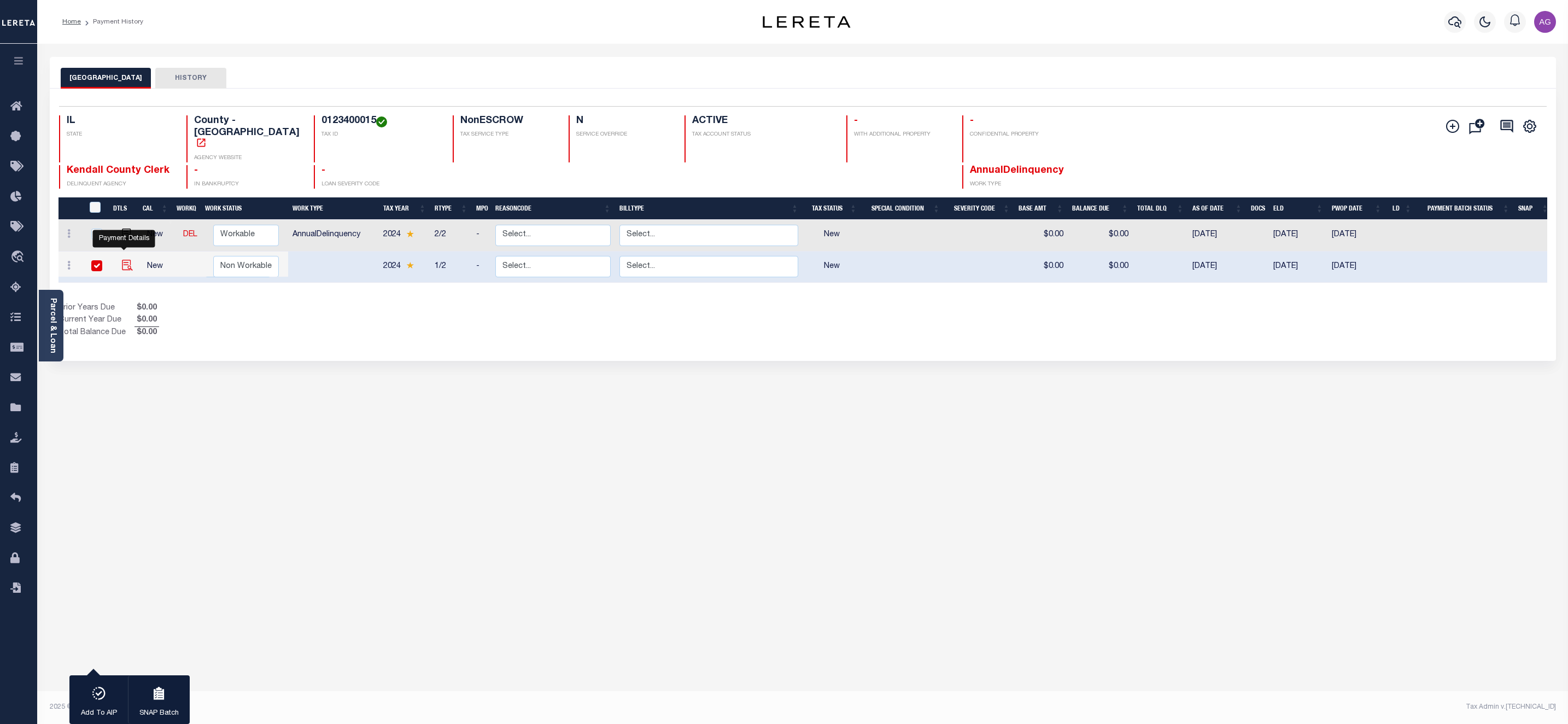
click at [125, 259] on img "" at bounding box center [128, 265] width 11 height 11
checkbox input "false"
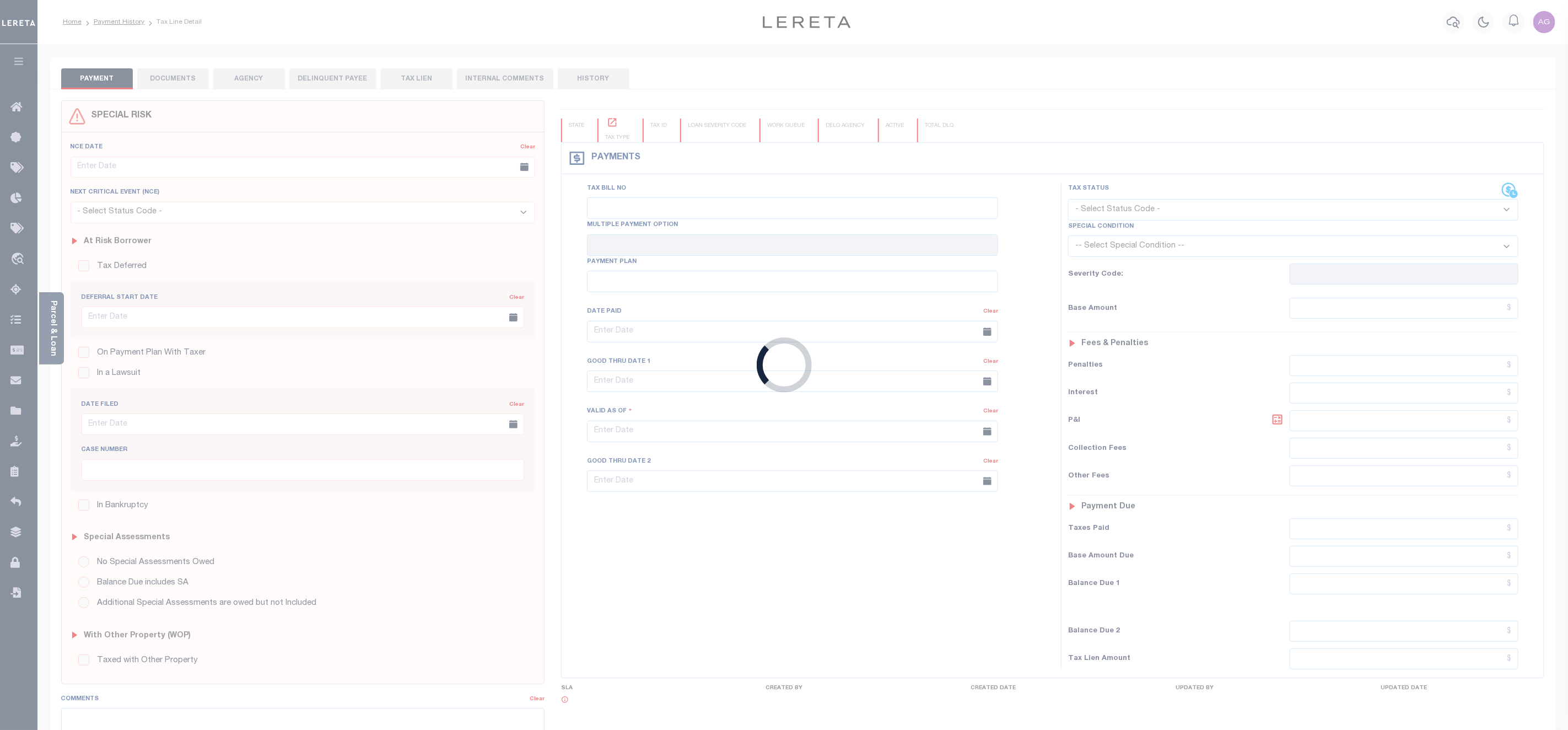
click at [1129, 255] on div "Loading..." at bounding box center [784, 365] width 1568 height 730
type input "[DATE]"
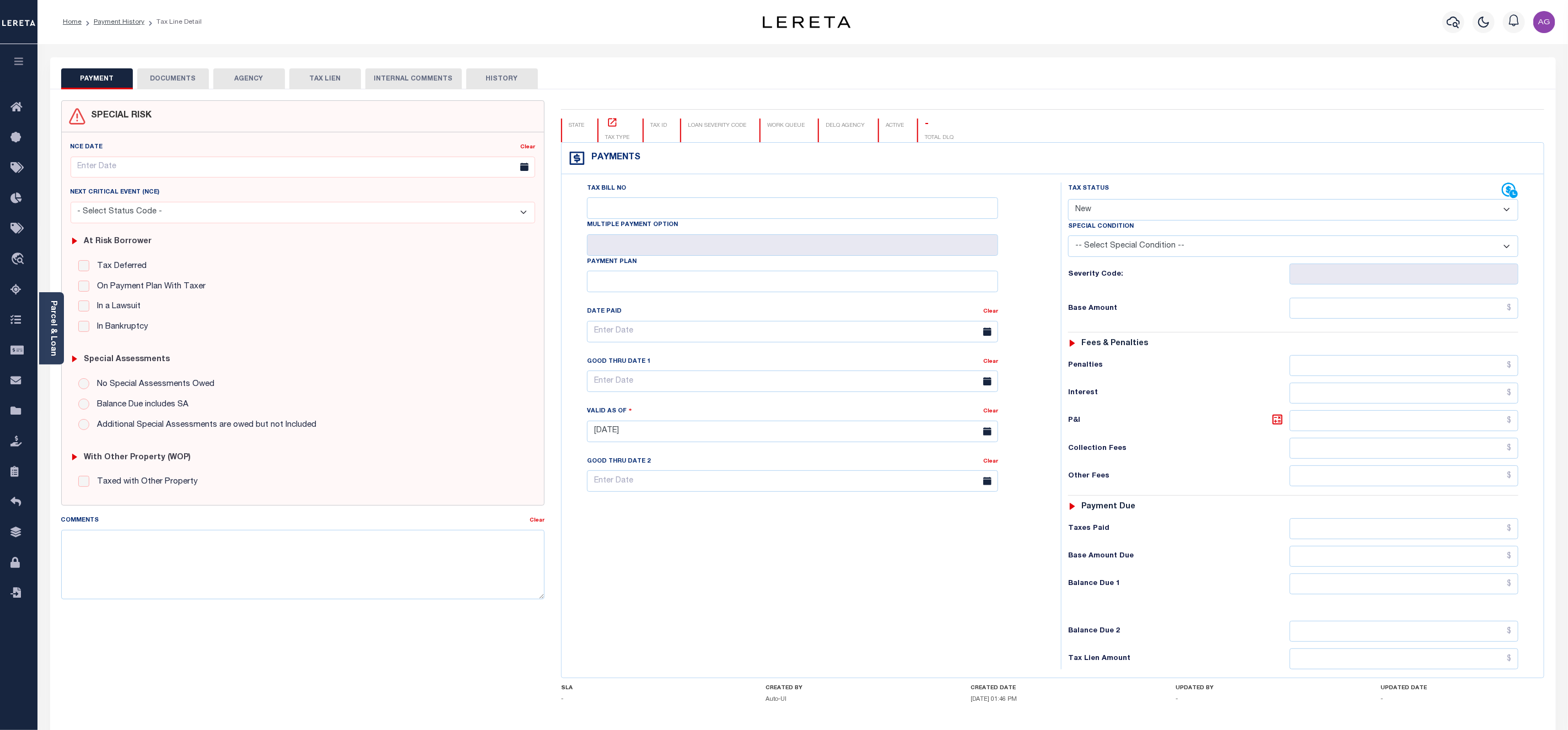
click at [1176, 248] on select "-- Select Special Condition -- 3RD PARTY TAX LIEN AGENCY TAX LIEN (A.K.A Inside…" at bounding box center [1293, 246] width 450 height 21
click at [1135, 210] on select "- Select Status Code - Open Due/Unpaid Paid Incomplete No Tax Due Internal Refu…" at bounding box center [1293, 210] width 450 height 21
select select "PYD"
click at [1068, 200] on select "- Select Status Code - Open Due/Unpaid Paid Incomplete No Tax Due Internal Refu…" at bounding box center [1293, 210] width 450 height 21
type input "[DATE]"
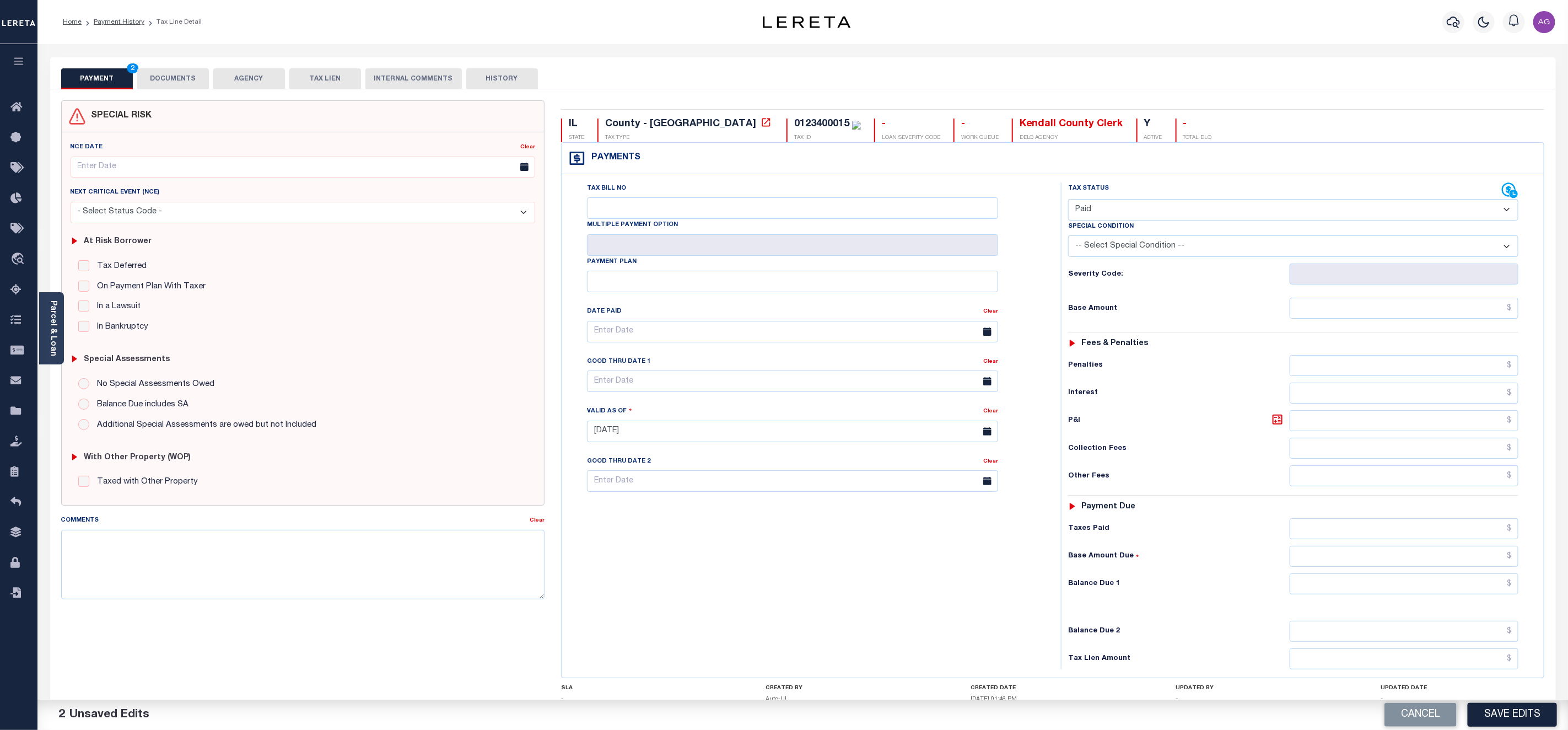
scroll to position [90, 0]
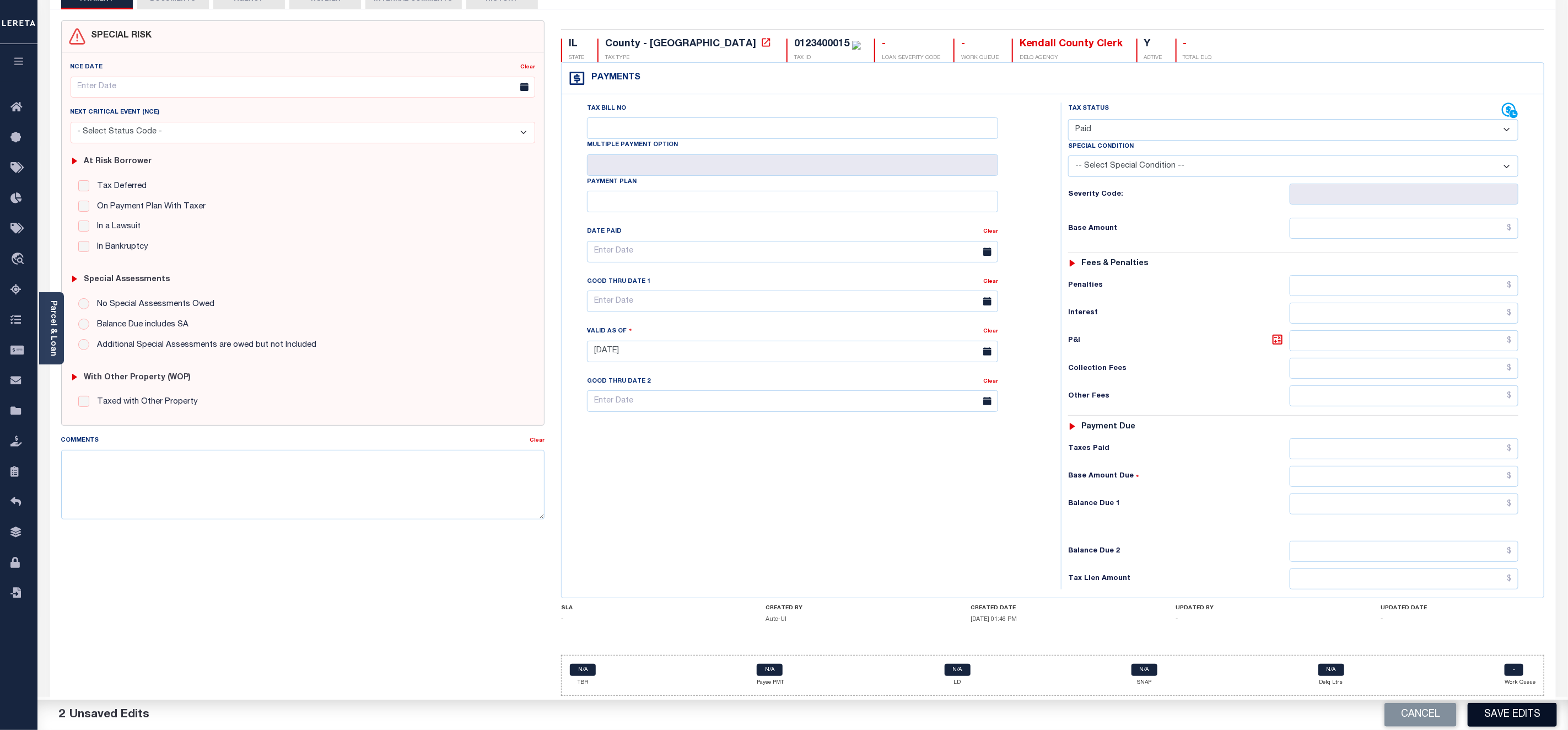
click at [1515, 716] on button "Save Edits" at bounding box center [1512, 714] width 90 height 23
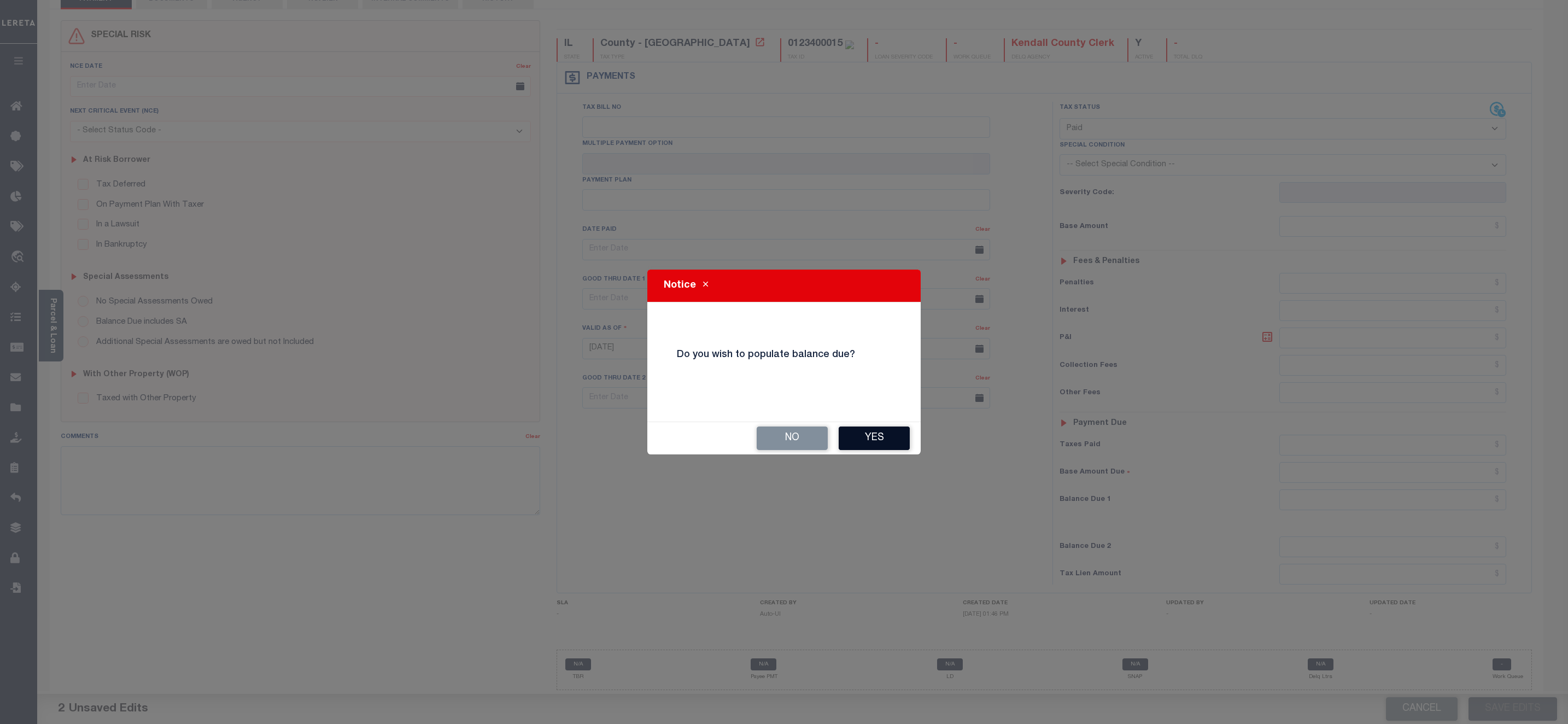
click at [902, 440] on button "Yes" at bounding box center [874, 438] width 71 height 23
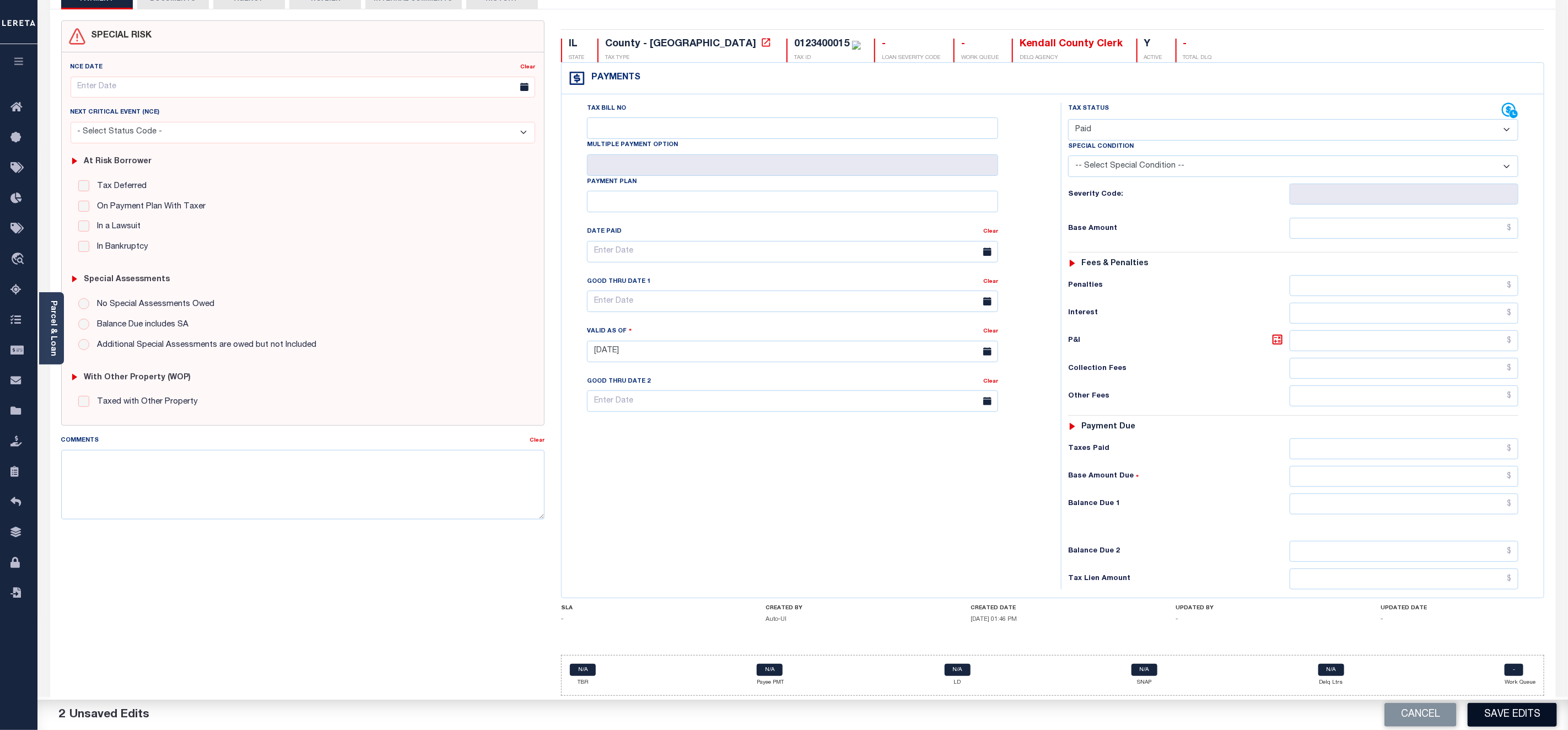
click at [1498, 714] on button "Save Edits" at bounding box center [1512, 714] width 90 height 23
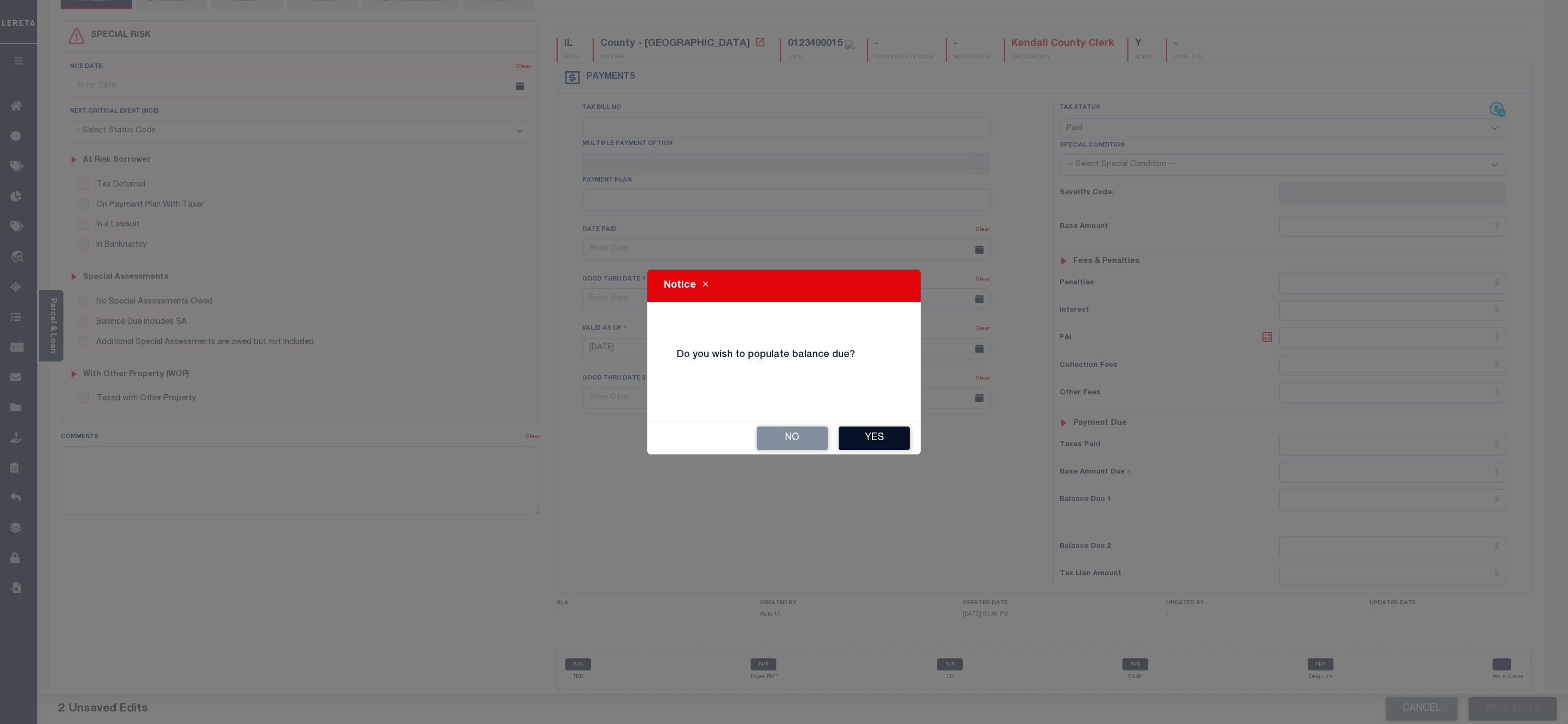
click at [896, 443] on button "Yes" at bounding box center [874, 438] width 71 height 23
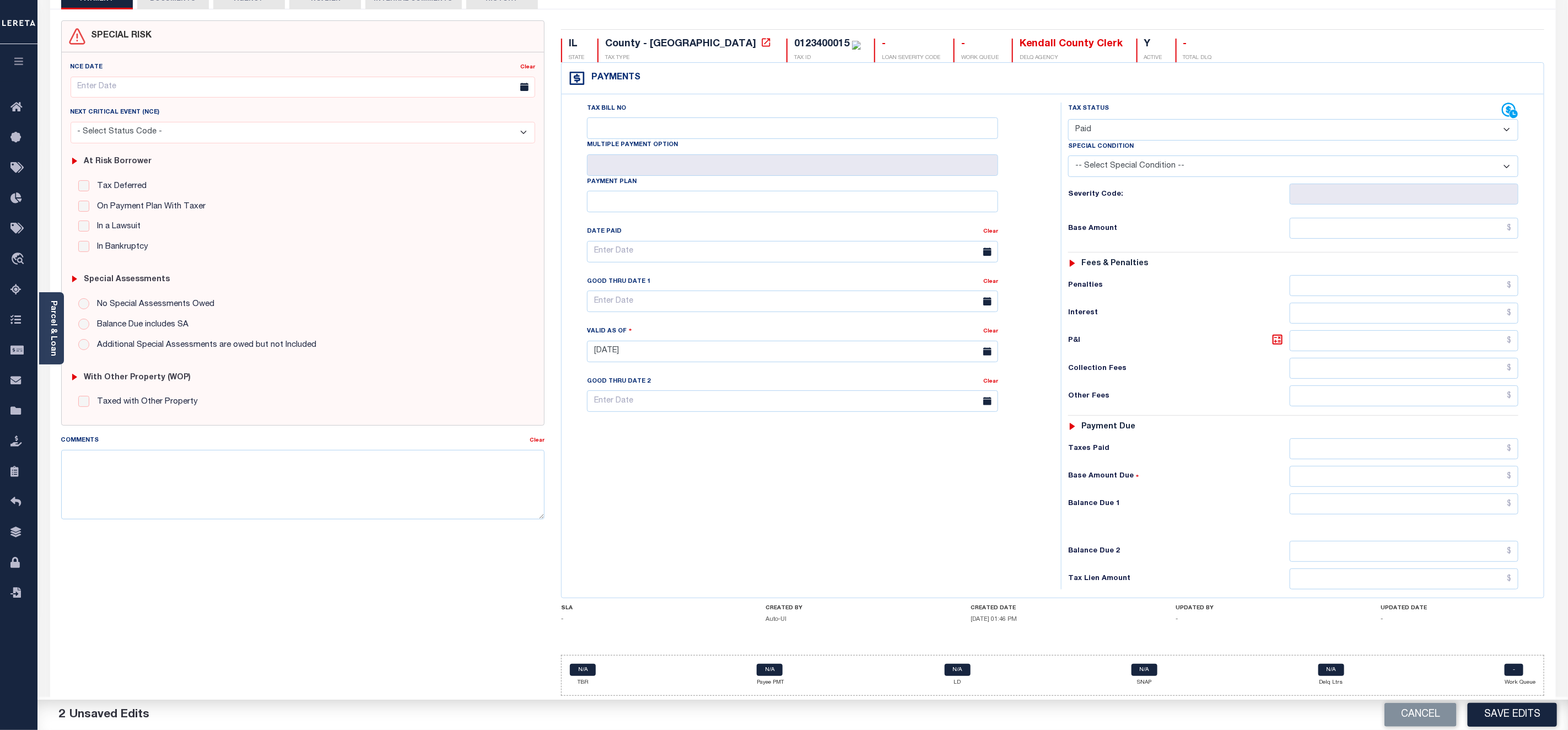
click at [1495, 702] on div "Cancel Save Edits" at bounding box center [1185, 714] width 765 height 31
click at [1503, 703] on button "Save Edits" at bounding box center [1512, 714] width 90 height 23
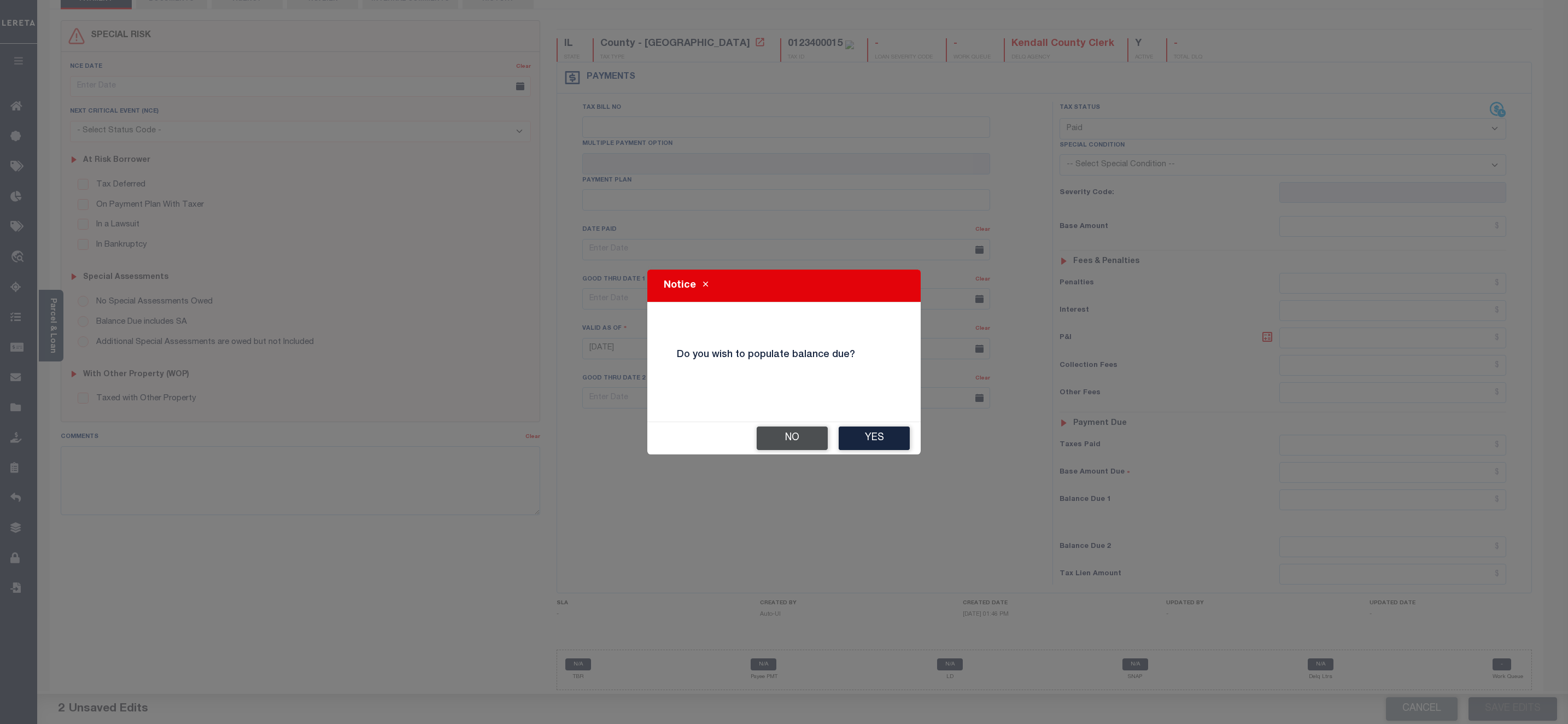
click at [800, 438] on button "No" at bounding box center [792, 438] width 71 height 23
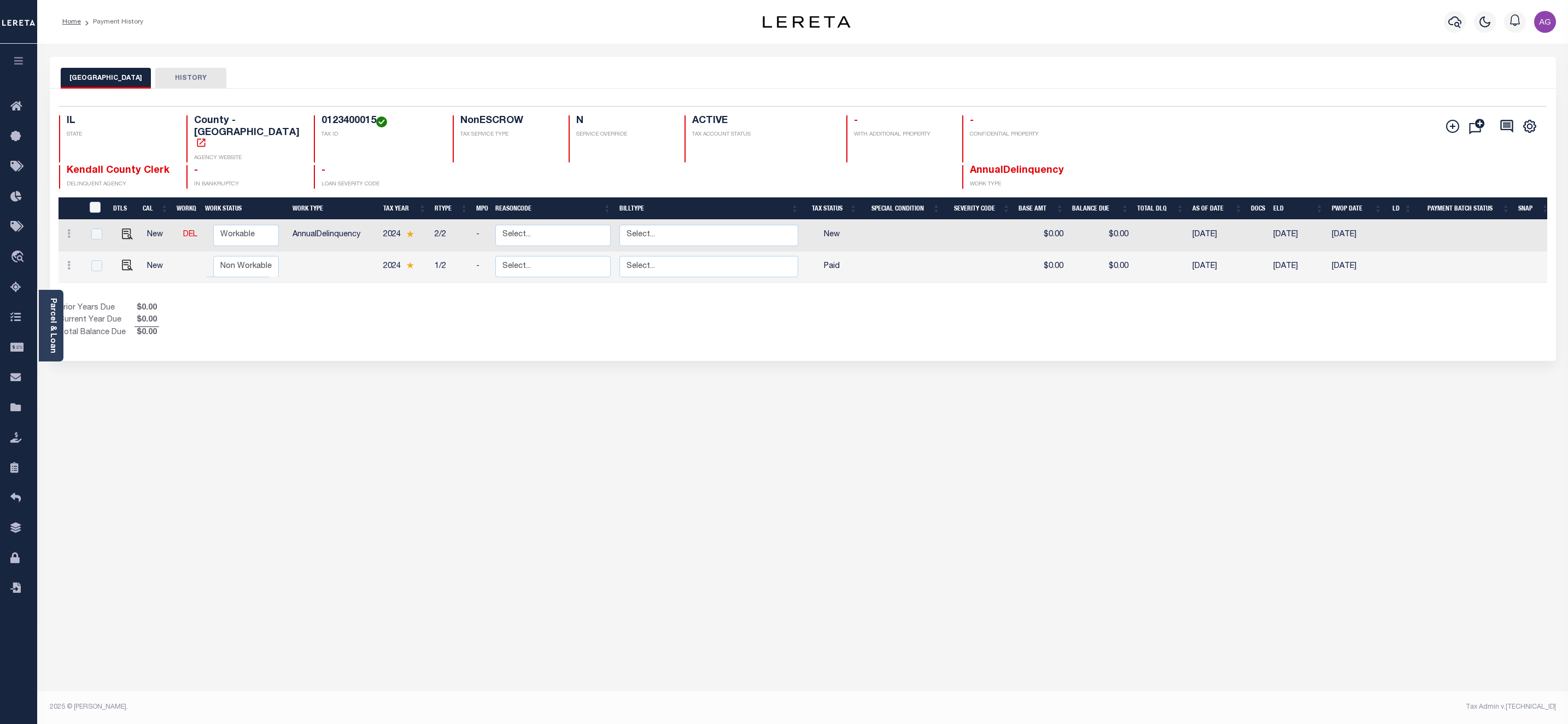
click at [118, 231] on td at bounding box center [128, 235] width 31 height 31
checkbox input "true"
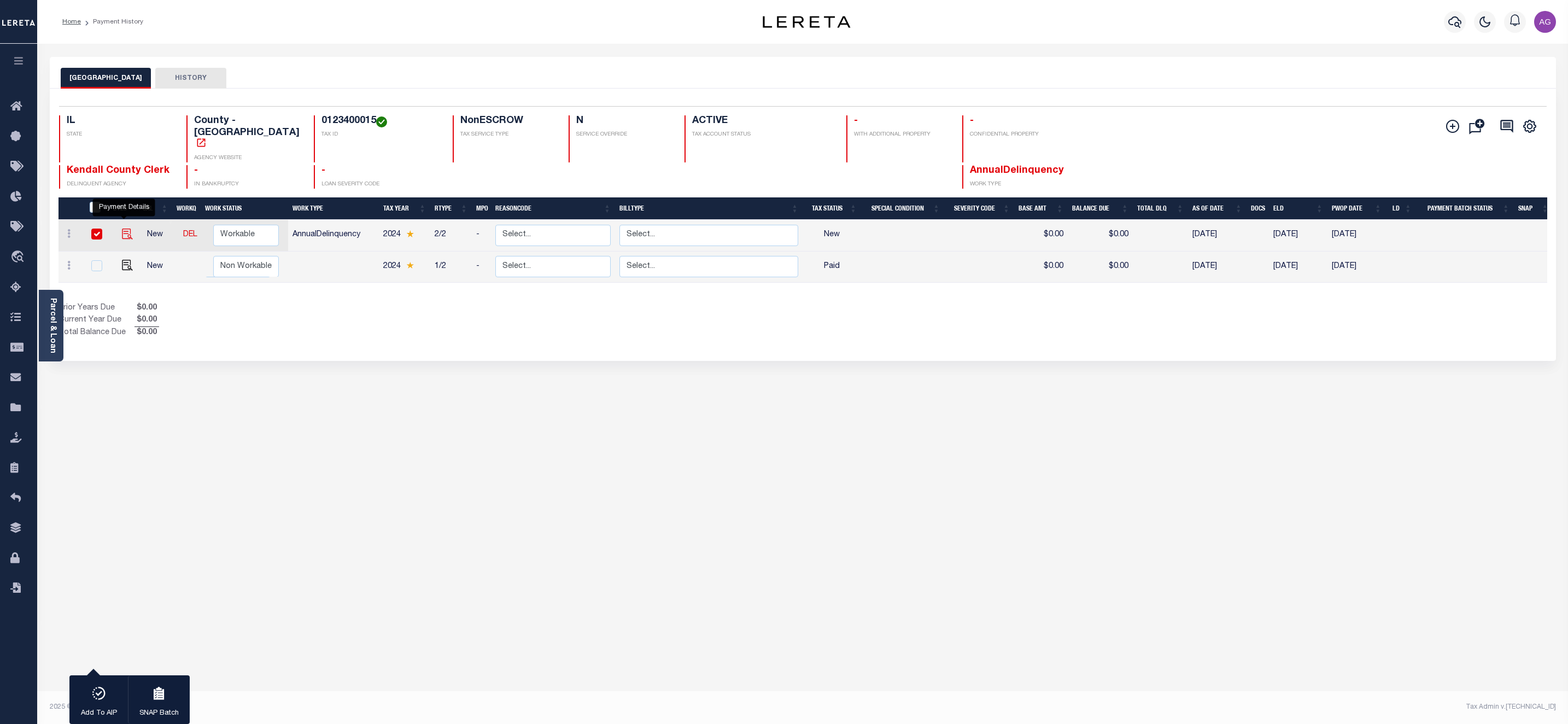
click at [122, 228] on img "" at bounding box center [128, 234] width 11 height 11
checkbox input "false"
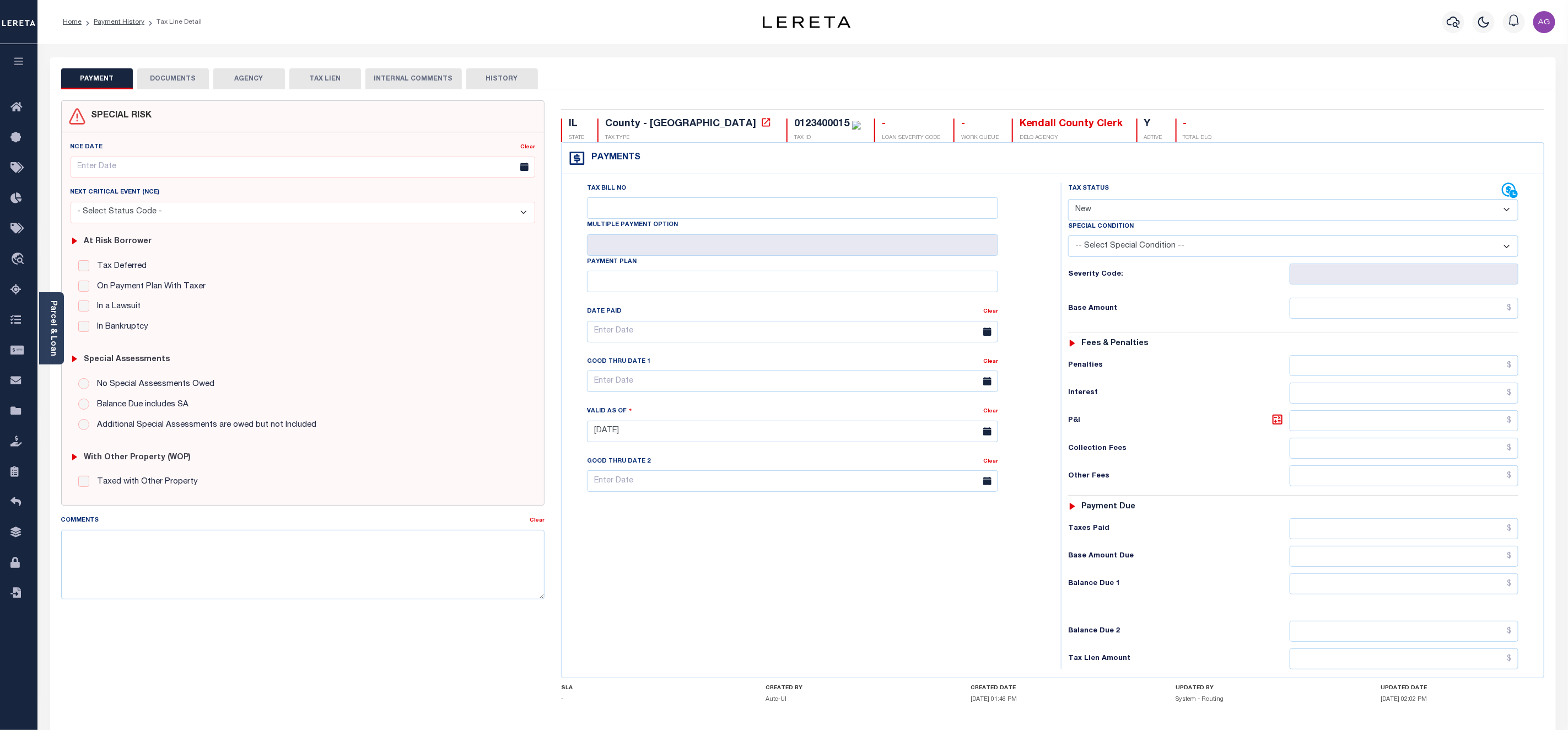
click at [1172, 213] on select "- Select Status Code - Open Due/Unpaid Paid Incomplete No Tax Due Internal Refu…" at bounding box center [1293, 210] width 450 height 21
select select "DUE"
click at [1068, 200] on select "- Select Status Code - Open Due/Unpaid Paid Incomplete No Tax Due Internal Refu…" at bounding box center [1293, 210] width 450 height 21
type input "[DATE]"
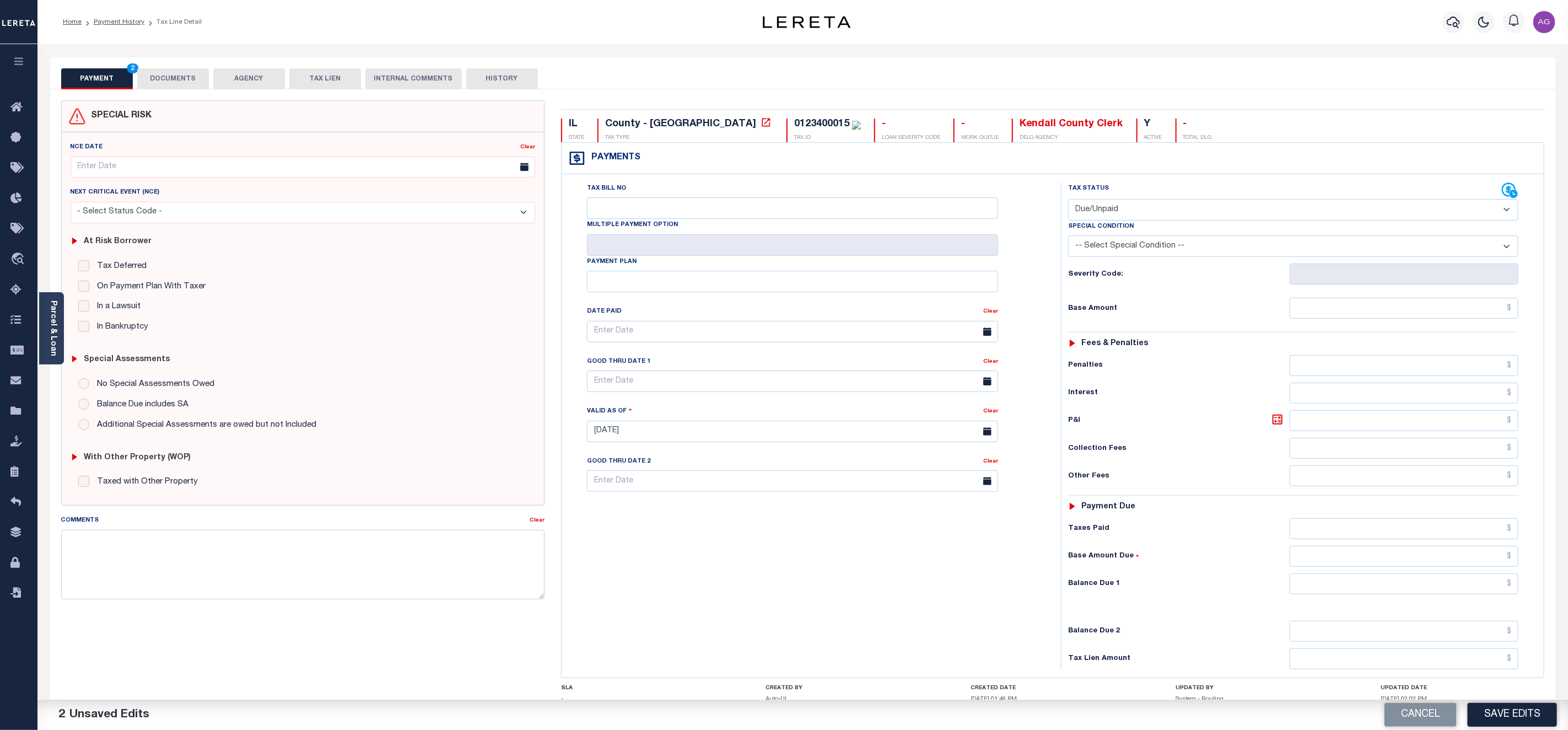
click at [1207, 250] on select "-- Select Special Condition -- 3RD PARTY TAX LIEN AGENCY TAX LIEN (A.K.A Inside…" at bounding box center [1293, 246] width 450 height 21
click at [1217, 247] on select "-- Select Special Condition -- 3RD PARTY TAX LIEN AGENCY TAX LIEN (A.K.A Inside…" at bounding box center [1293, 246] width 450 height 21
click at [1346, 314] on input "text" at bounding box center [1404, 308] width 229 height 21
type input "$111.00"
click at [1429, 589] on input "text" at bounding box center [1404, 584] width 229 height 21
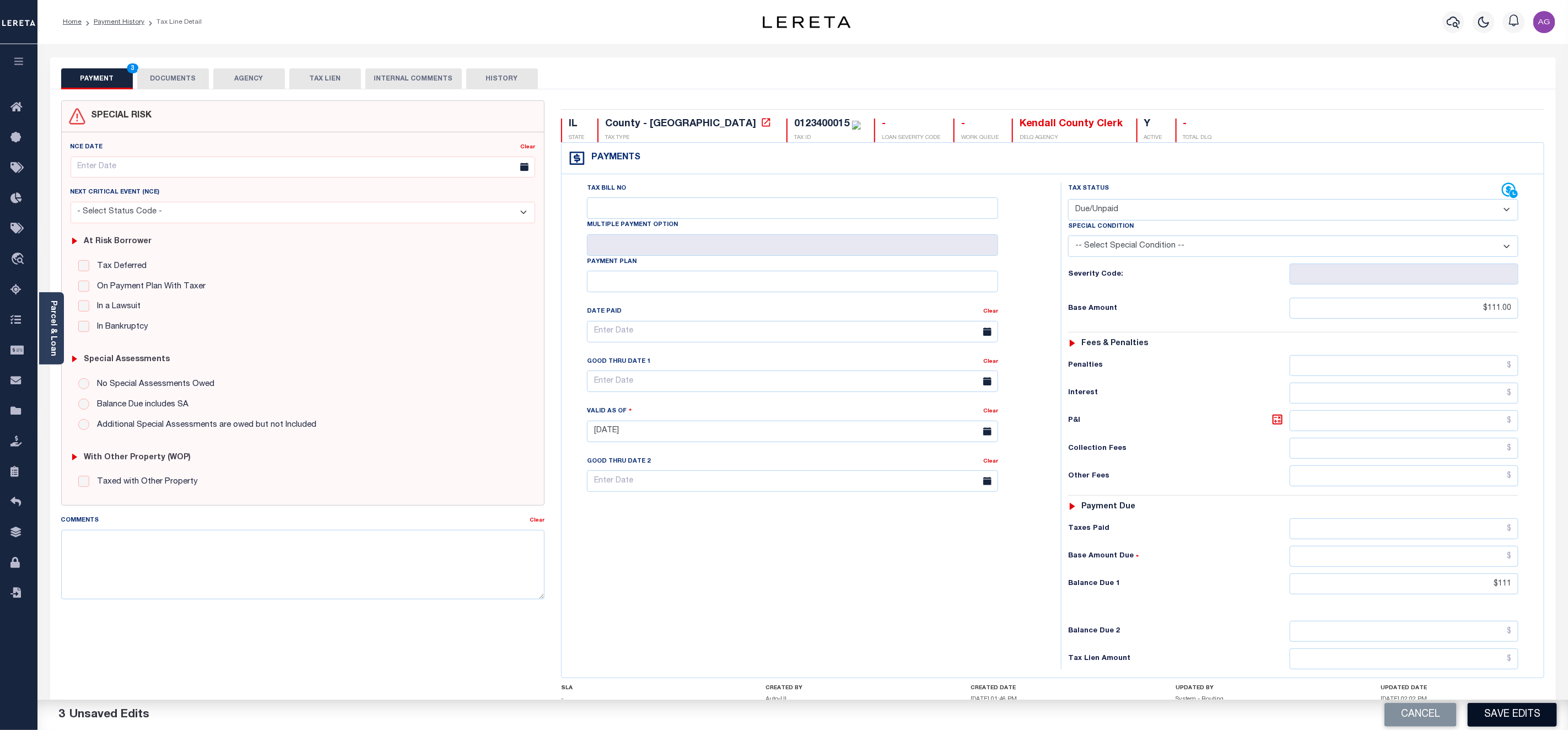
type input "$111.00"
click at [1534, 710] on button "Save Edits" at bounding box center [1512, 714] width 90 height 23
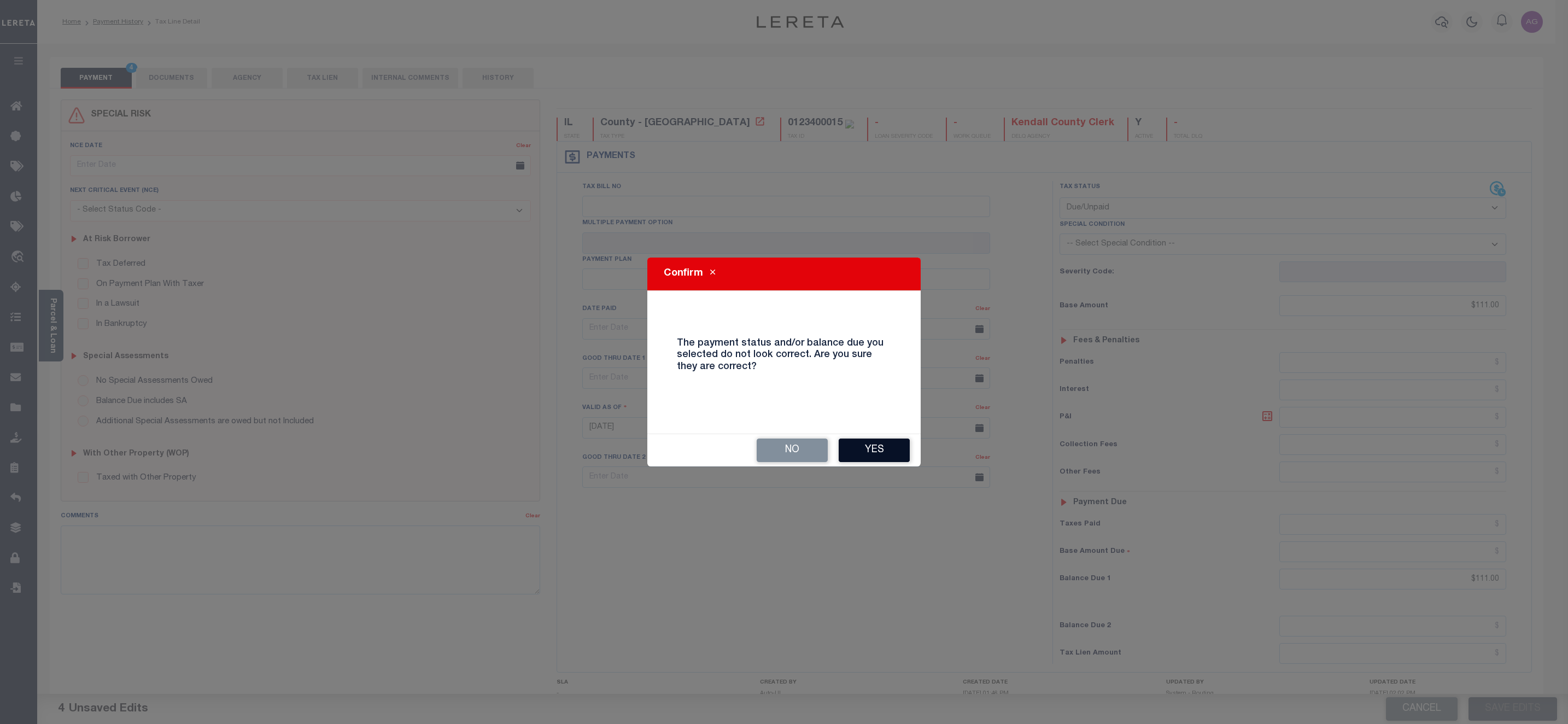
click at [884, 447] on button "Yes" at bounding box center [874, 450] width 71 height 23
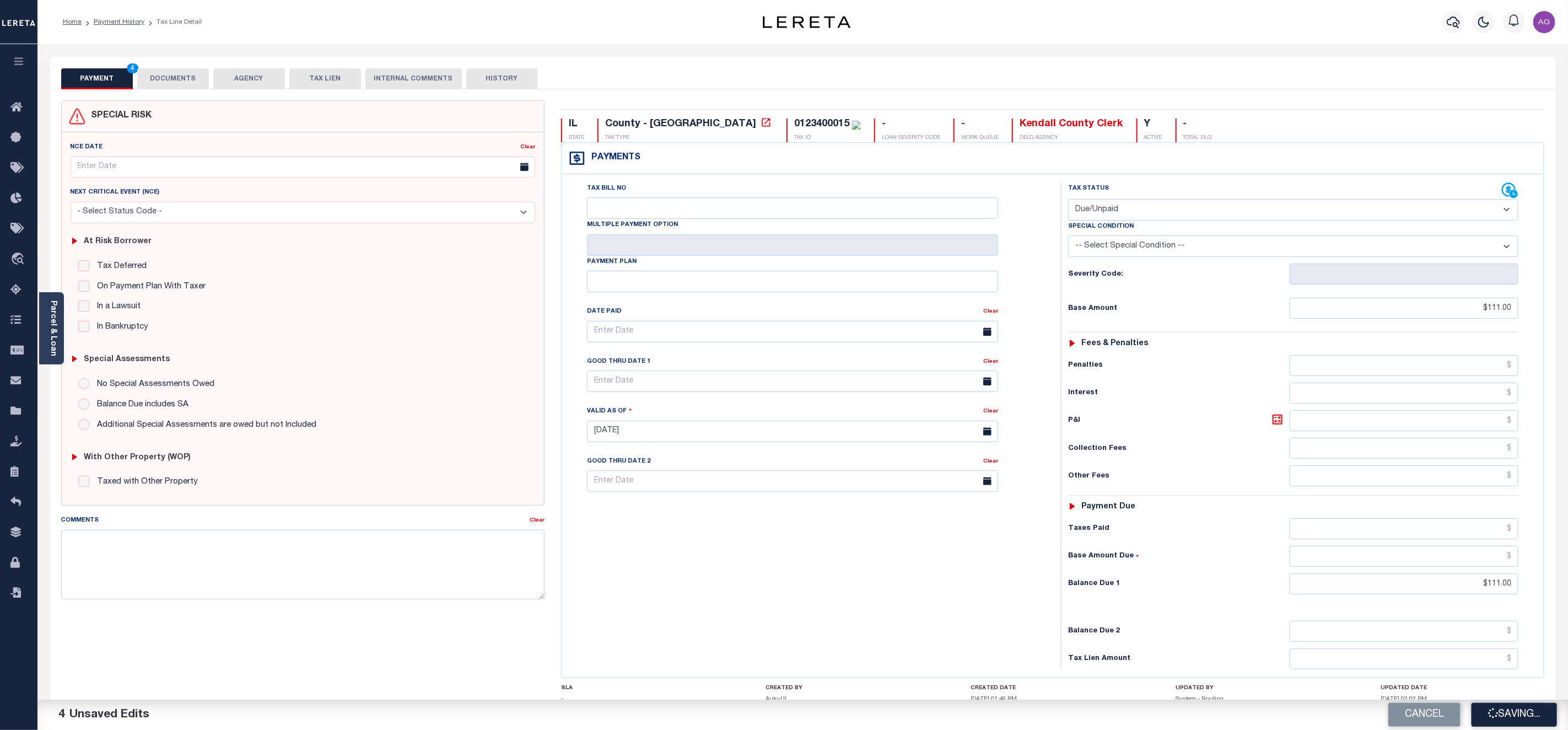
type input "$111"
